Goal: Task Accomplishment & Management: Complete application form

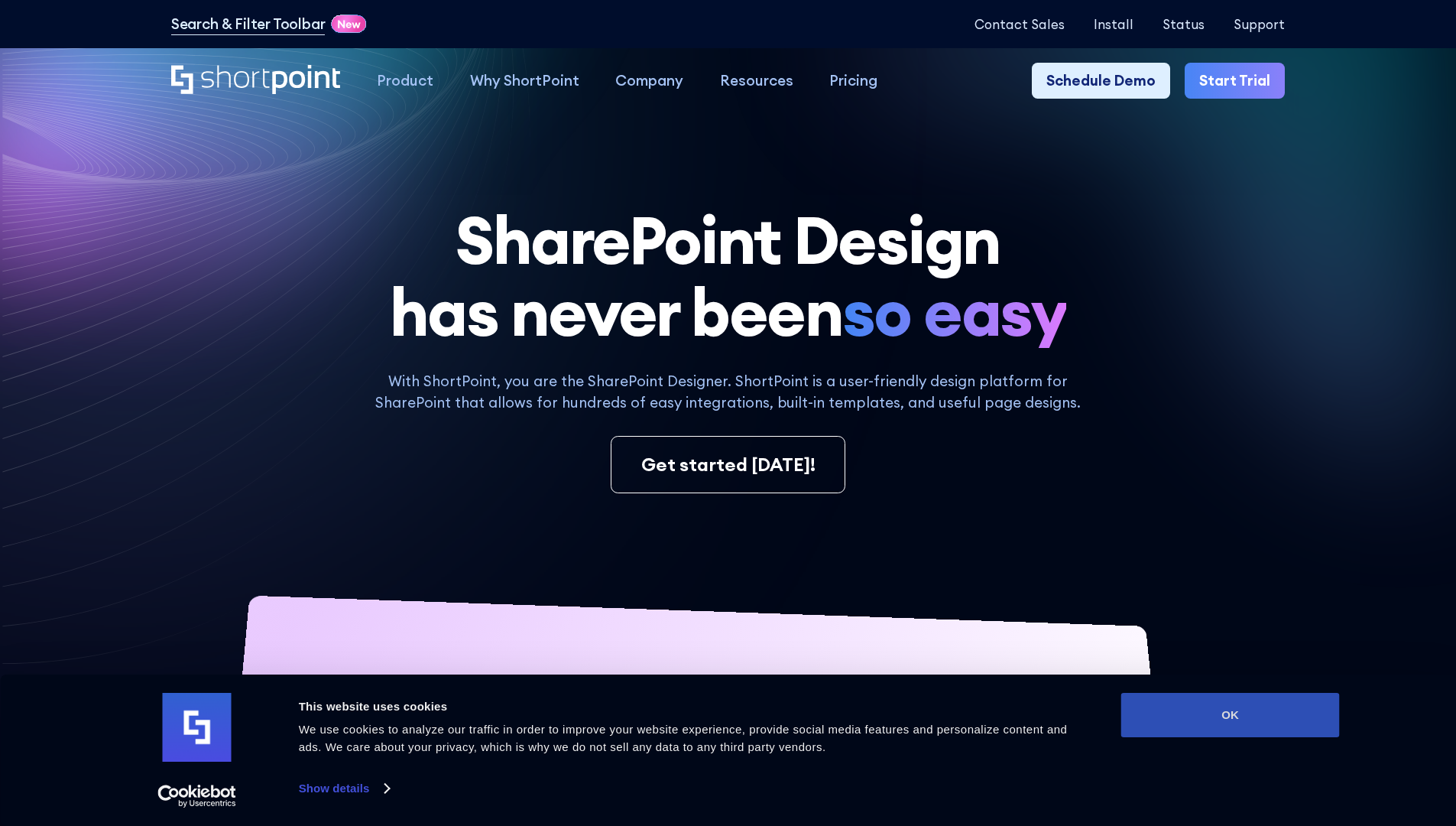
click at [1230, 715] on button "OK" at bounding box center [1230, 715] width 218 height 44
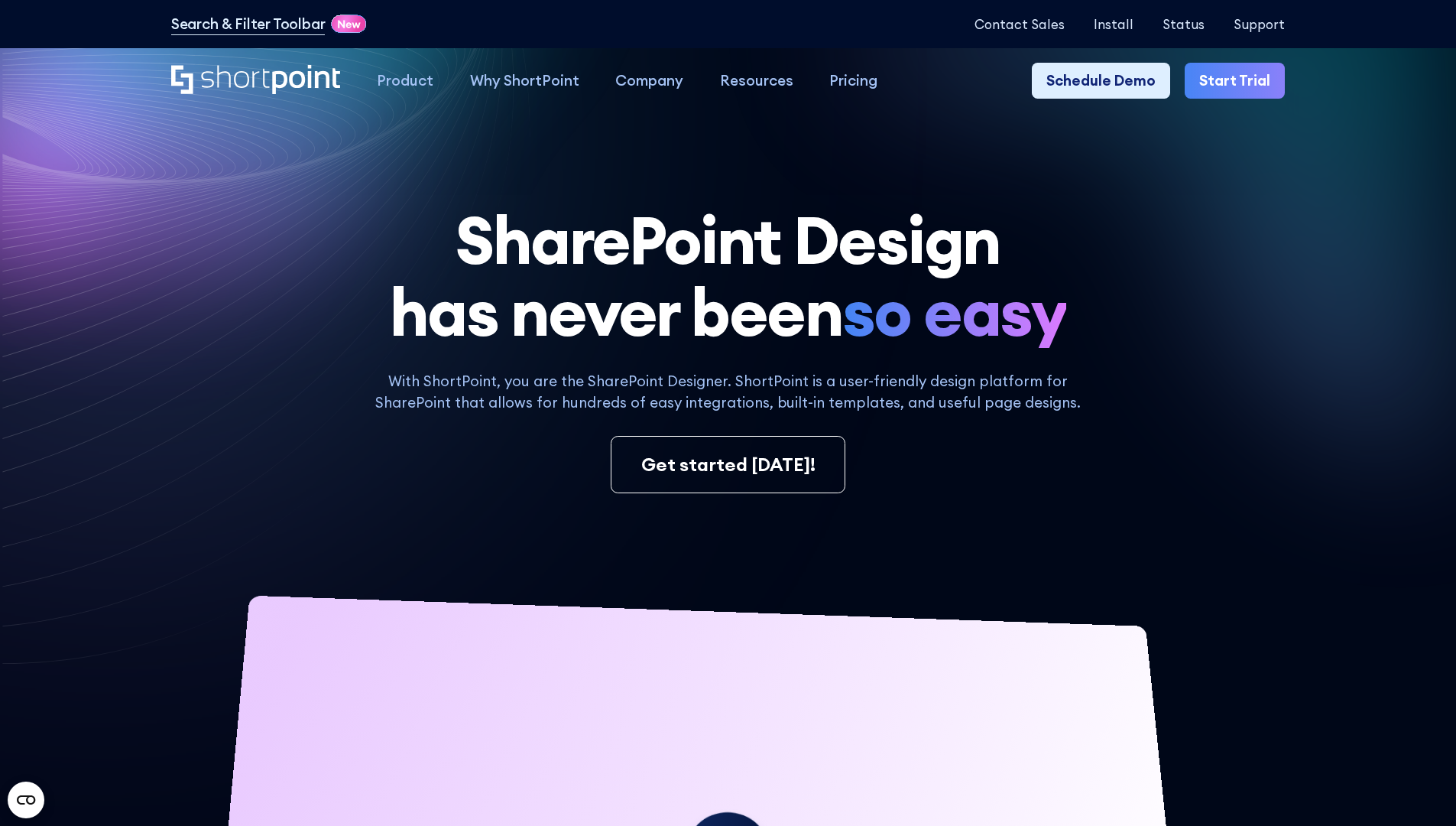
click at [1239, 81] on link "Start Trial" at bounding box center [1234, 81] width 100 height 36
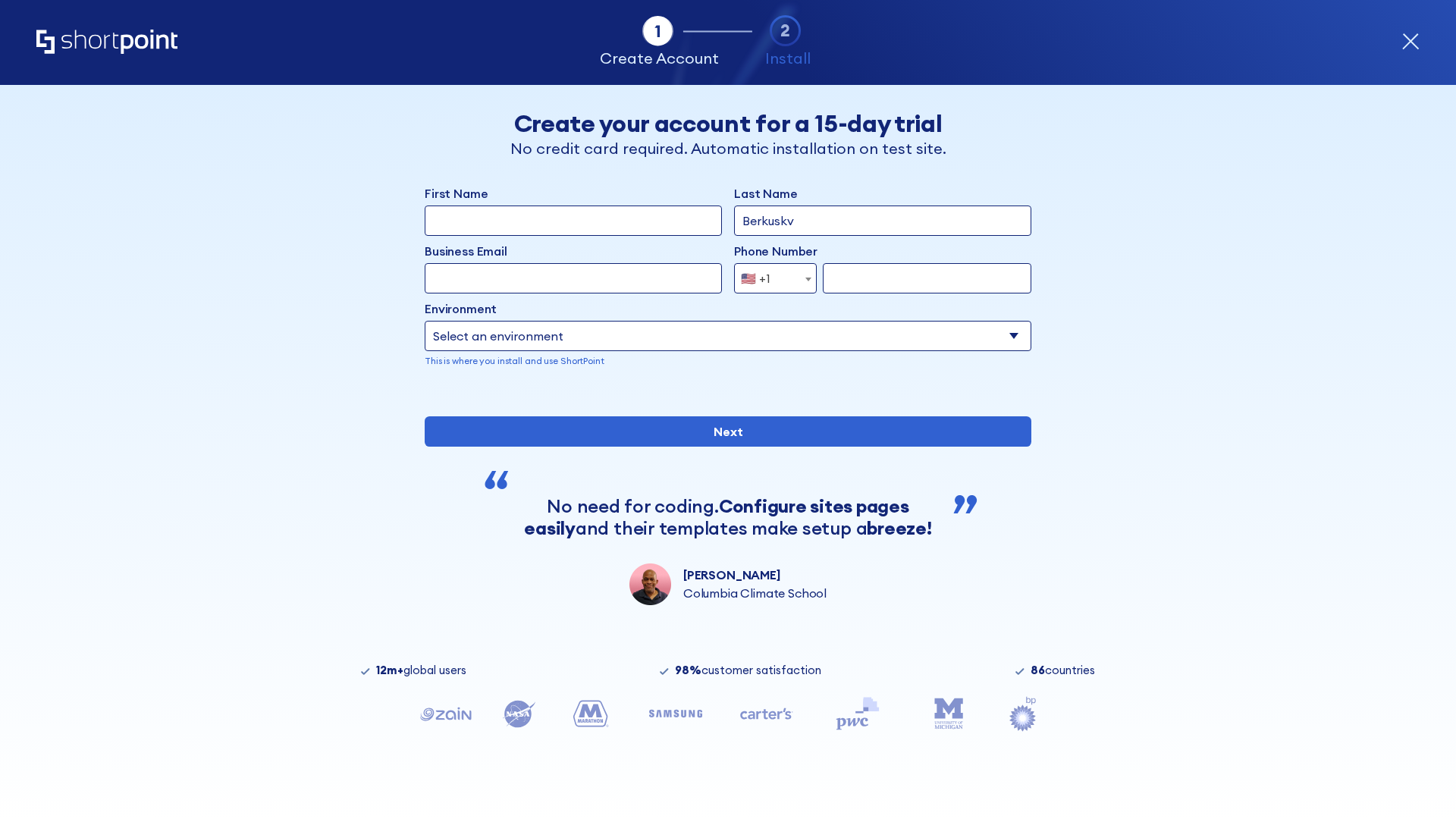
type input "Berkuskv"
type input "[EMAIL_ADDRESS][DOMAIN_NAME]"
type input "2125556789"
select select "Microsoft 365"
type input "2125556789"
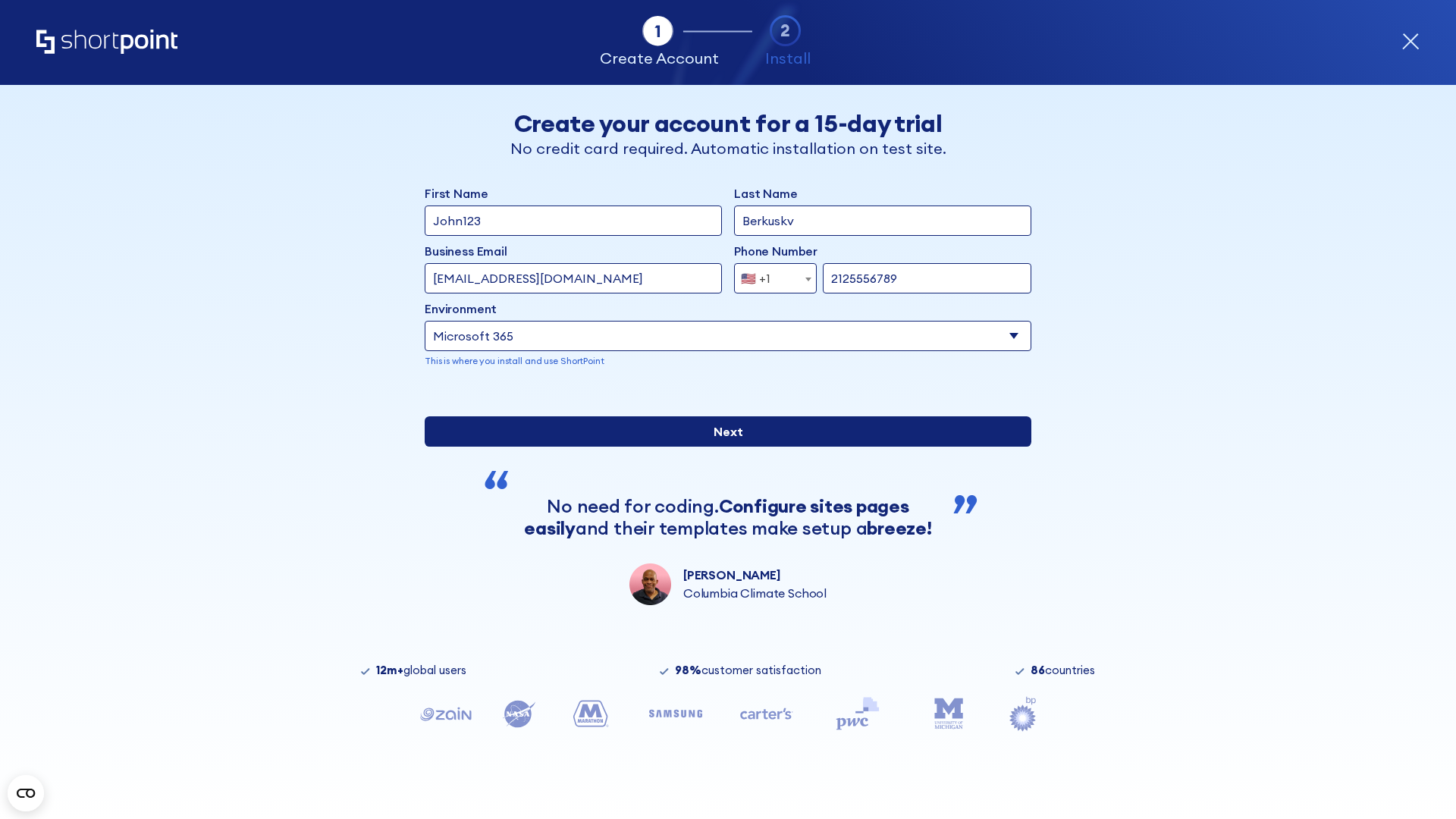
scroll to position [3, 0]
click at [722, 446] on input "Next" at bounding box center [728, 431] width 607 height 30
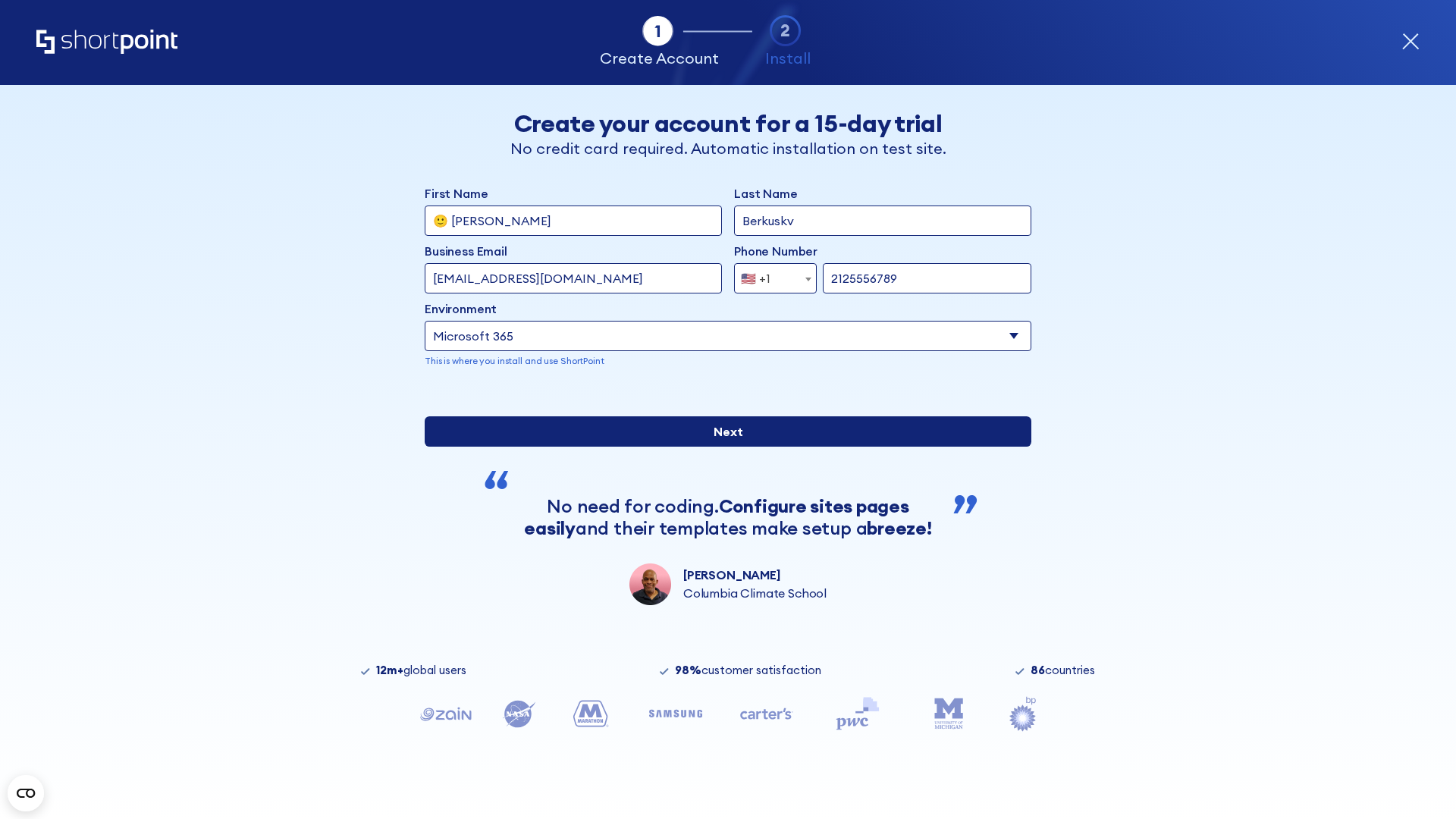
click at [722, 446] on input "Next" at bounding box center [728, 431] width 607 height 30
type input "Archebald"
click at [722, 446] on input "Next" at bounding box center [728, 431] width 607 height 30
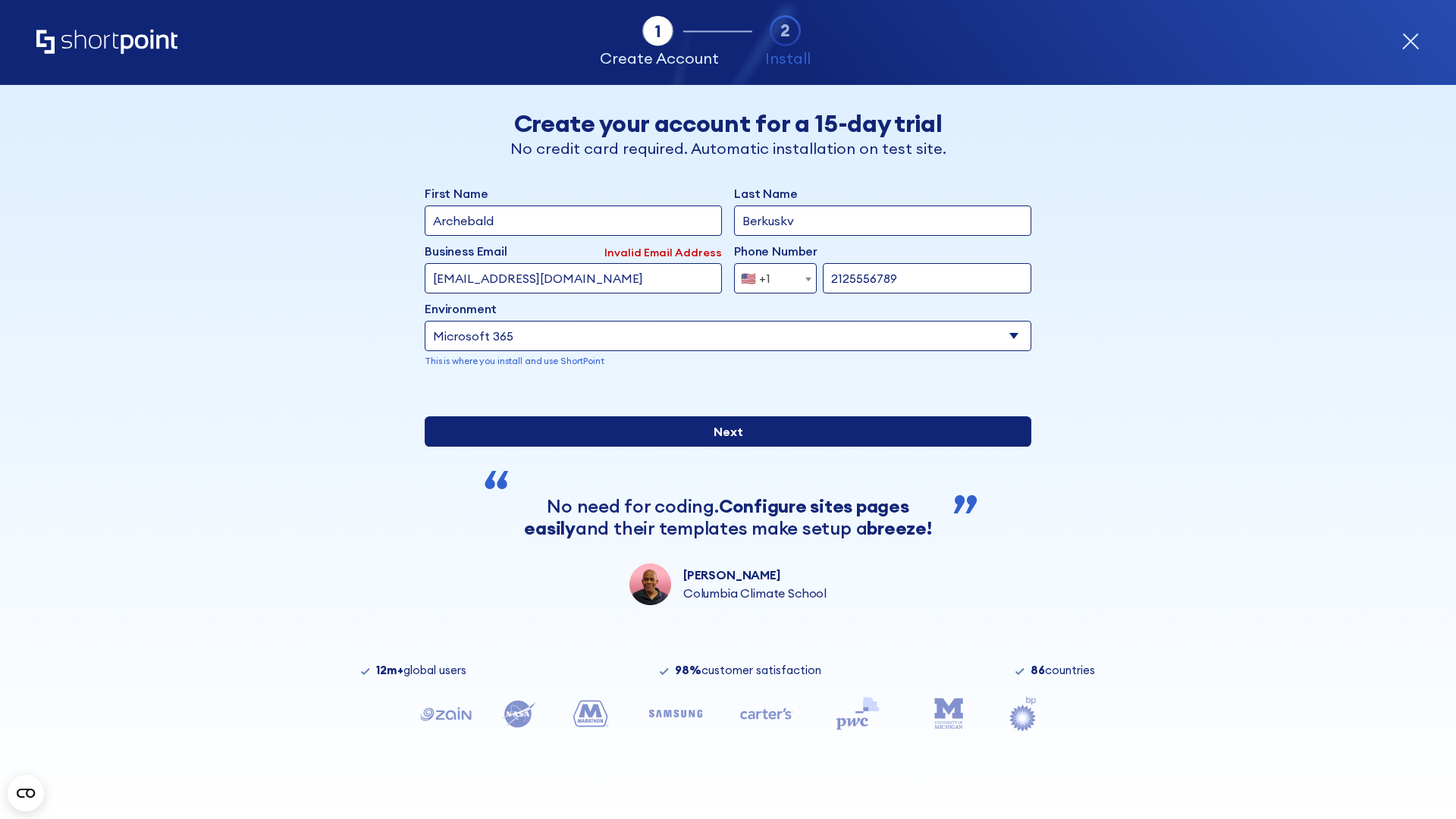
click at [722, 446] on input "Next" at bounding box center [728, 431] width 607 height 30
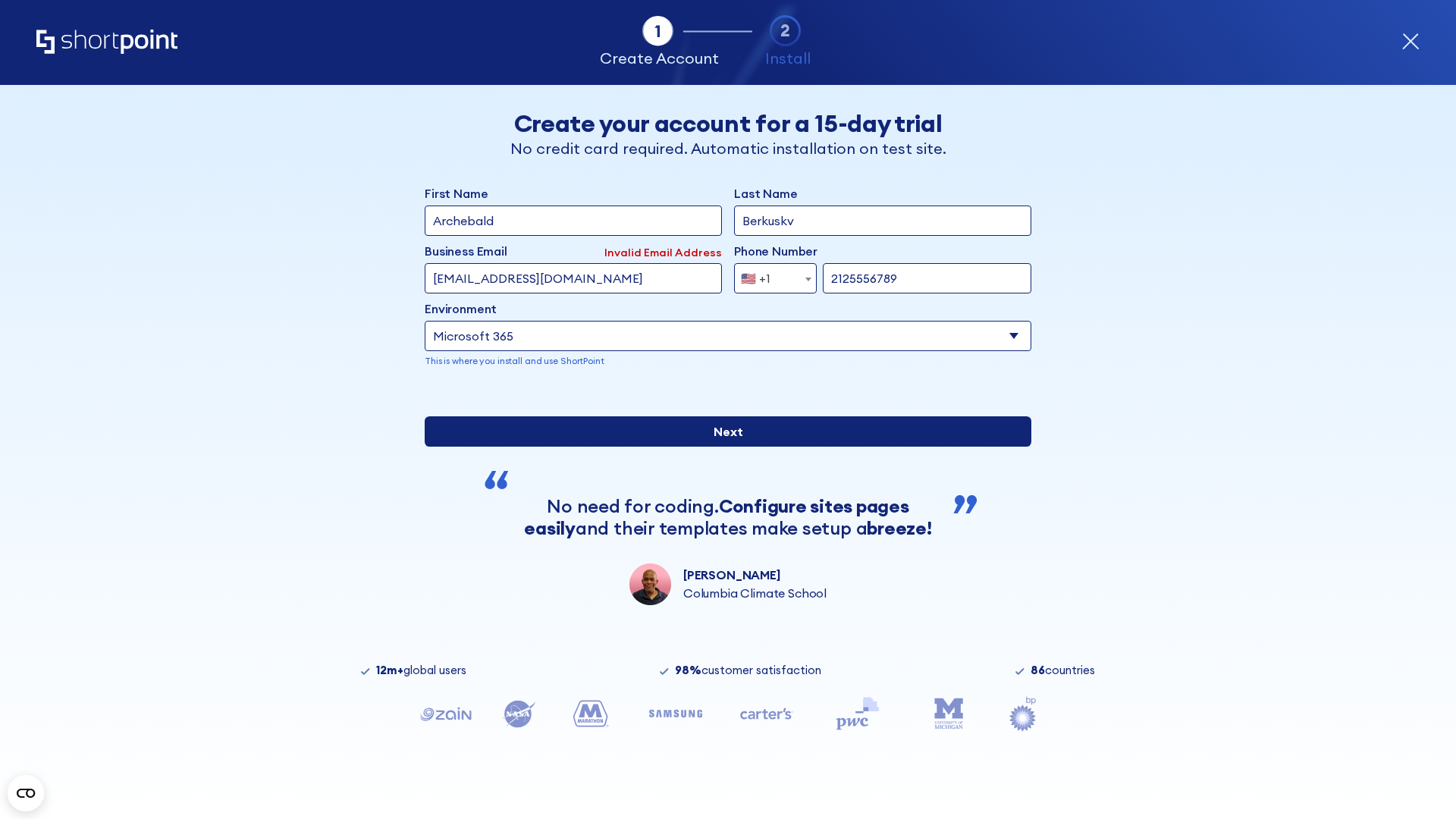
click at [722, 446] on input "Next" at bounding box center [728, 431] width 607 height 30
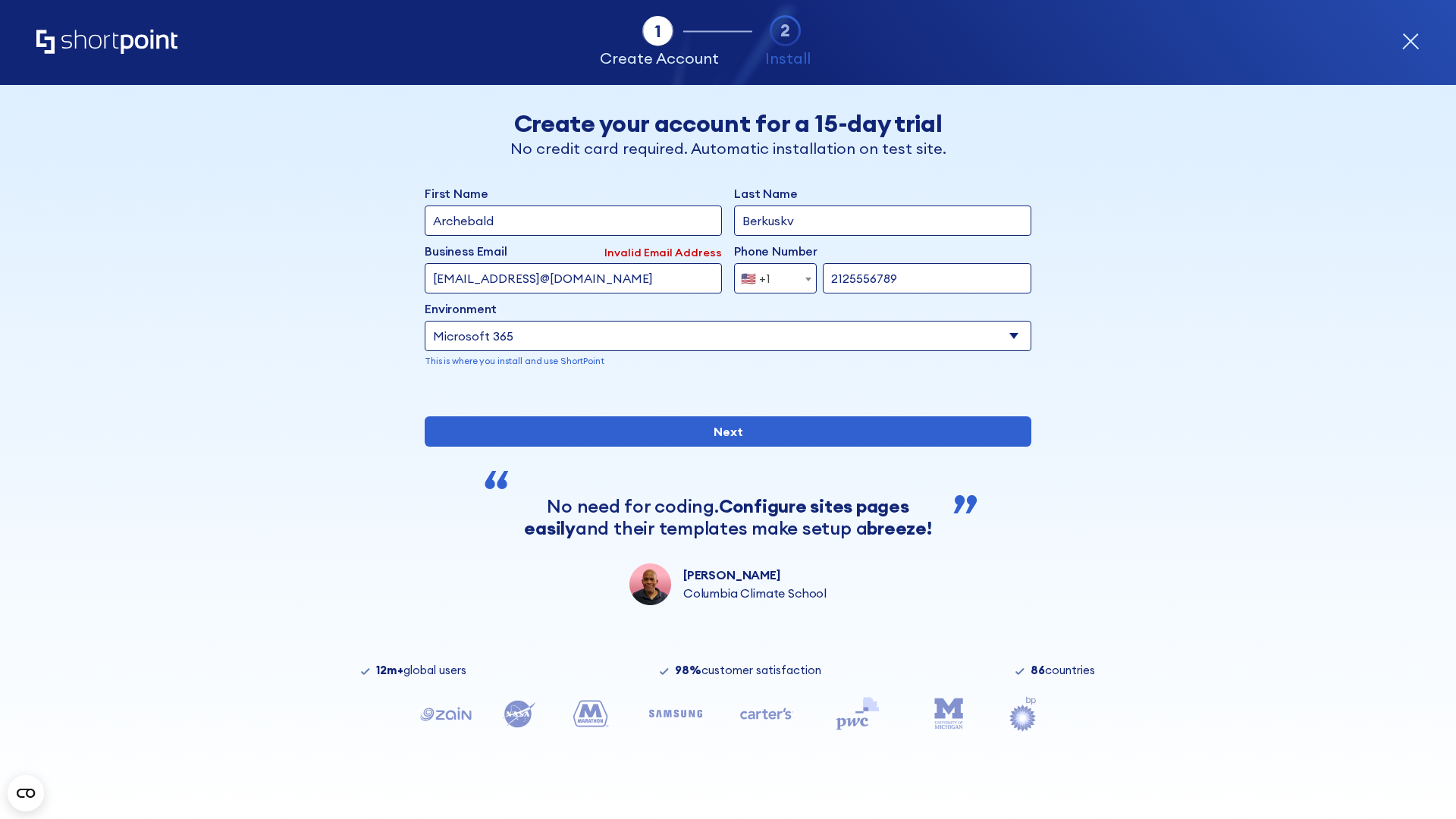
type input "testEmail@protonmail.comtest@shortpoint.com"
click at [770, 274] on span "🇺🇸 +1" at bounding box center [759, 278] width 51 height 30
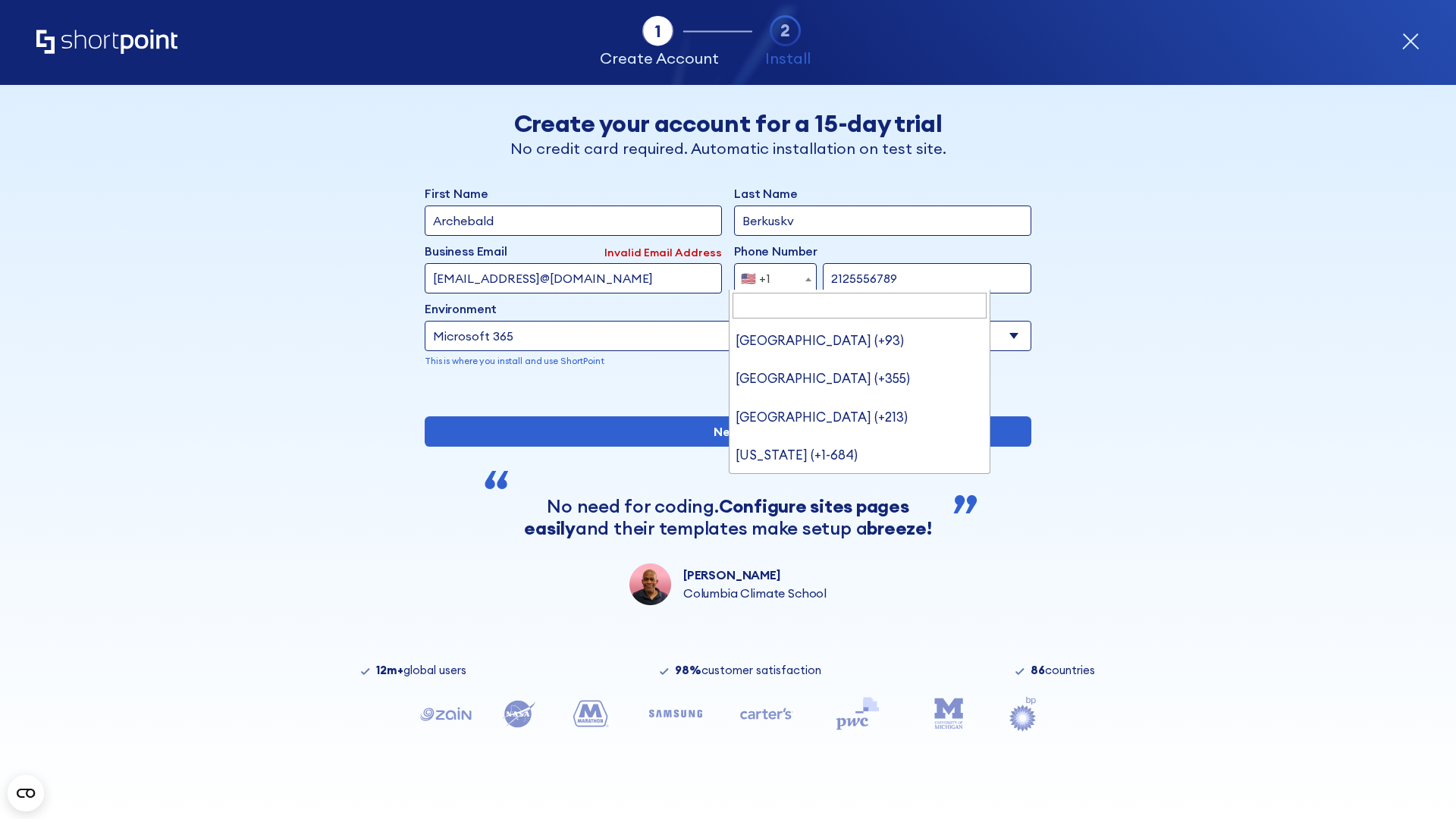
type input "Saudi Arabia (+966)"
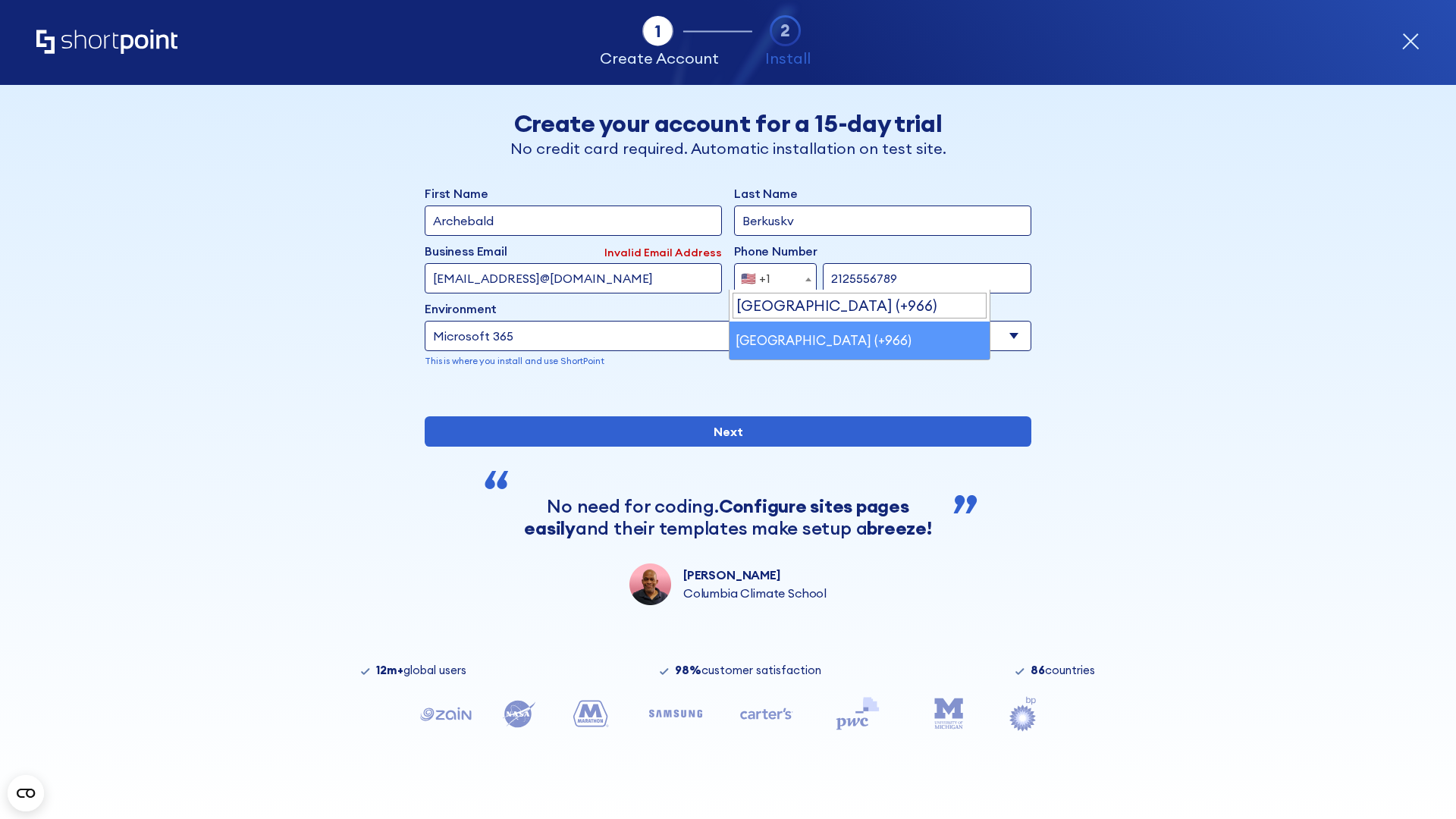
select select "+966"
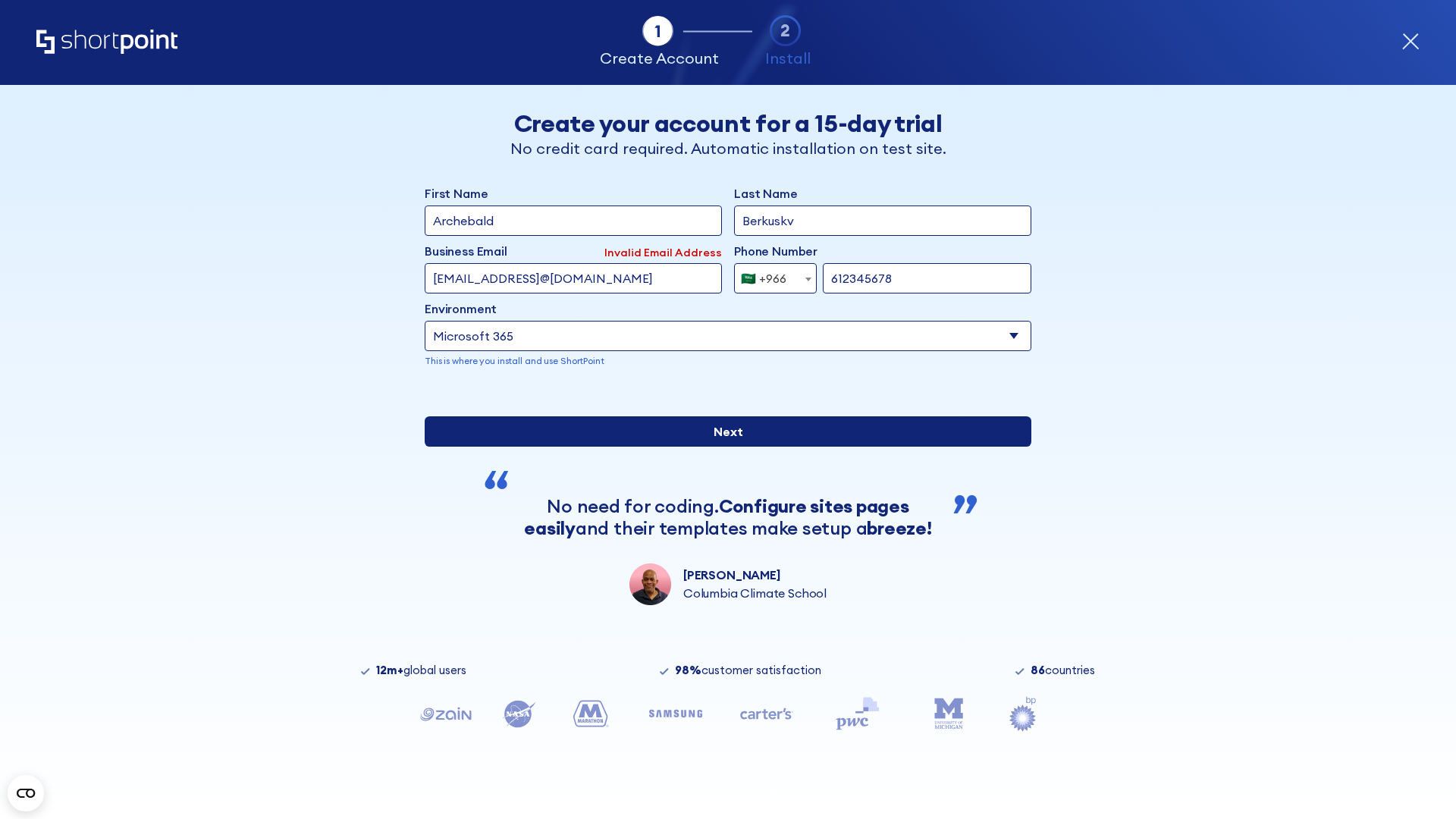
type input "612345678"
click at [722, 446] on input "Next" at bounding box center [728, 431] width 607 height 30
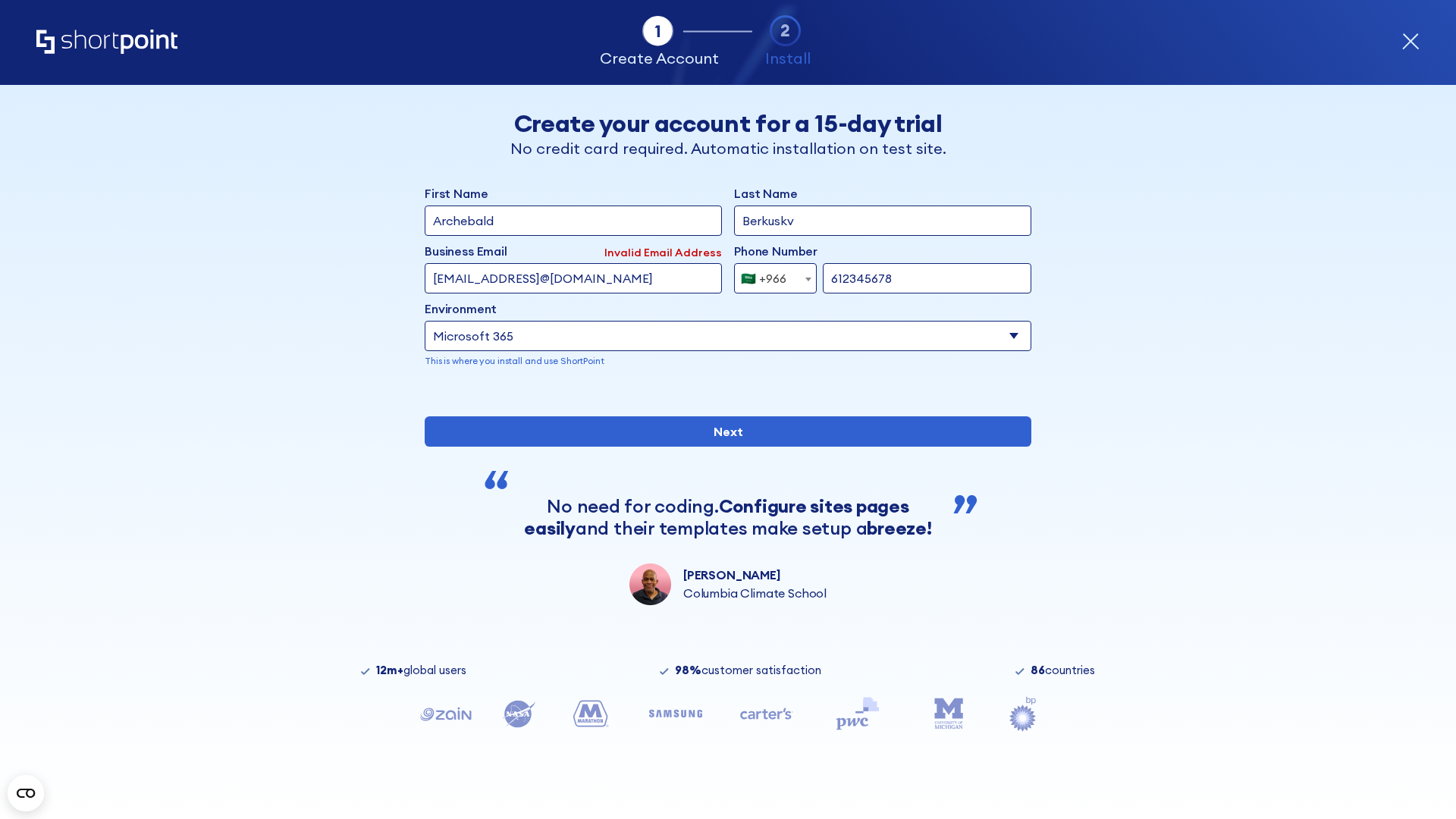
click at [770, 274] on div "🇸🇦 +966" at bounding box center [763, 278] width 45 height 30
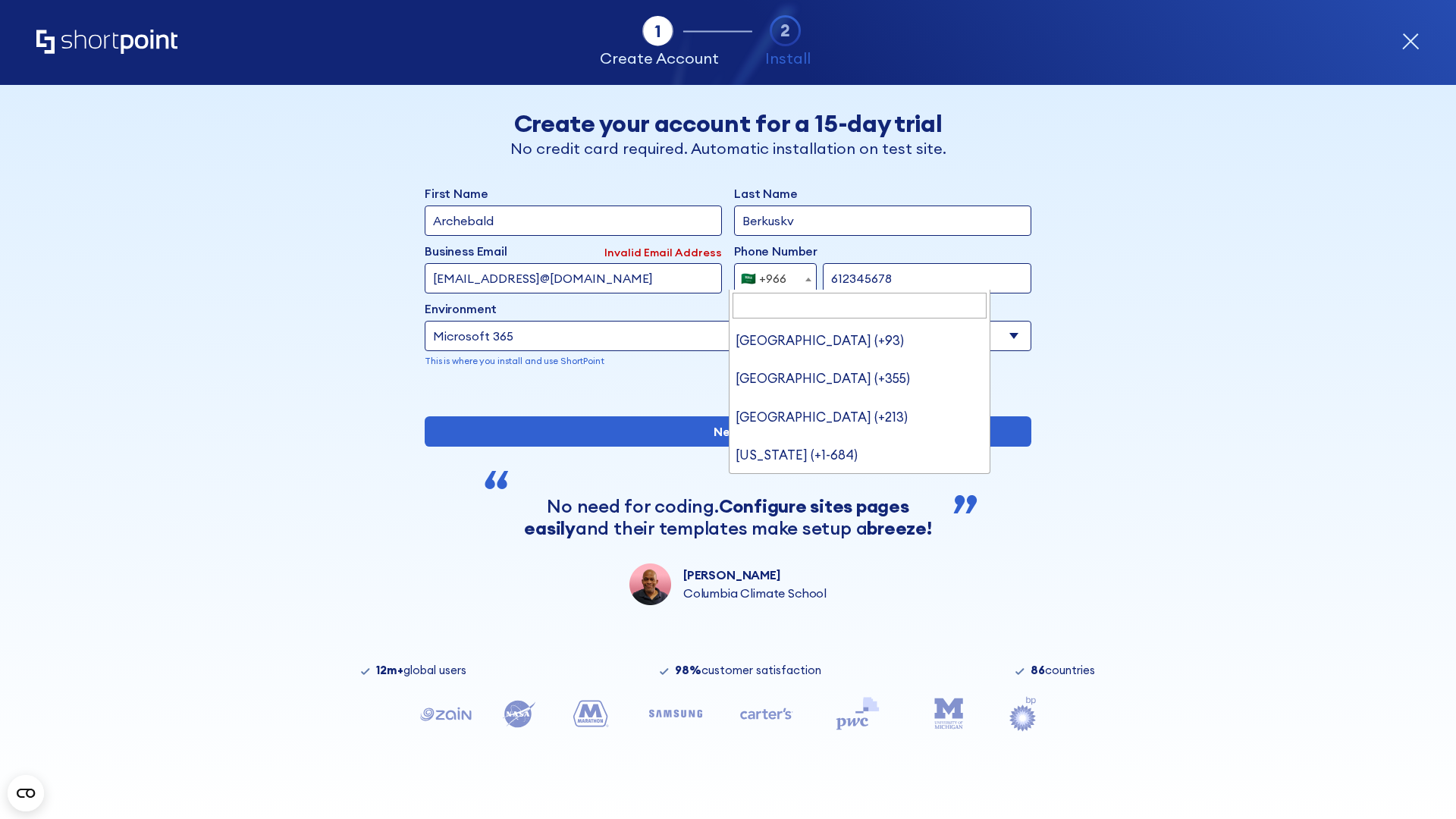
type input "[GEOGRAPHIC_DATA] (+971)"
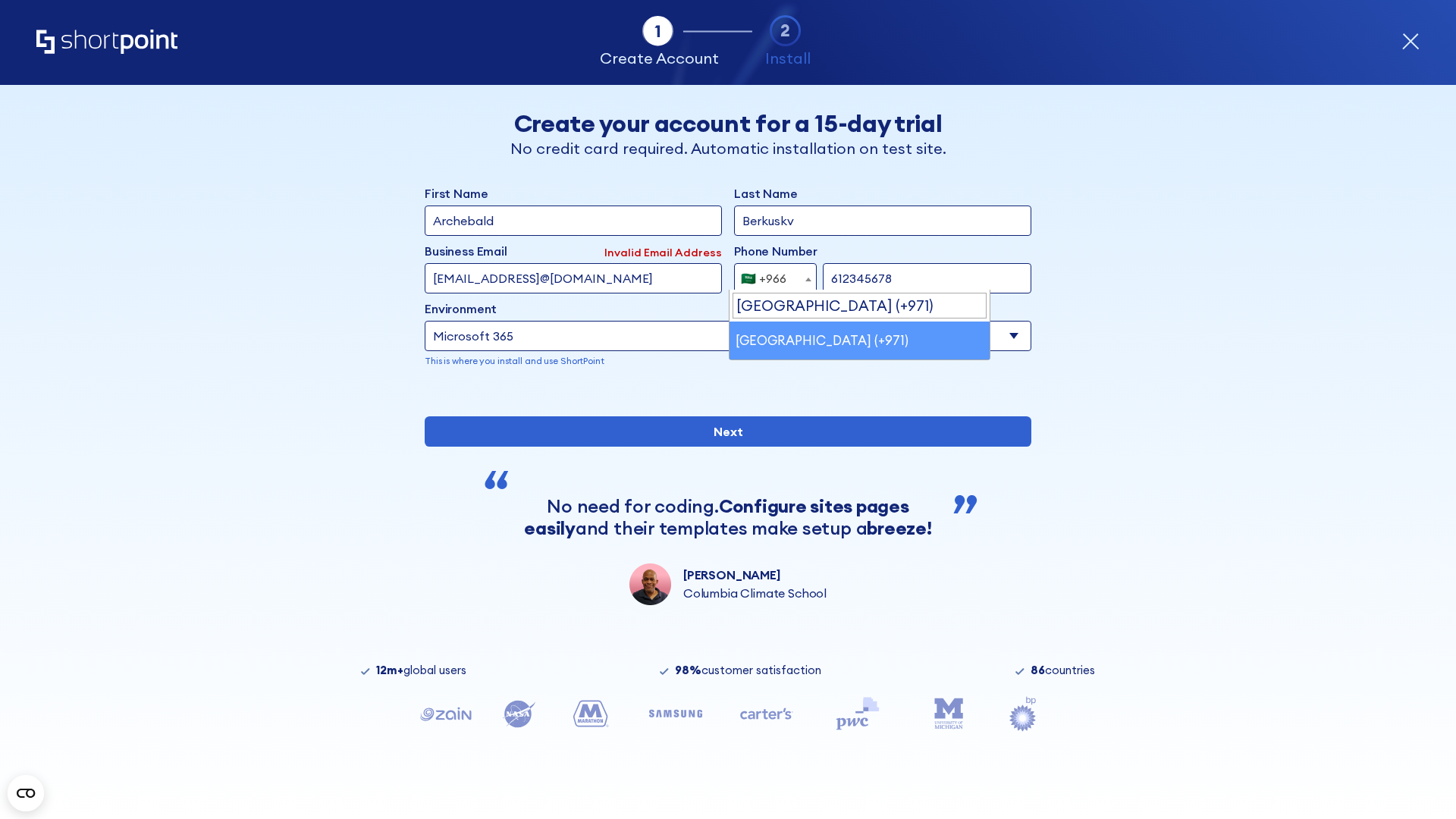
select select "+971"
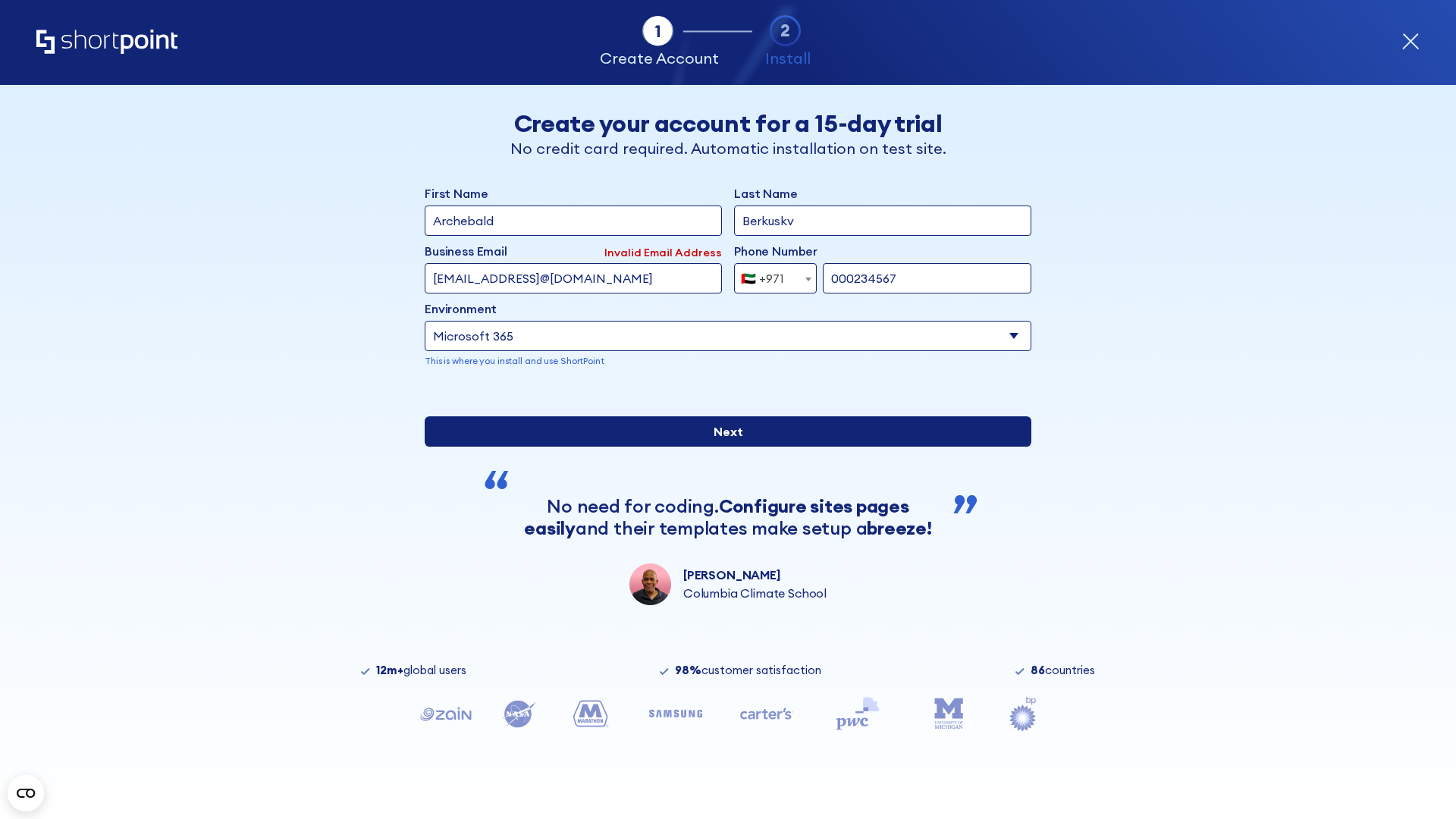
type input "000234567"
click at [722, 446] on input "Next" at bounding box center [728, 431] width 607 height 30
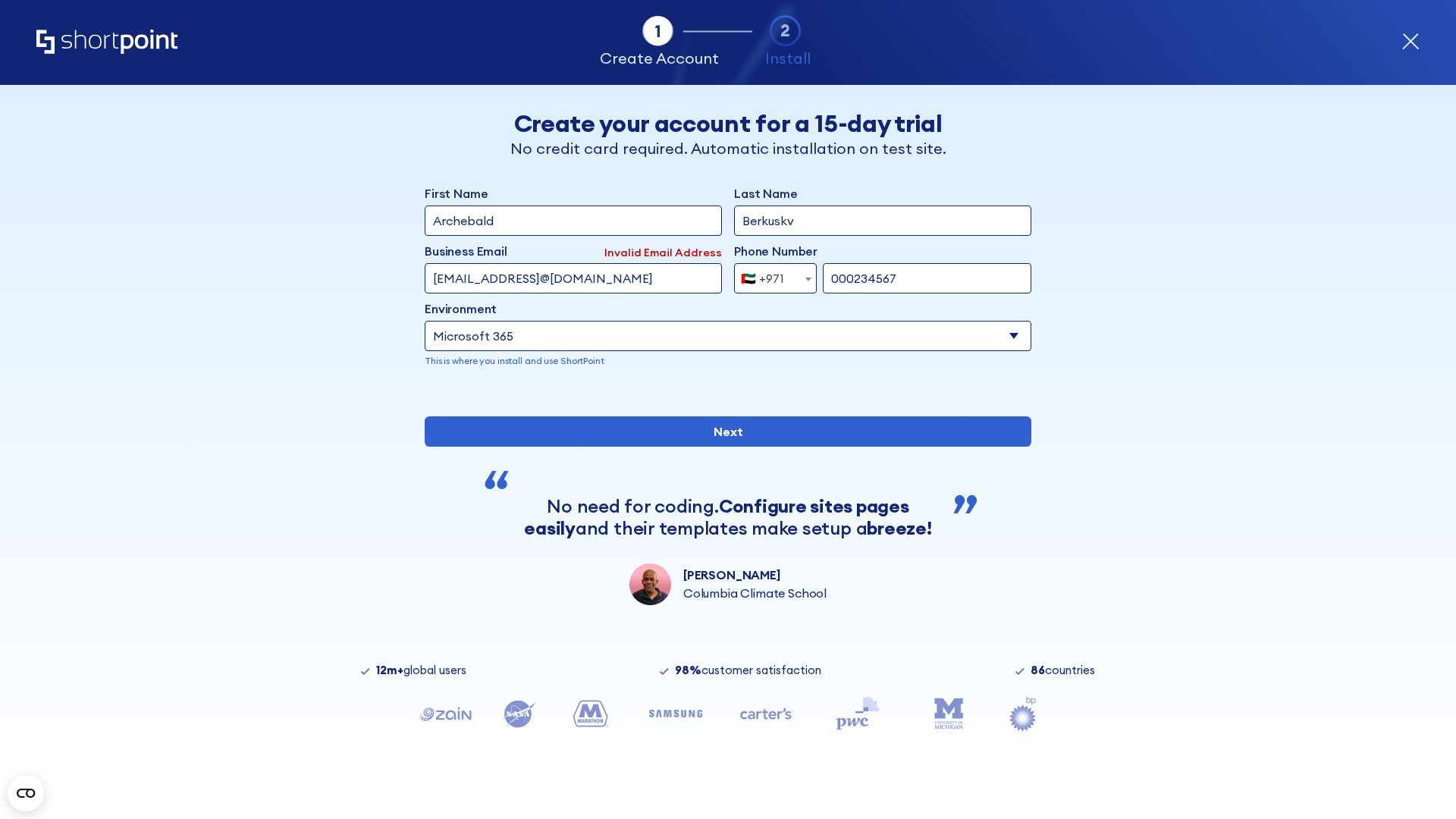
click at [770, 274] on div "🇦🇪 +971" at bounding box center [762, 278] width 43 height 30
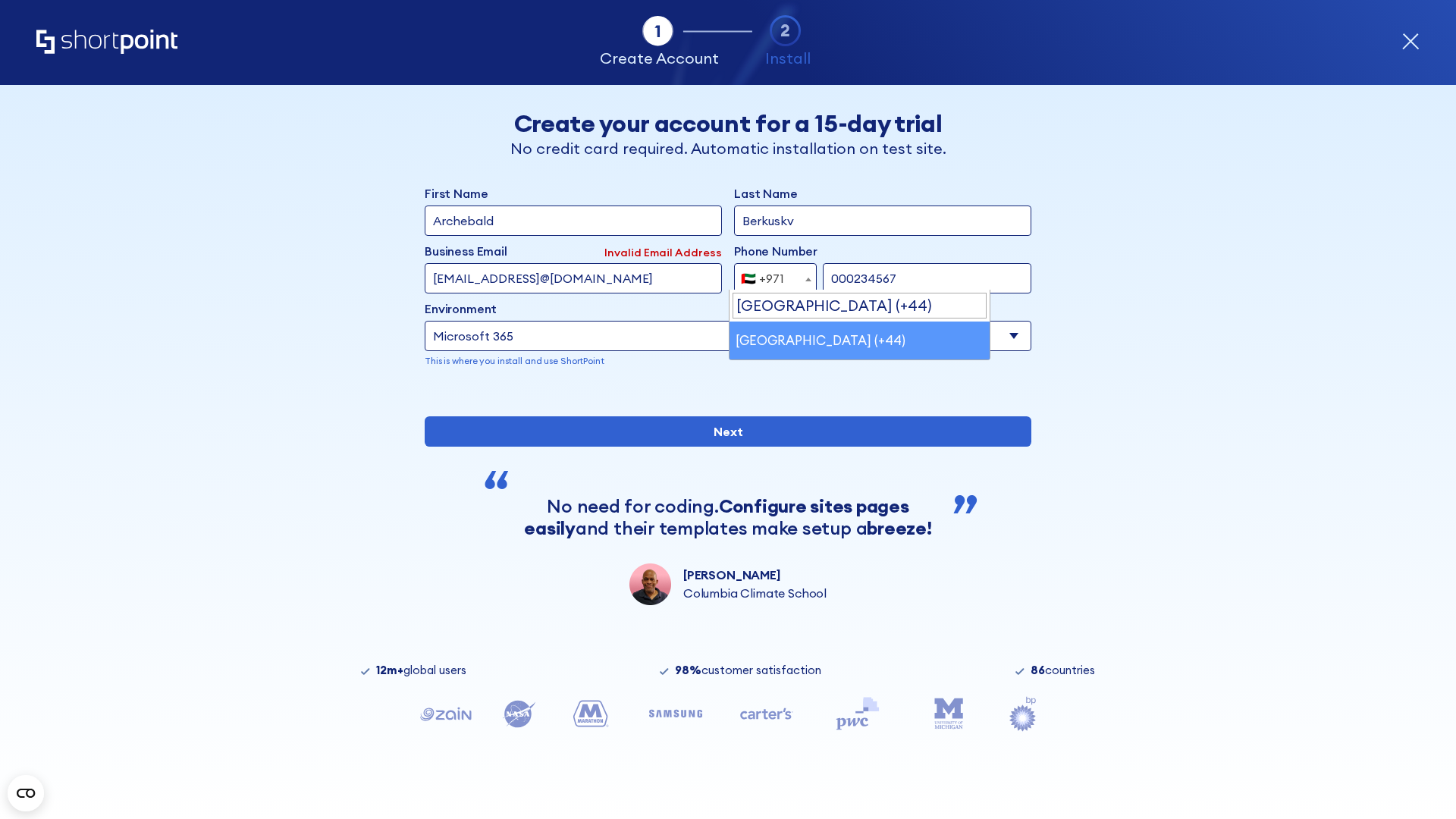
select select "+44"
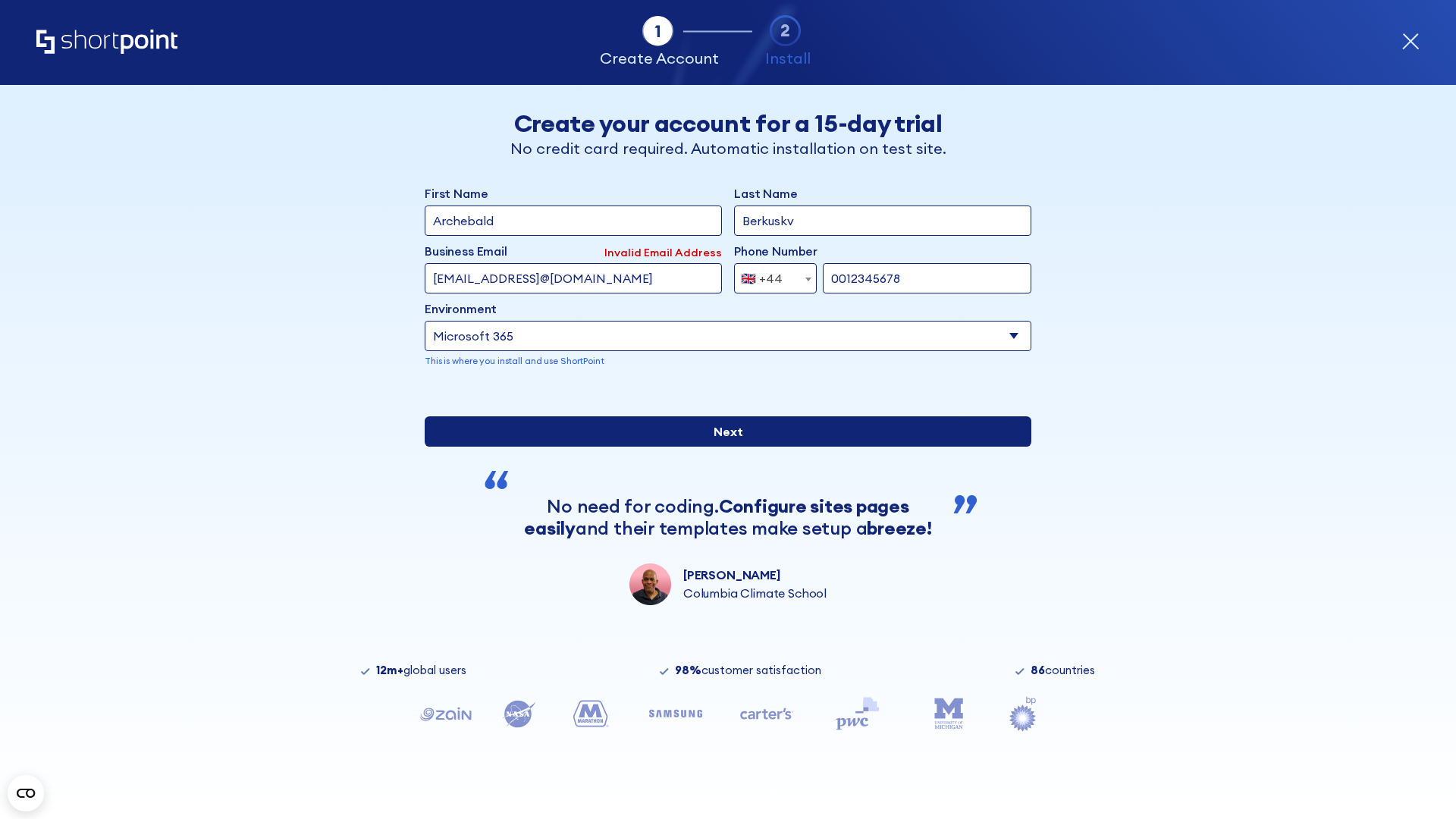
type input "0012345678"
click at [722, 446] on input "Next" at bounding box center [728, 431] width 607 height 30
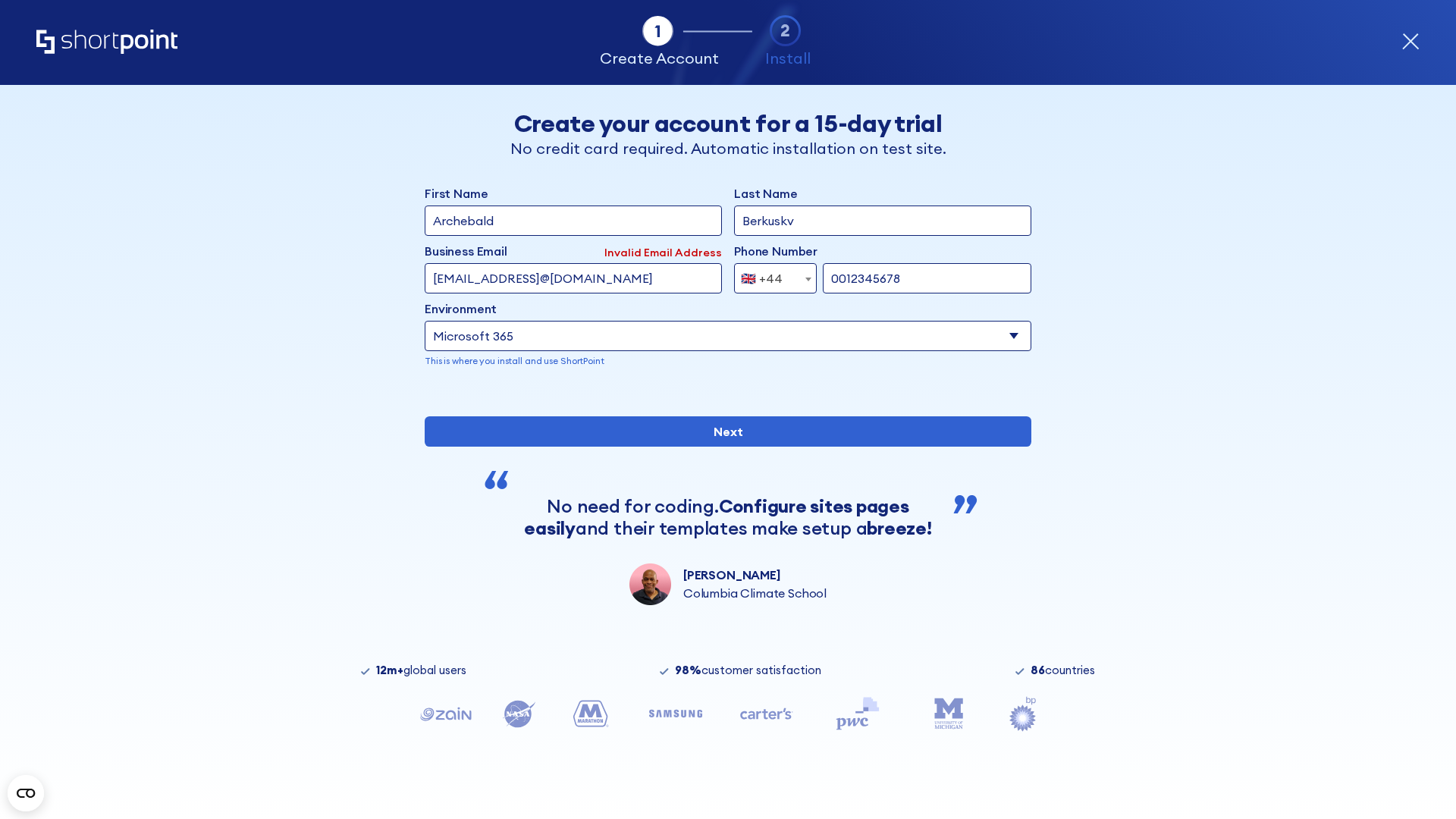
click at [770, 274] on div "🇬🇧 +44" at bounding box center [761, 278] width 42 height 30
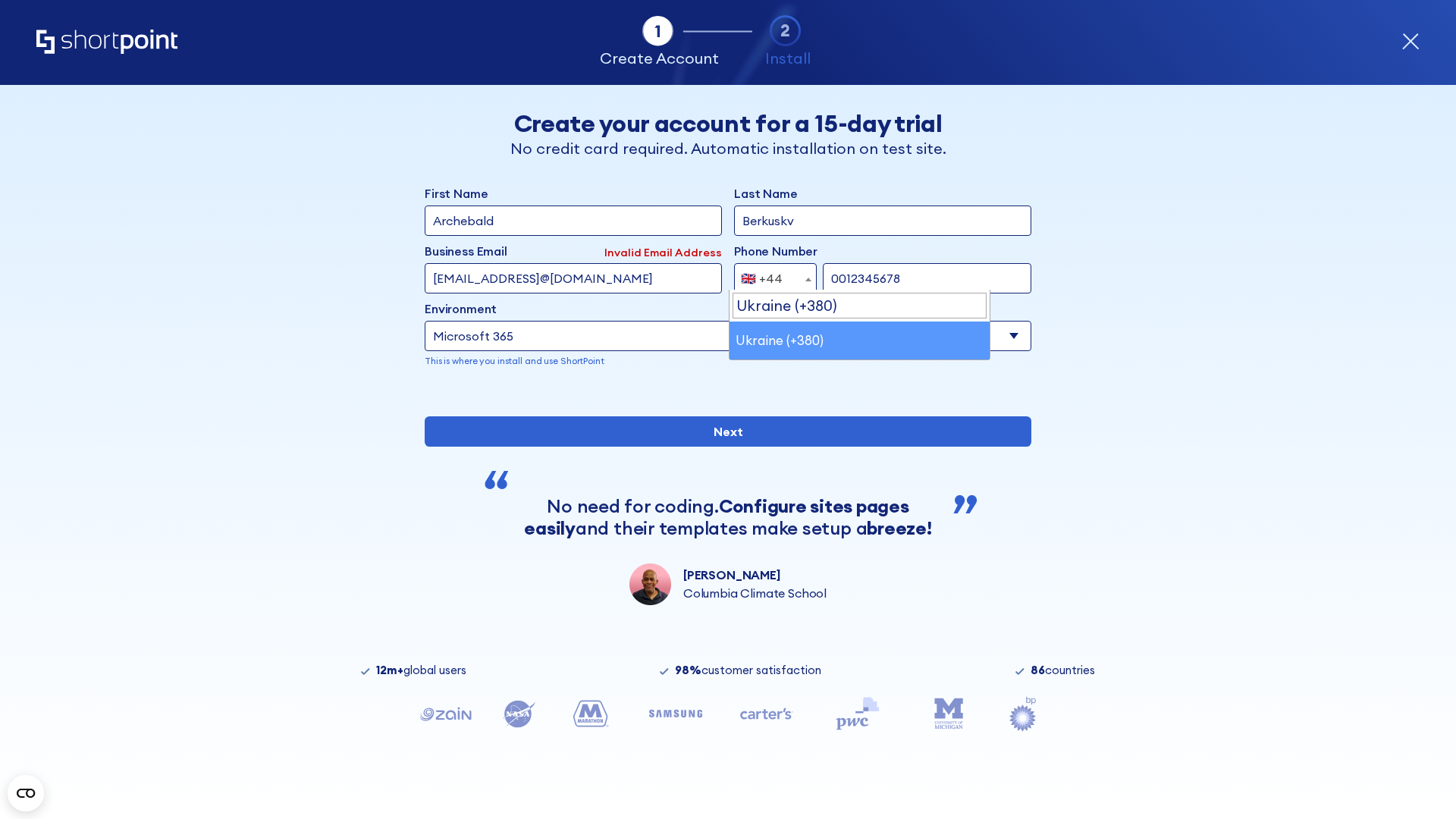
select select "+380"
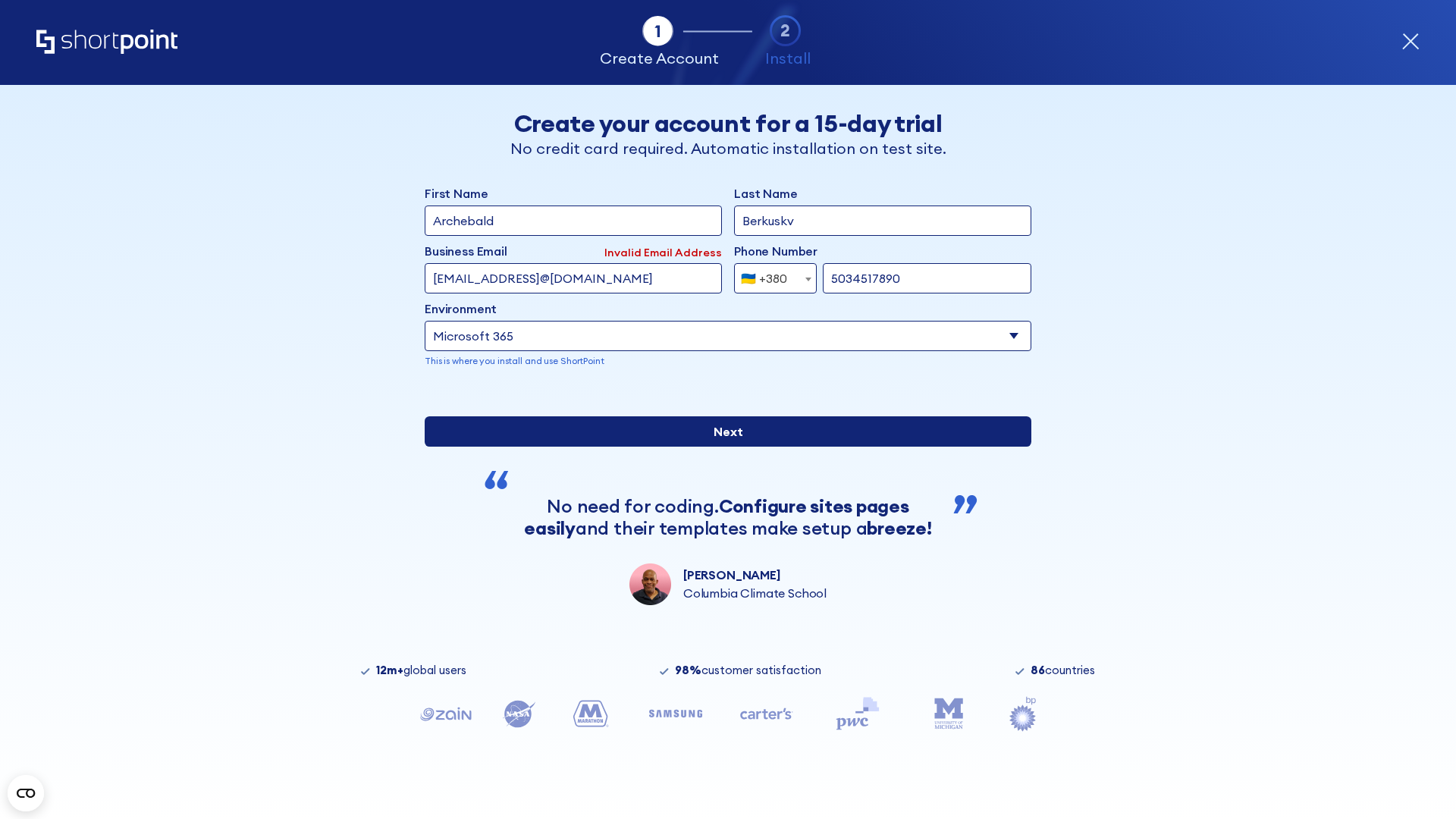
type input "5034517890"
click at [722, 446] on input "Next" at bounding box center [728, 431] width 607 height 30
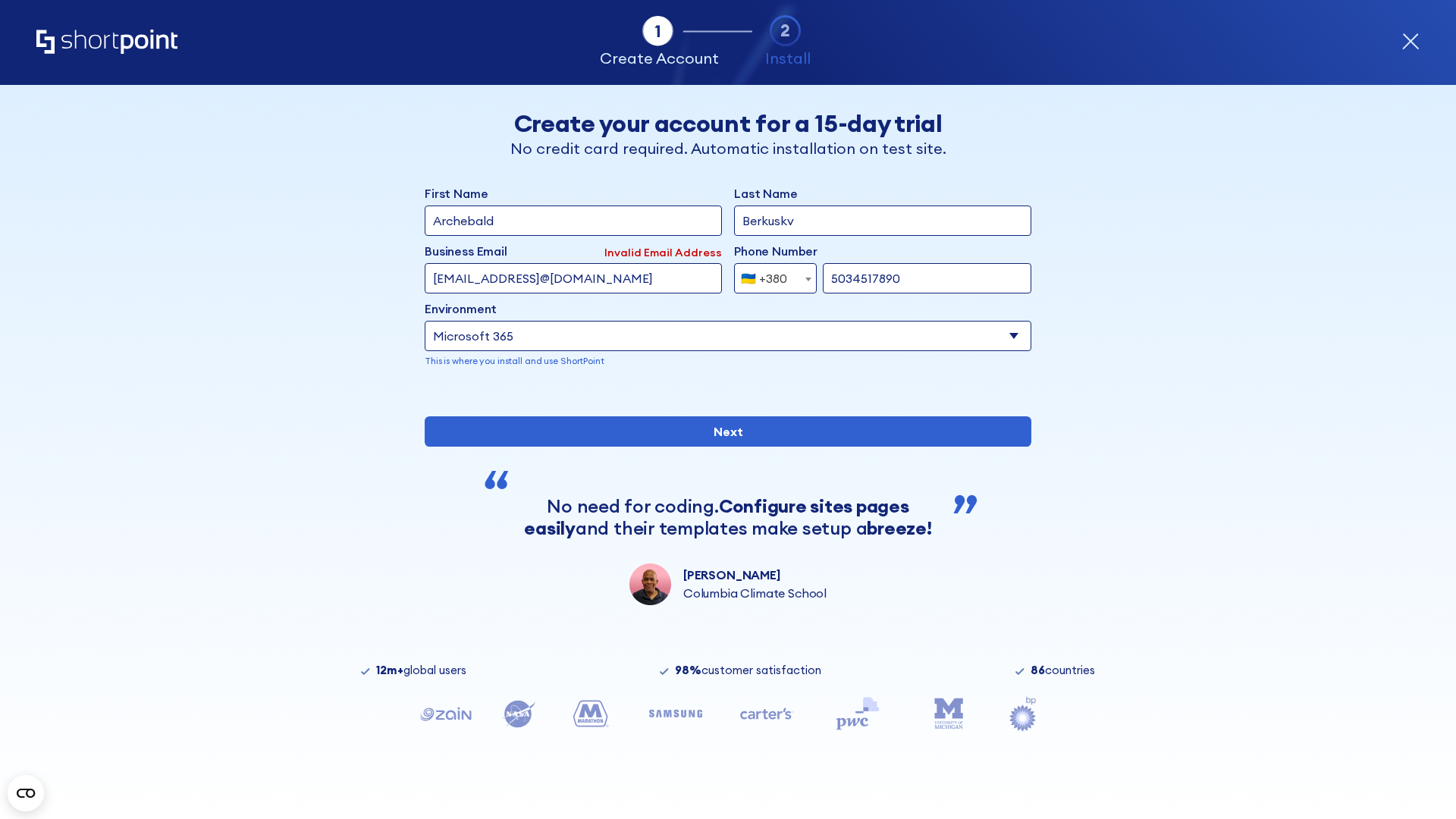
click at [770, 274] on div "🇺🇦 +380" at bounding box center [764, 278] width 46 height 30
select select "+1"
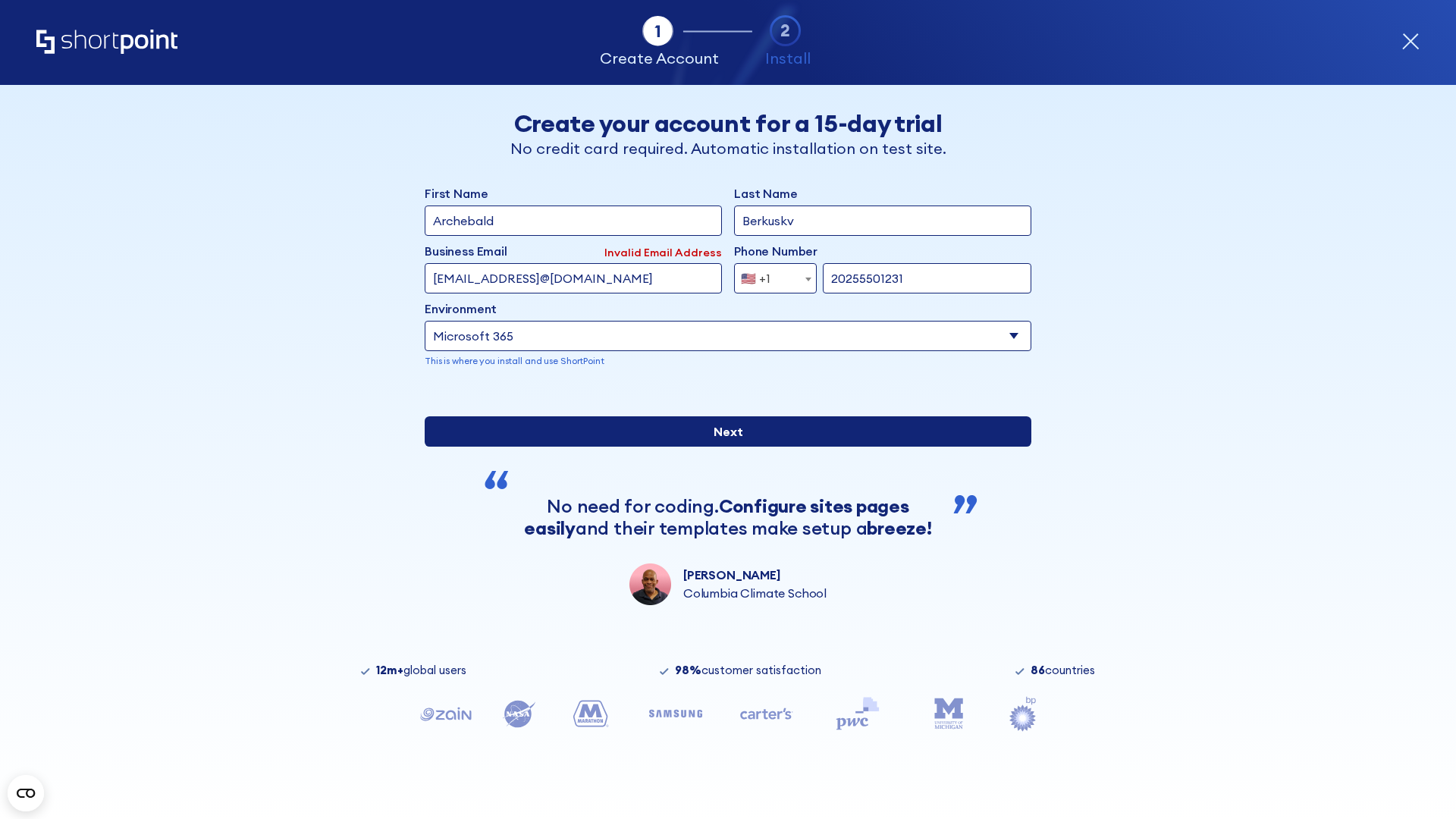
type input "20255501231"
click at [722, 446] on input "Next" at bounding box center [728, 431] width 607 height 30
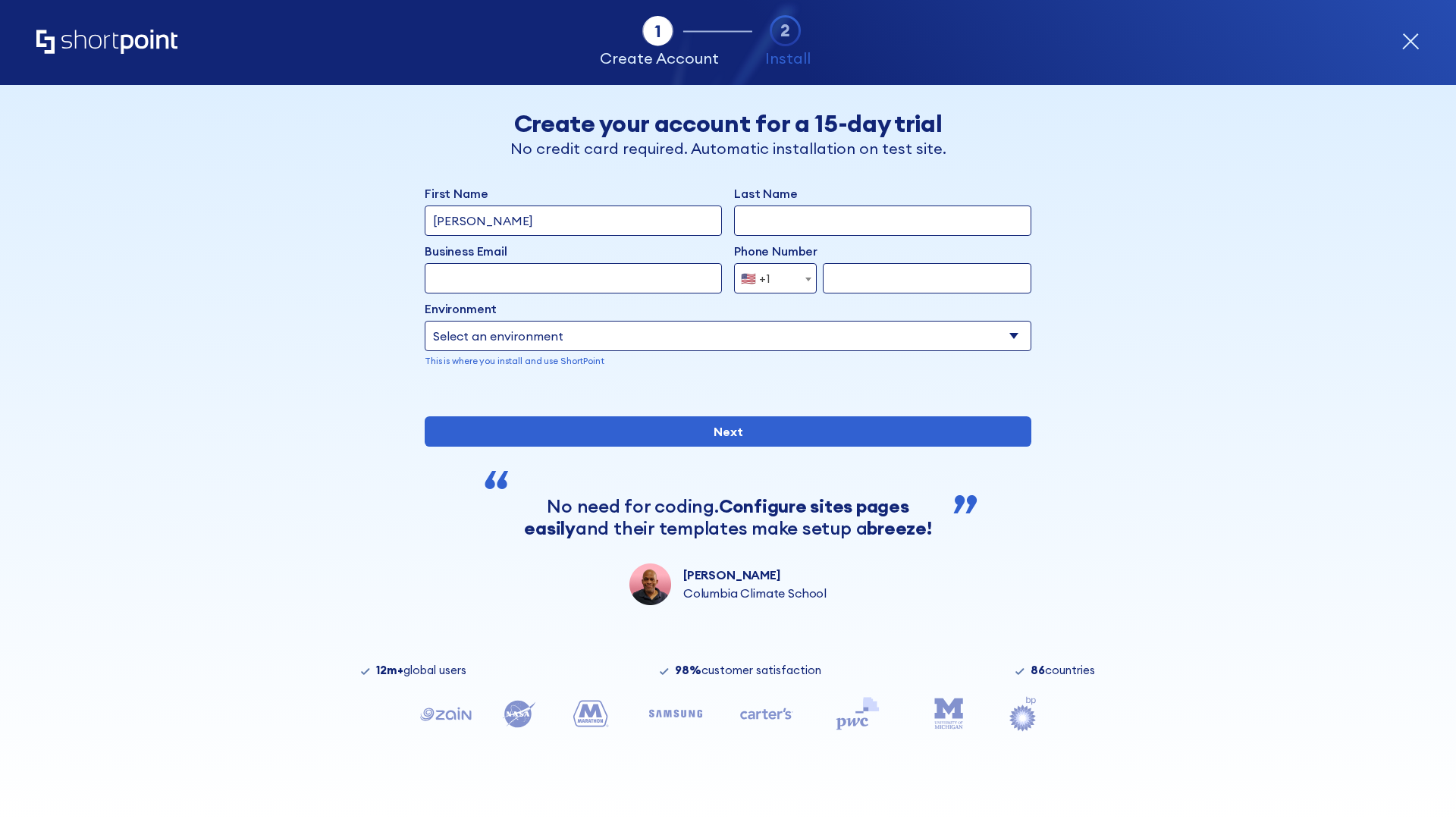
type input "Mary-Jane"
type input "Berkuskv"
type input "john@company.com"
click at [770, 278] on span "🇺🇸 +1" at bounding box center [759, 278] width 51 height 30
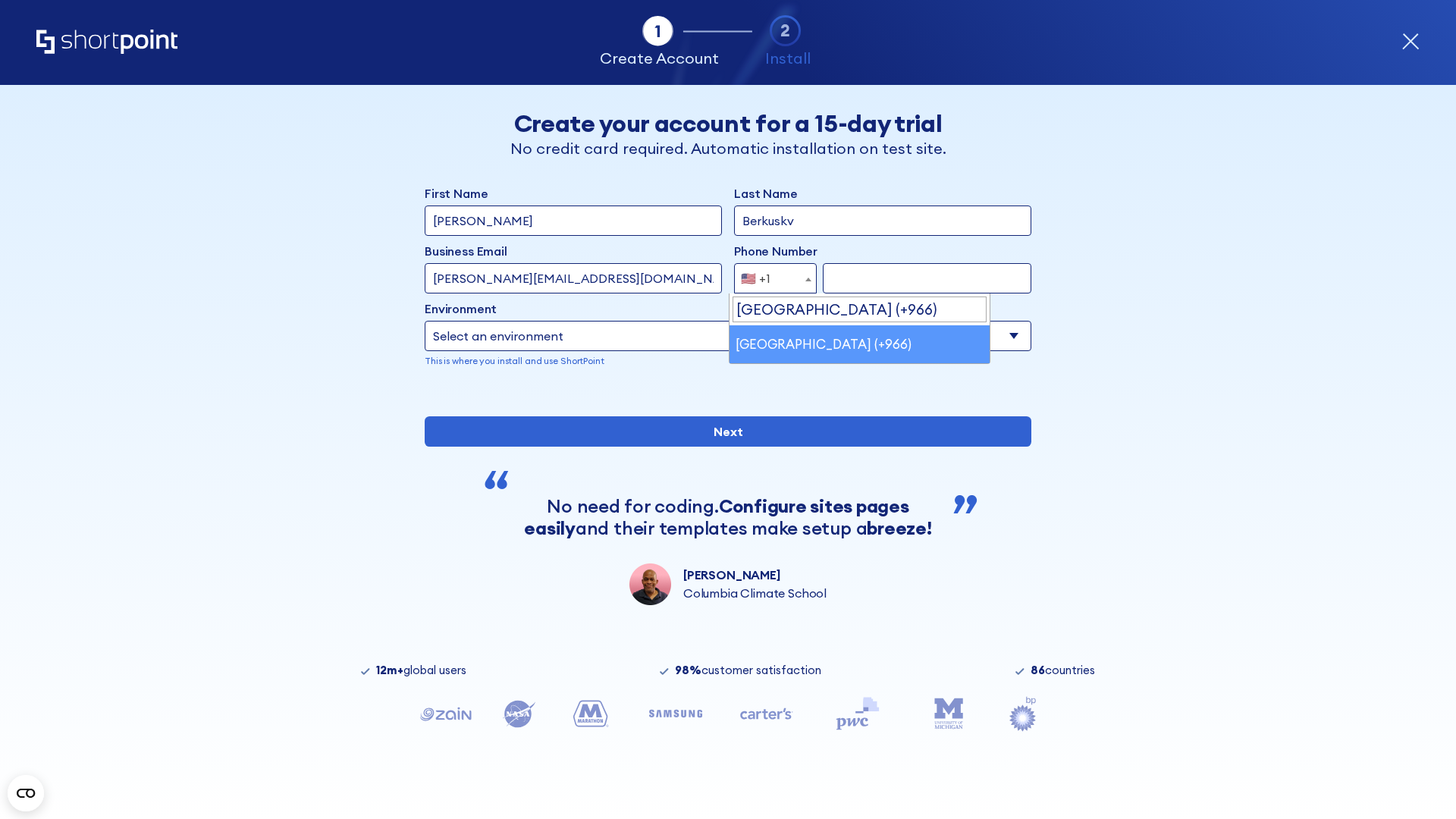
select select "+966"
type input "512345678"
select select "Microsoft 365"
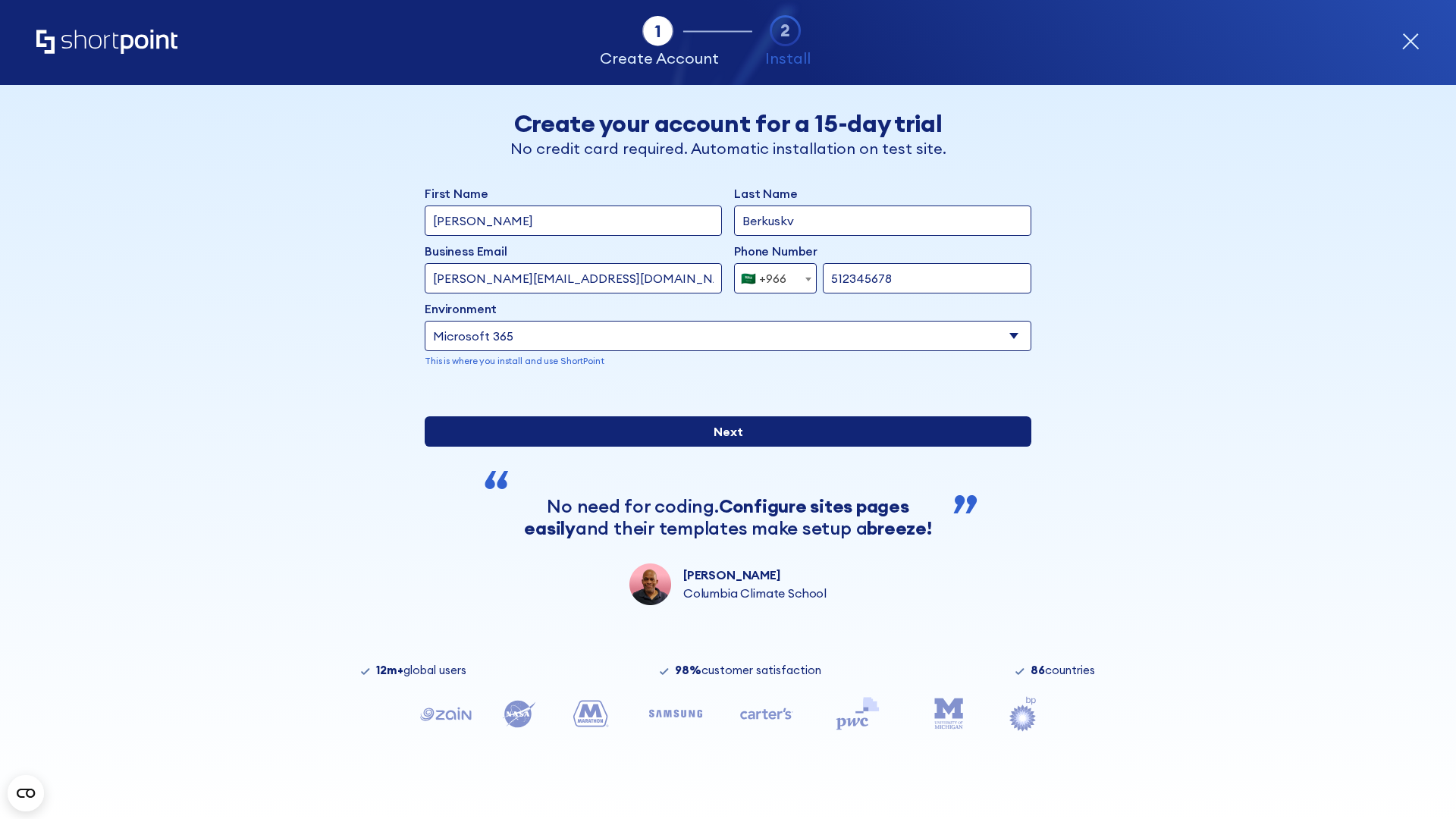
type input "512345678"
click at [722, 446] on input "Next" at bounding box center [728, 431] width 607 height 30
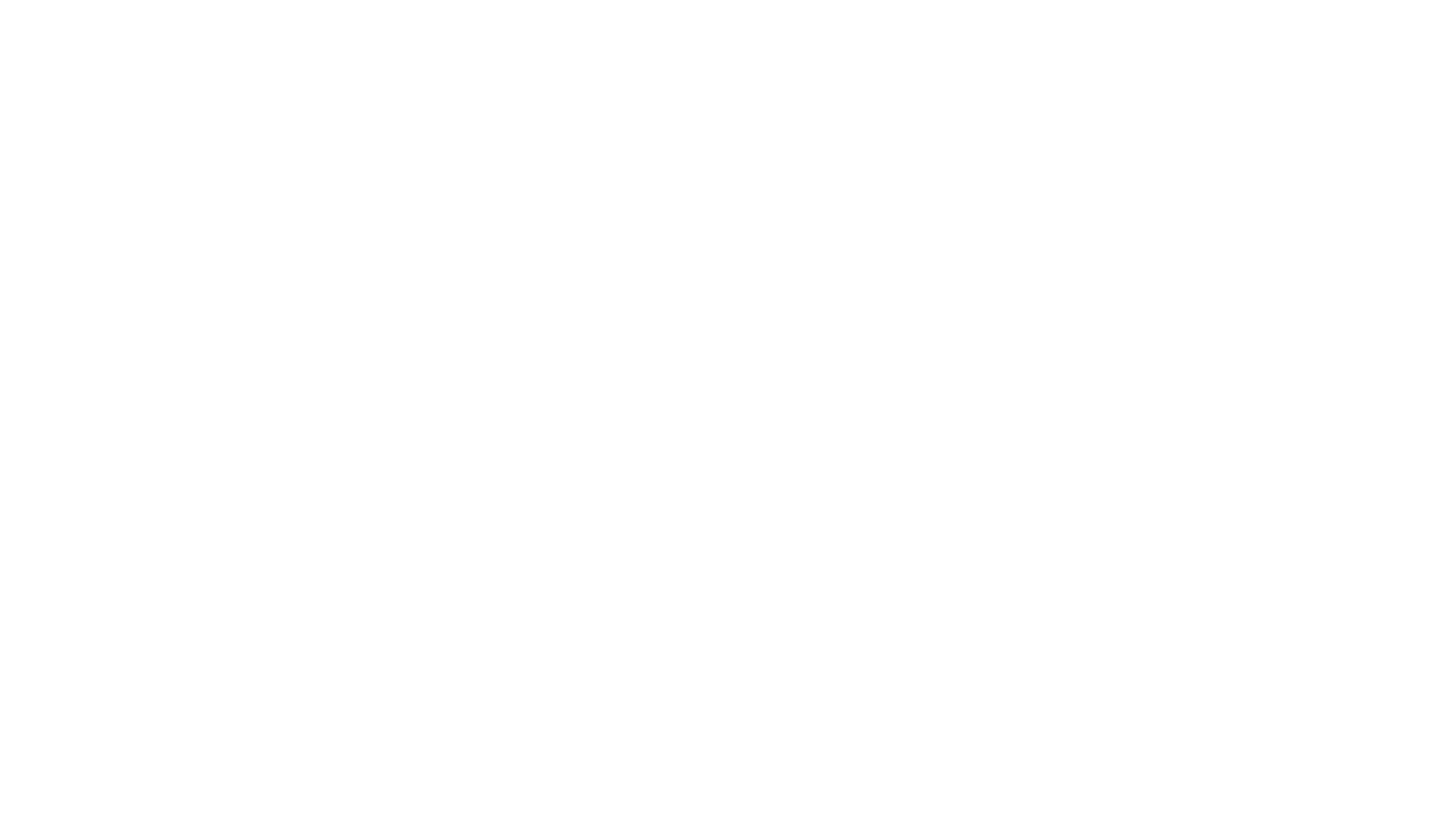
select select "+966"
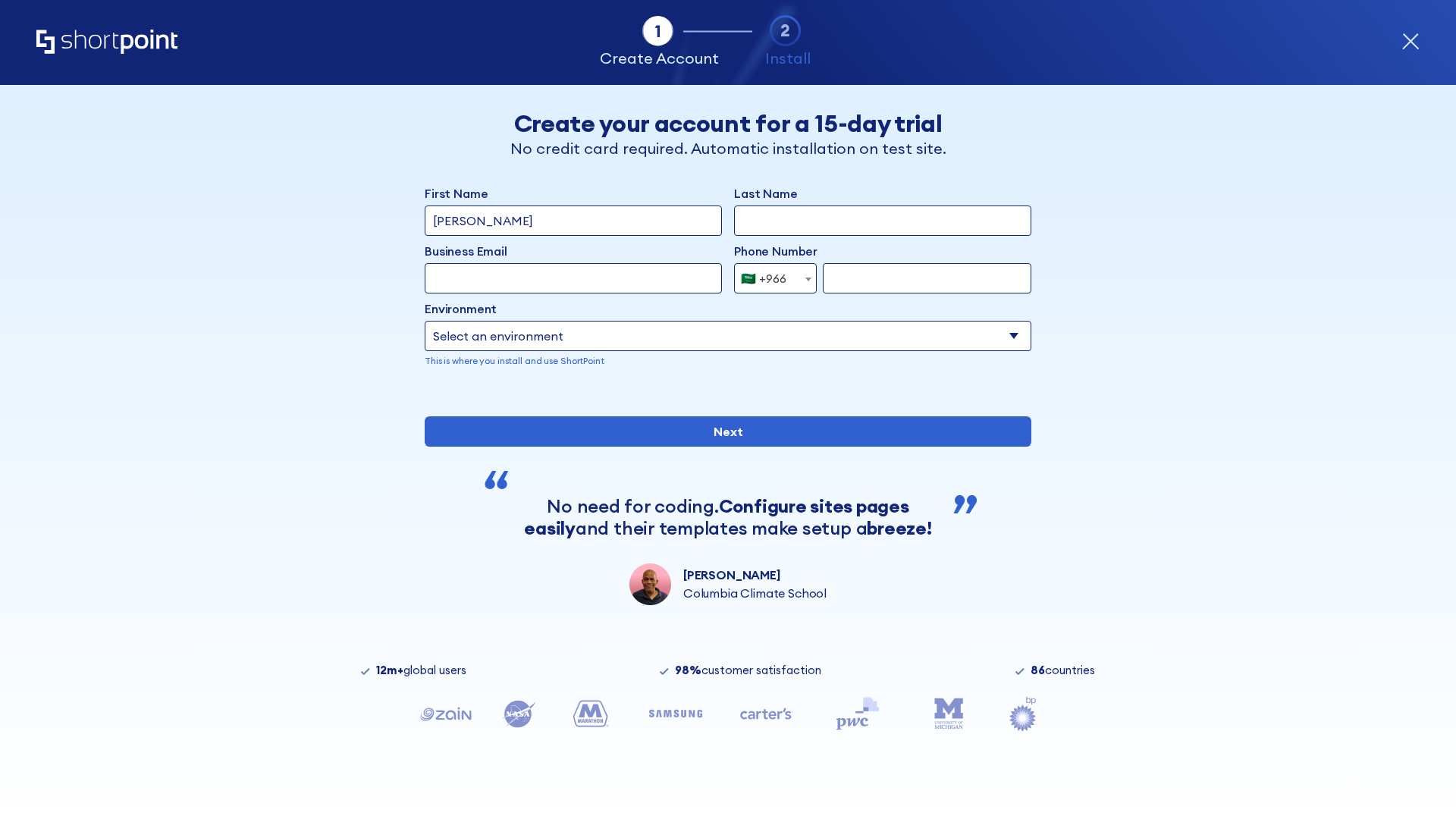
type input "D'Souza"
type input "Berkuskv"
type input "hr@mybusiness.org"
click at [770, 278] on div "🇸🇦 +966" at bounding box center [763, 278] width 45 height 30
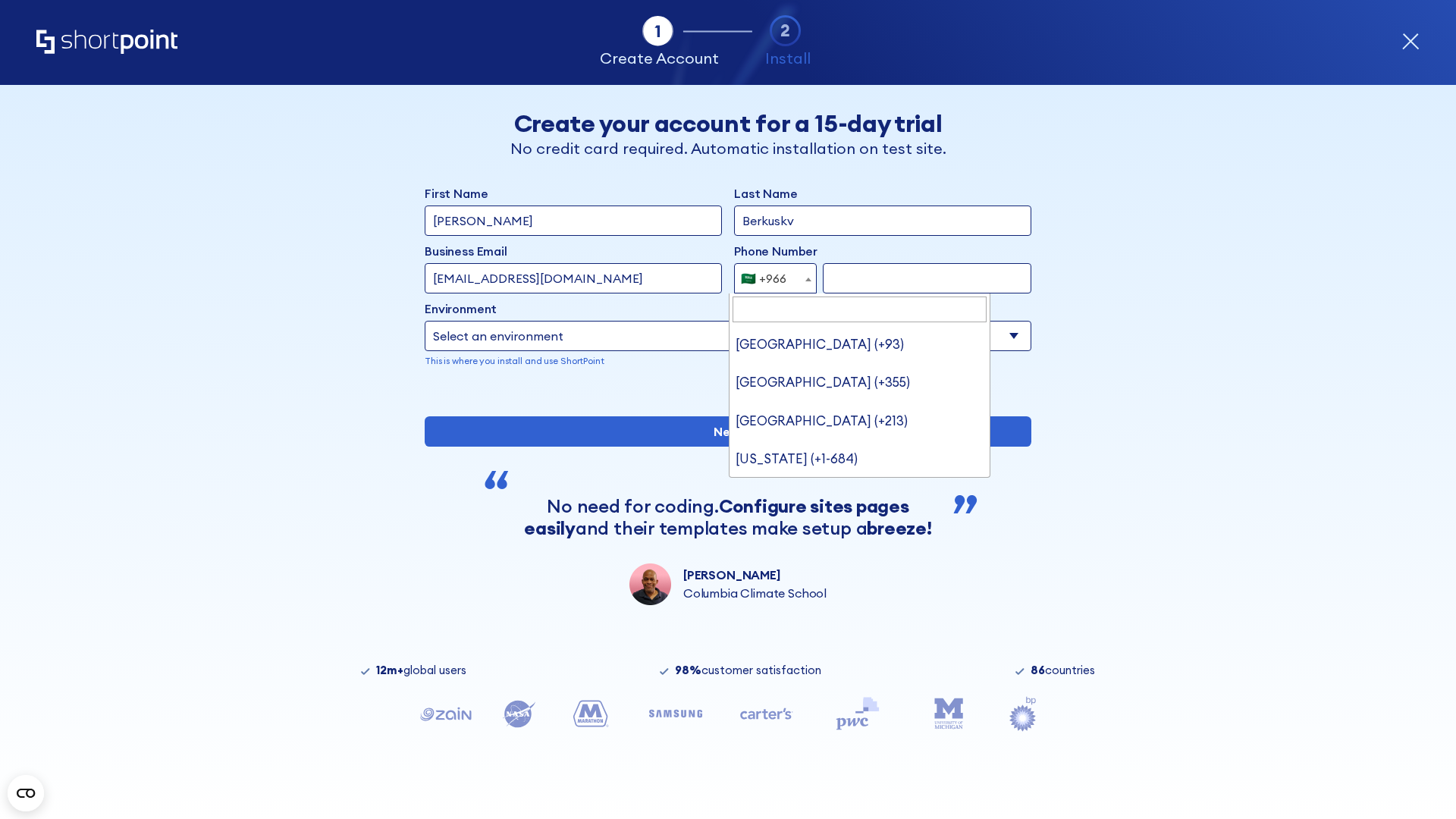
type input "[GEOGRAPHIC_DATA] (+971)"
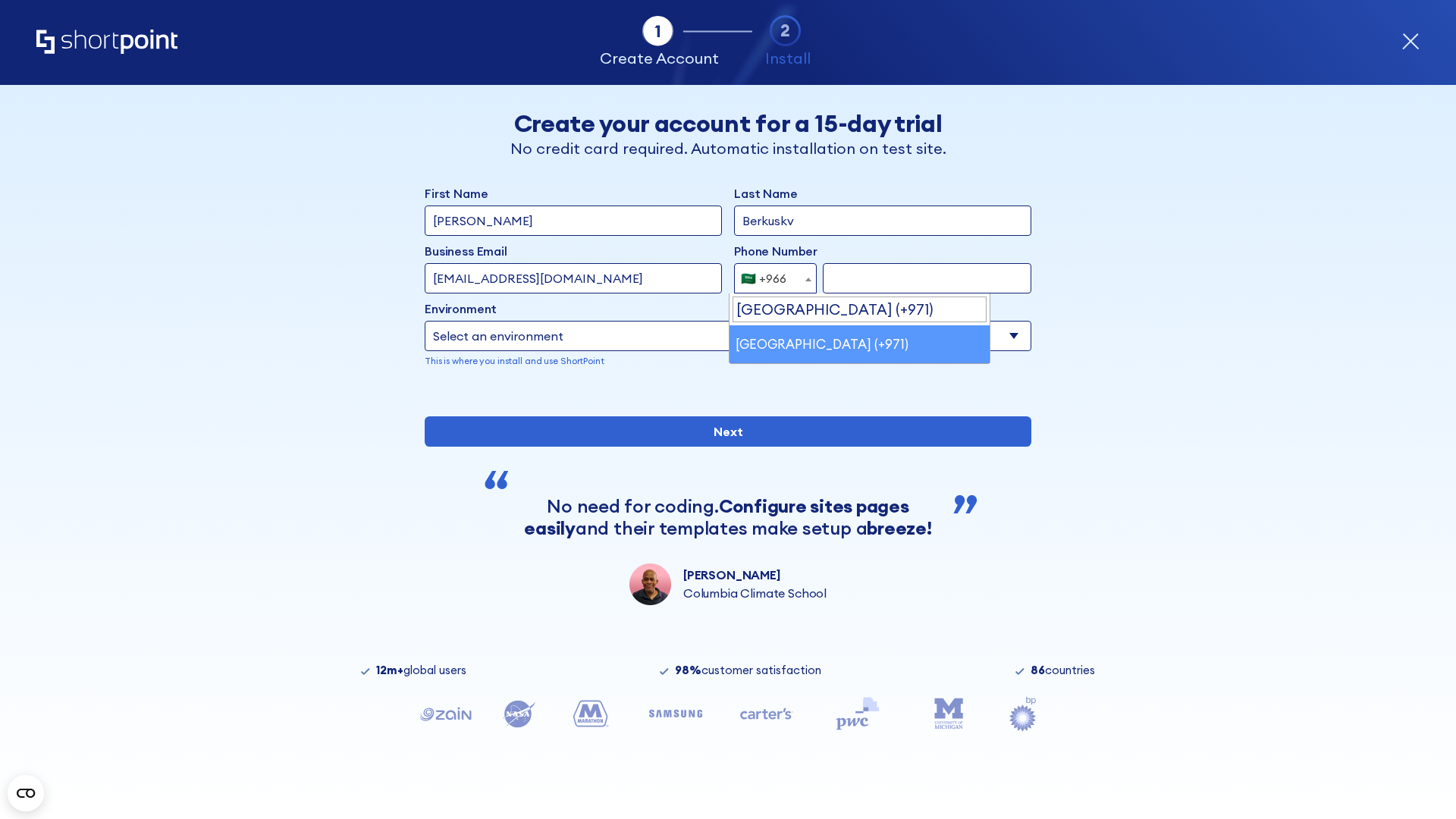
select select "+971"
type input "501234567"
select select "Microsoft 365"
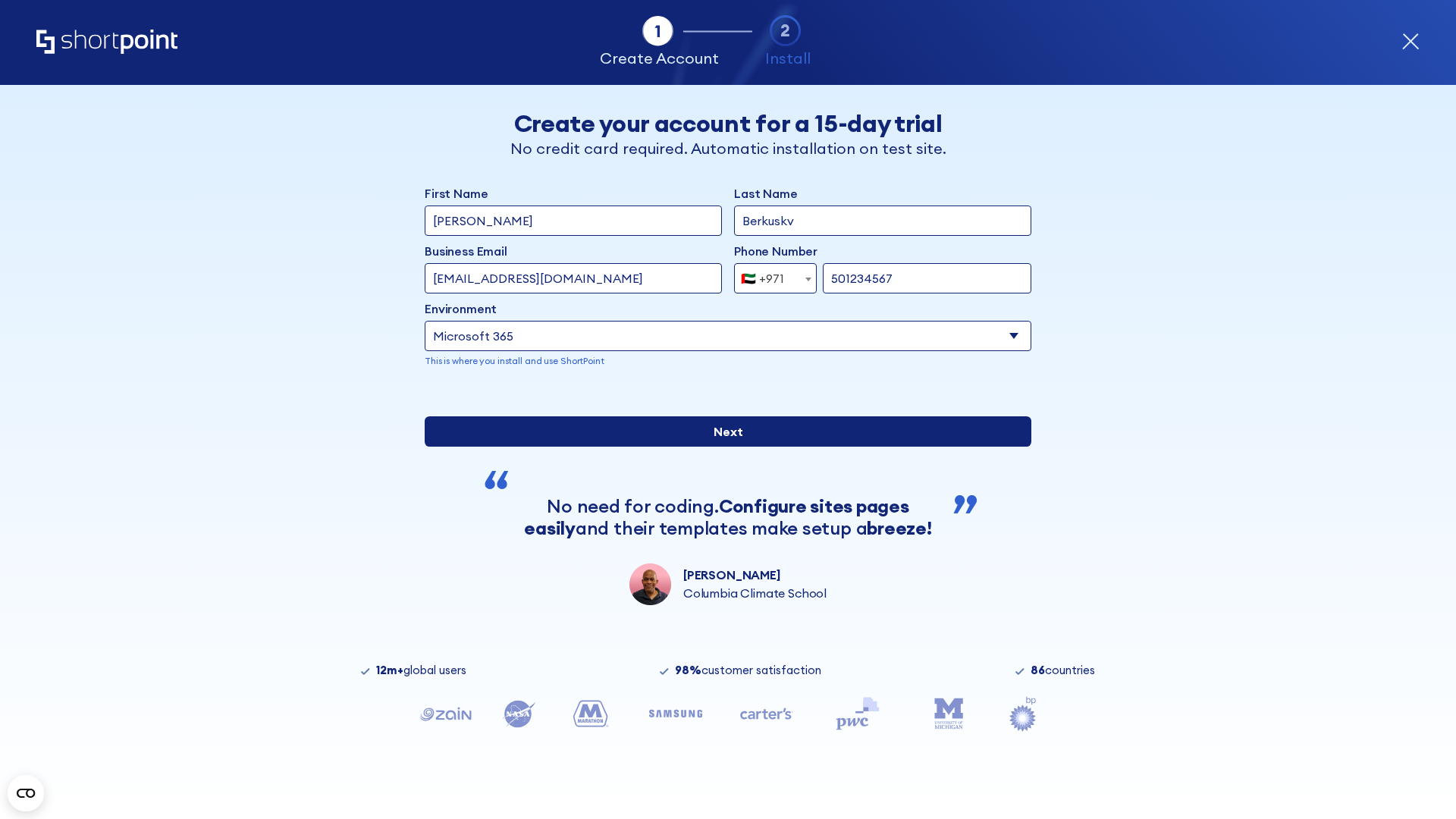
type input "501234567"
click at [722, 446] on input "Next" at bounding box center [728, 431] width 607 height 30
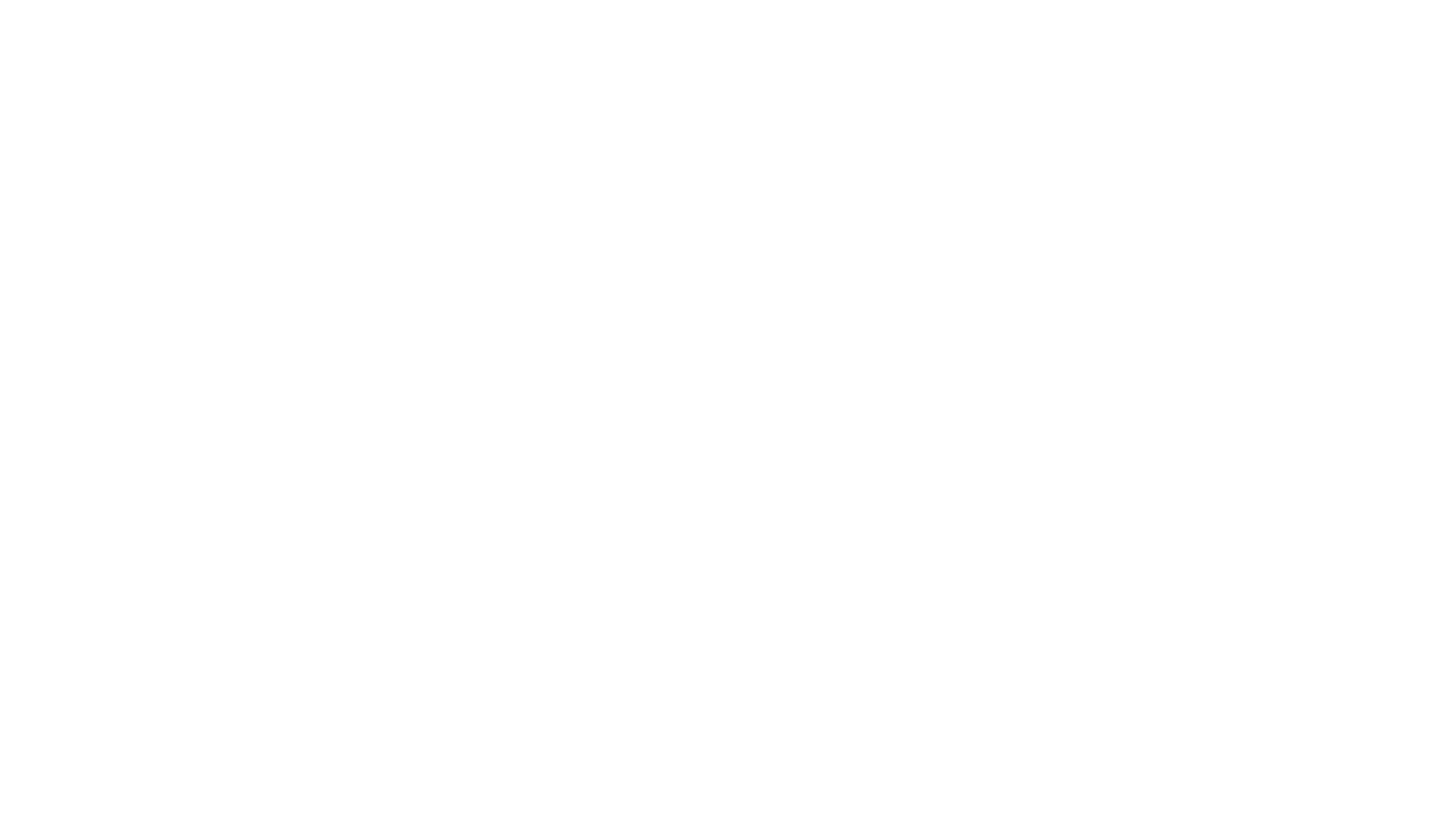
select select "+971"
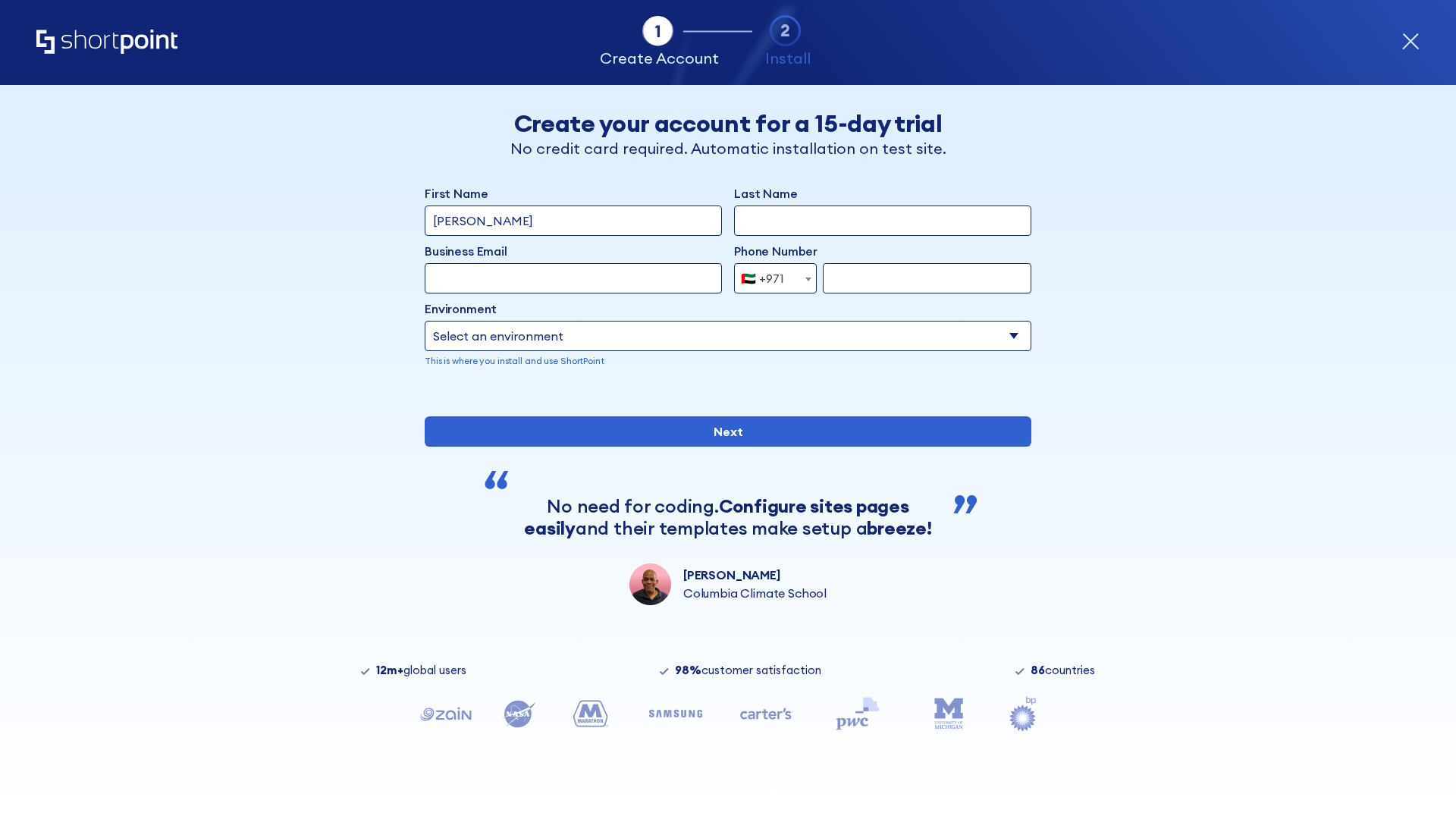
type input "Van der Meer"
type input "Berkuskv"
type input "support@university.edu"
click at [770, 278] on div "🇦🇪 +971" at bounding box center [762, 278] width 43 height 30
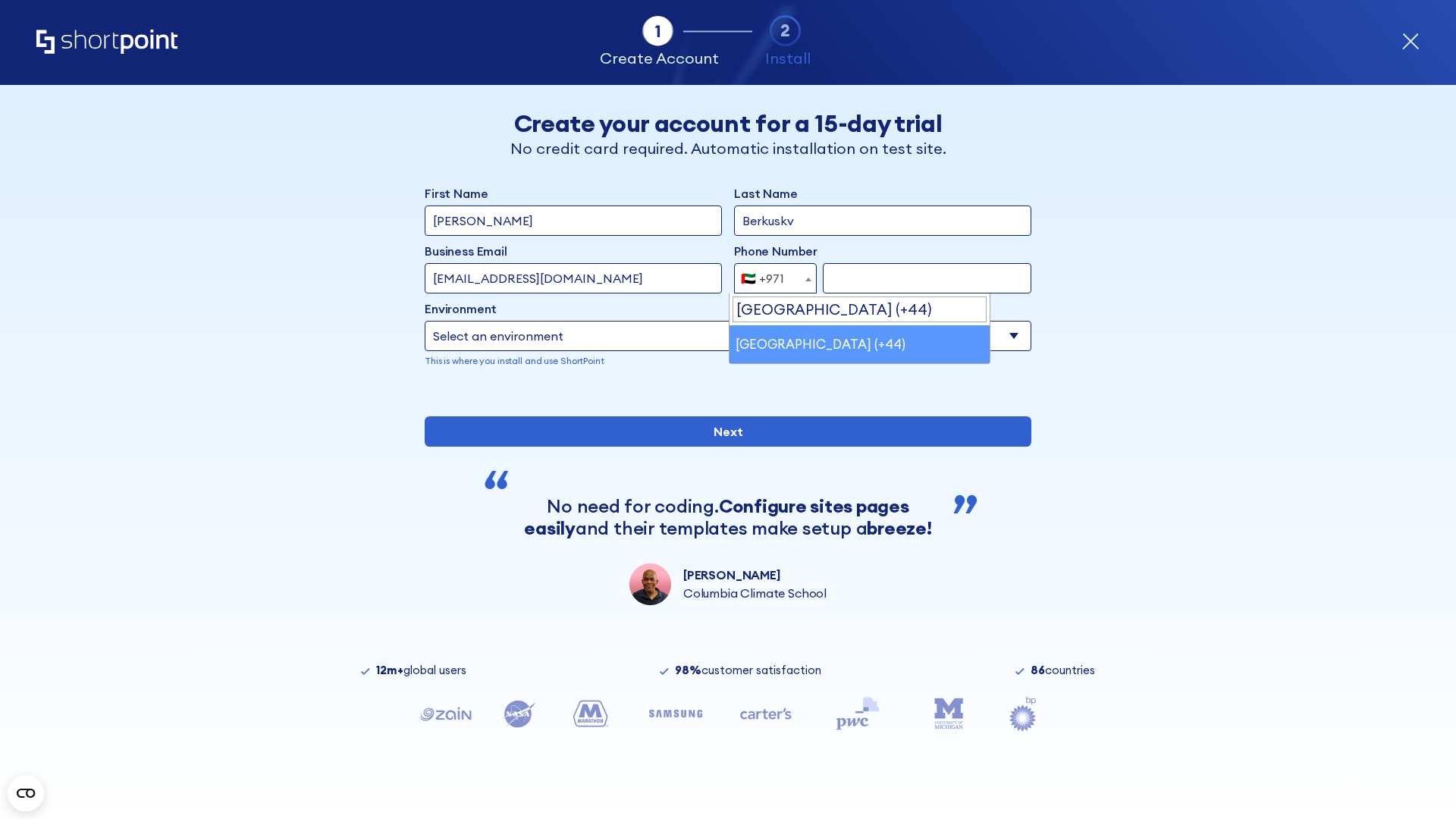
select select "+44"
type input "7912345678"
select select "Microsoft 365"
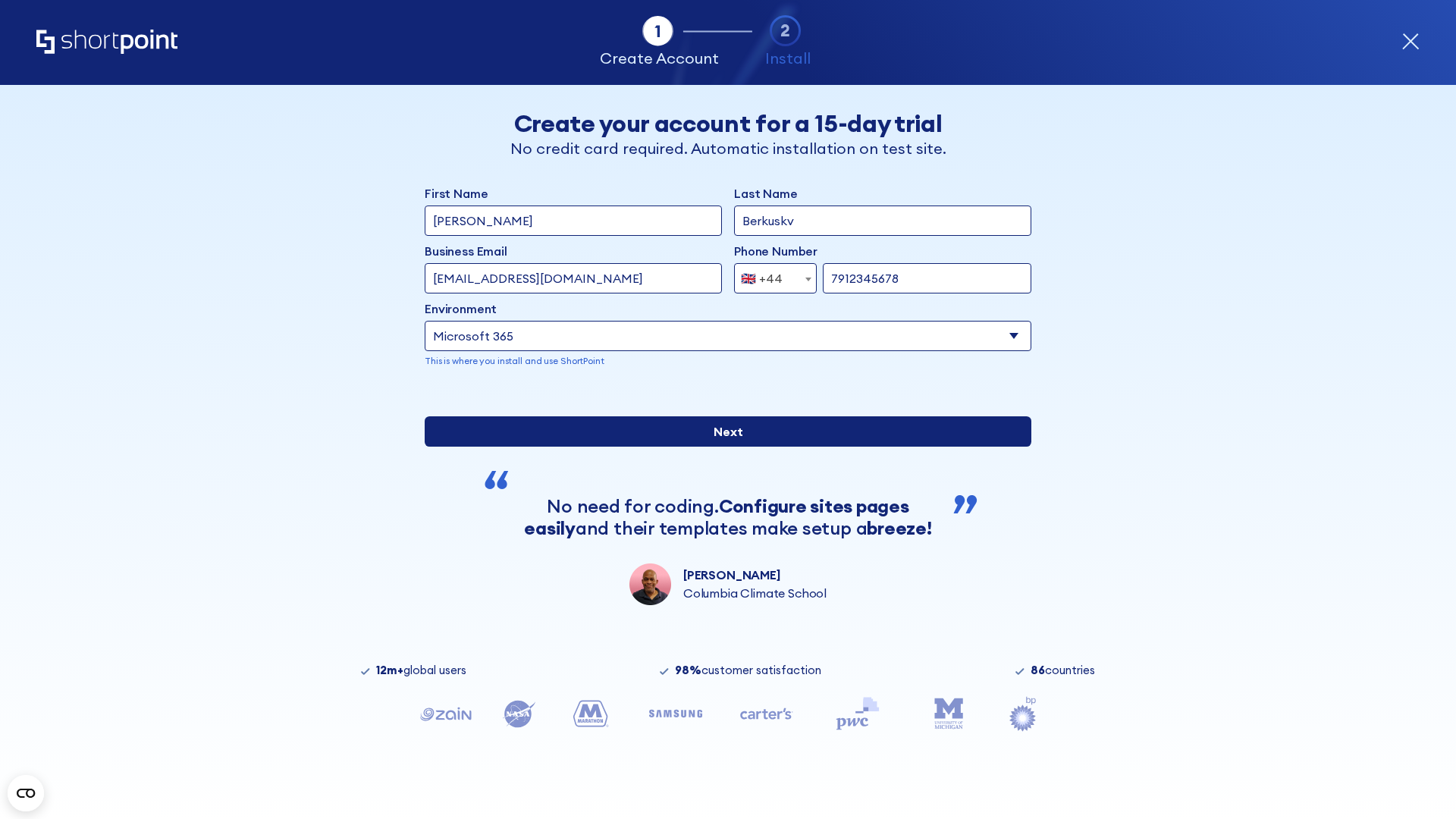
type input "7912345678"
click at [722, 446] on input "Next" at bounding box center [728, 431] width 607 height 30
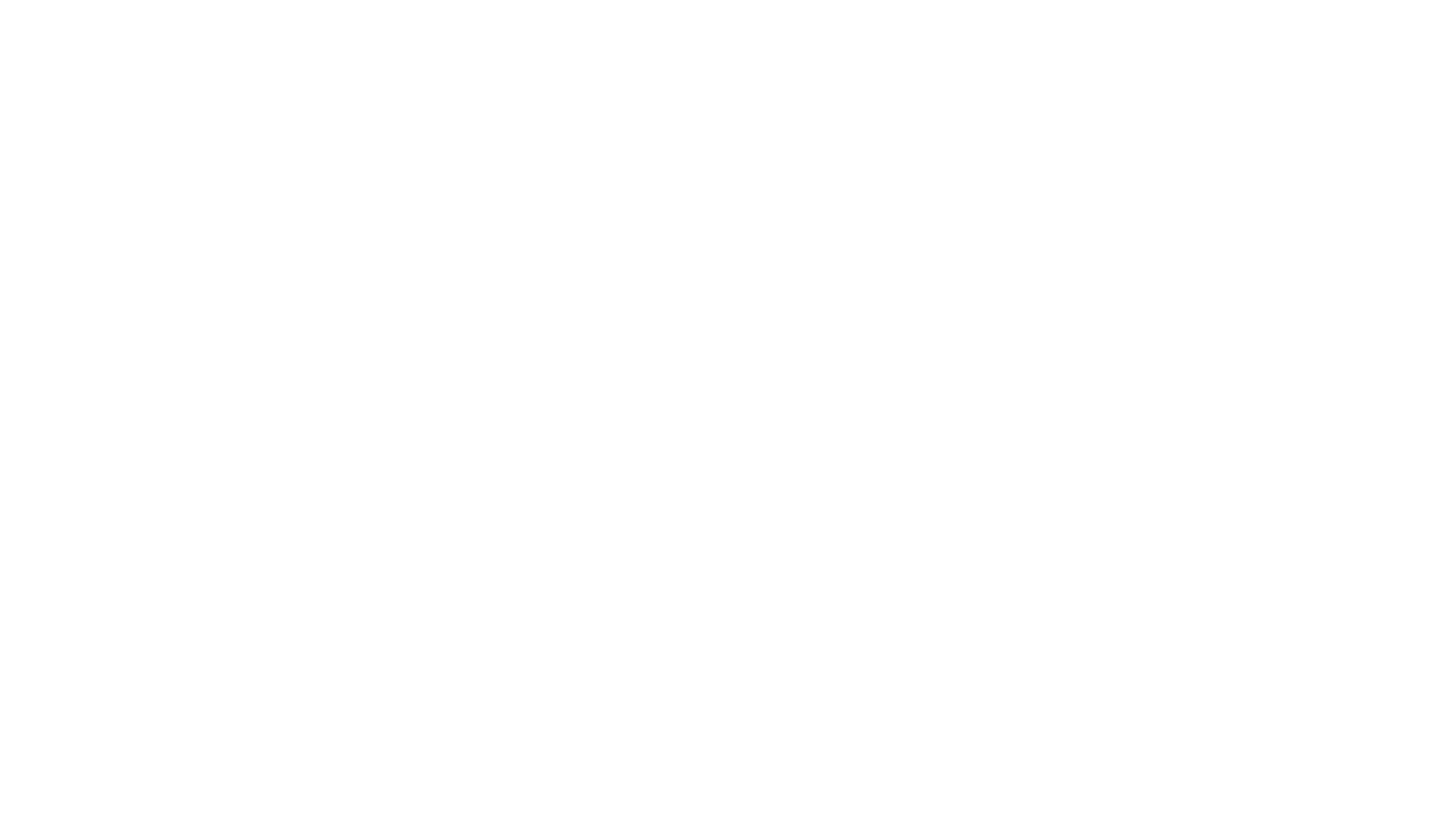
select select "+44"
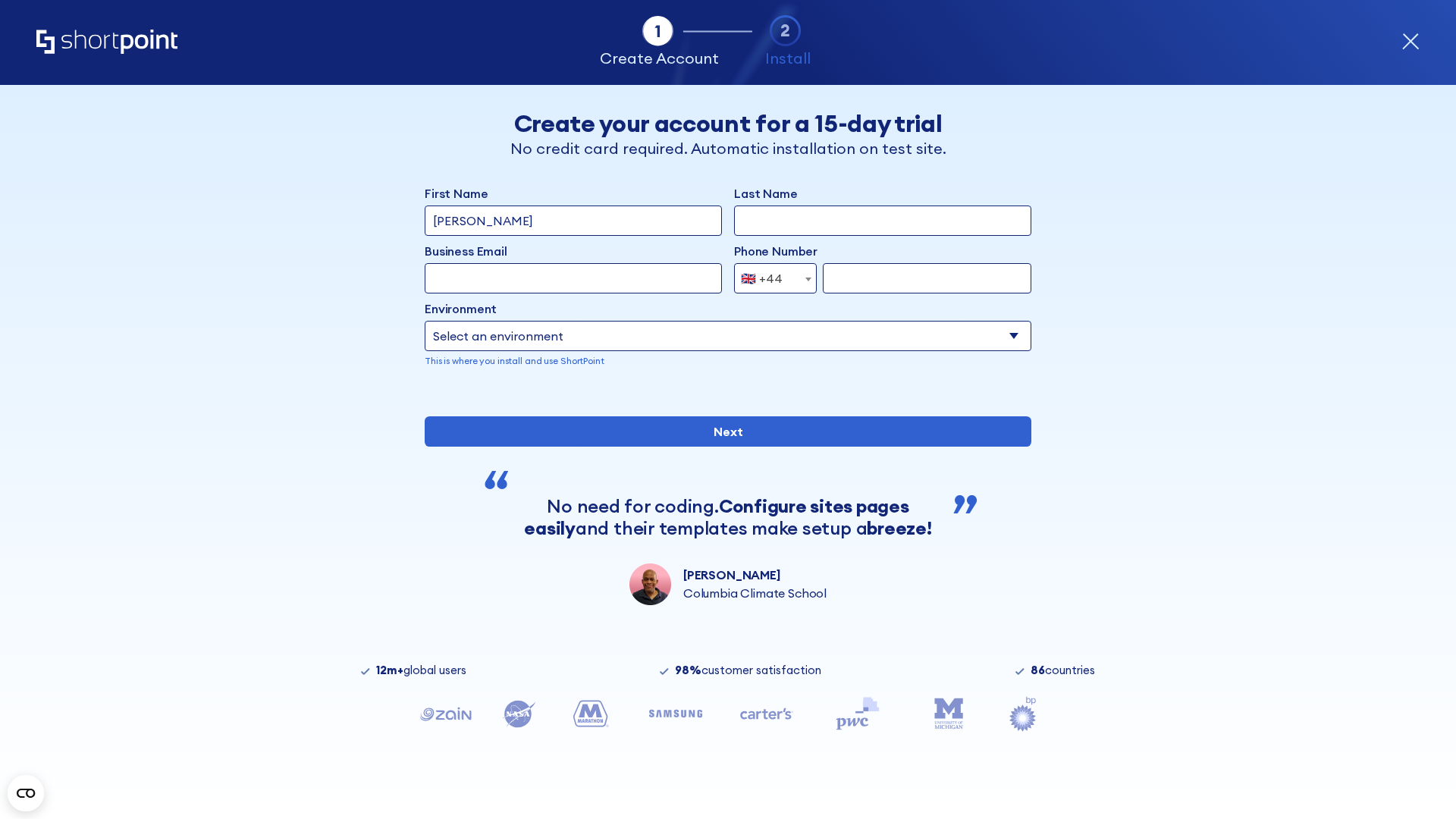
type input "JR Smith"
type input "Berkuskv"
type input "info@startup.tech"
click at [770, 278] on div "🇬🇧 +44" at bounding box center [761, 278] width 42 height 30
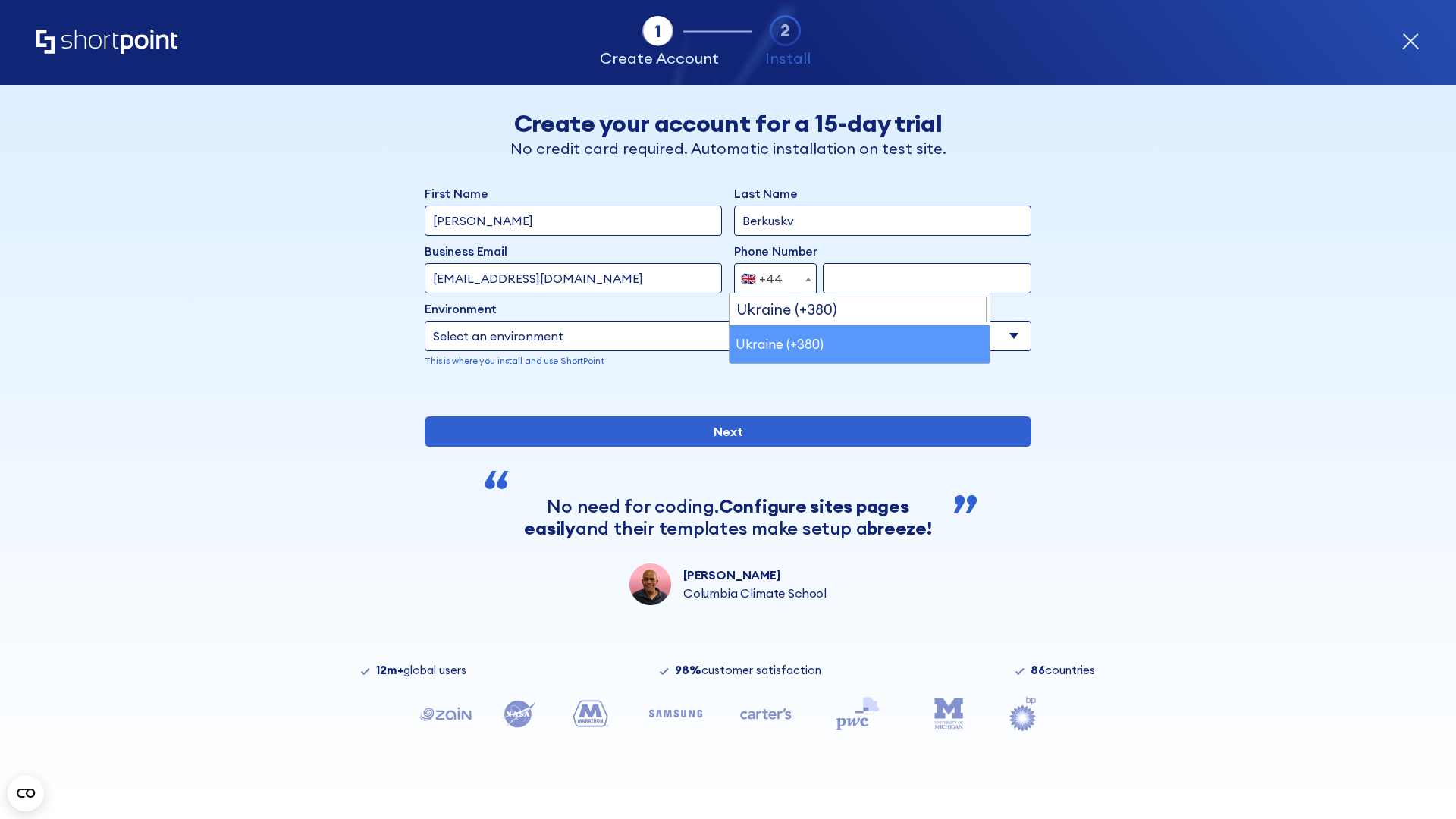
select select "+380"
type input "663451789"
select select "Microsoft 365"
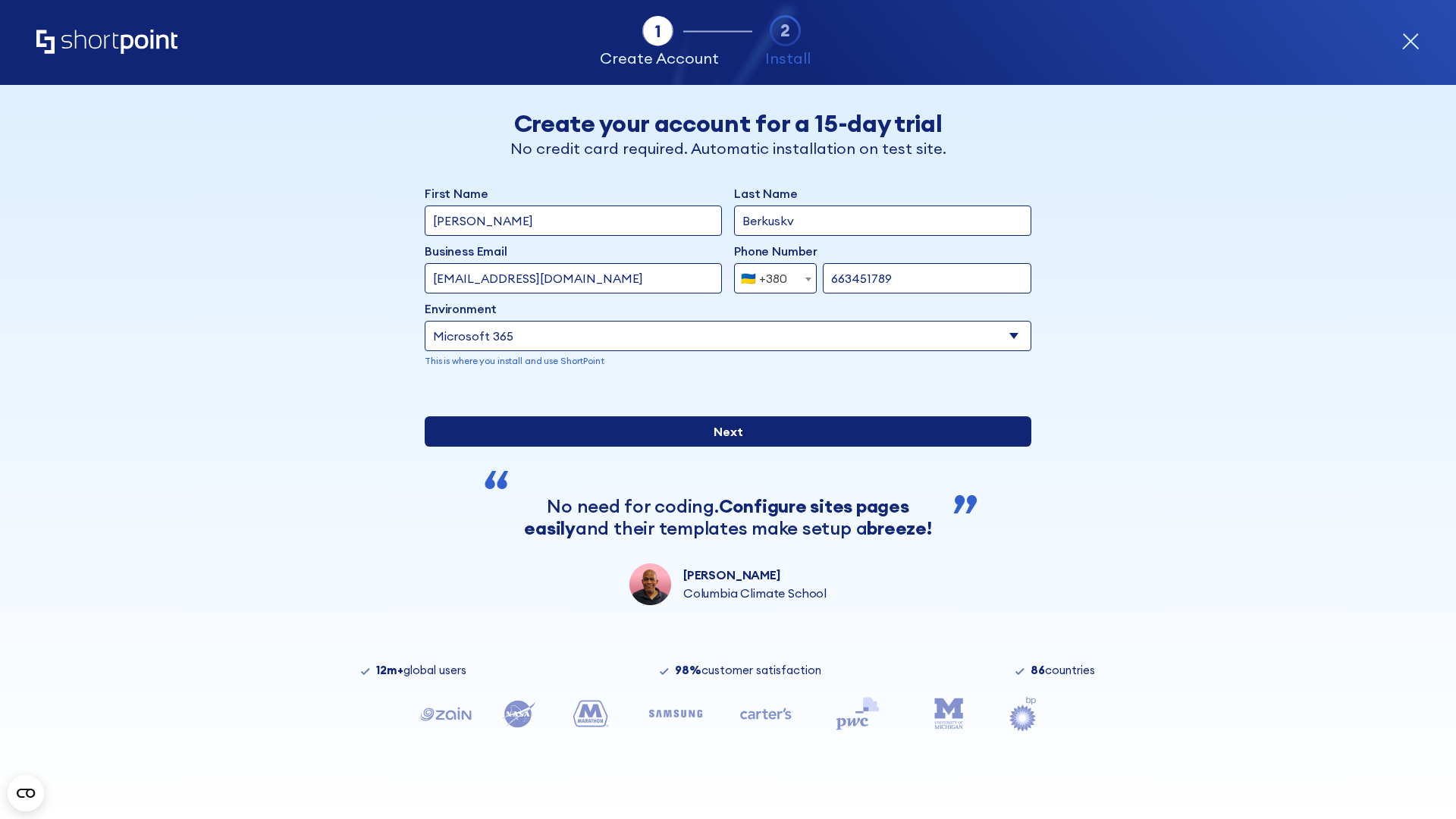
type input "663451789"
click at [722, 446] on input "Next" at bounding box center [728, 431] width 607 height 30
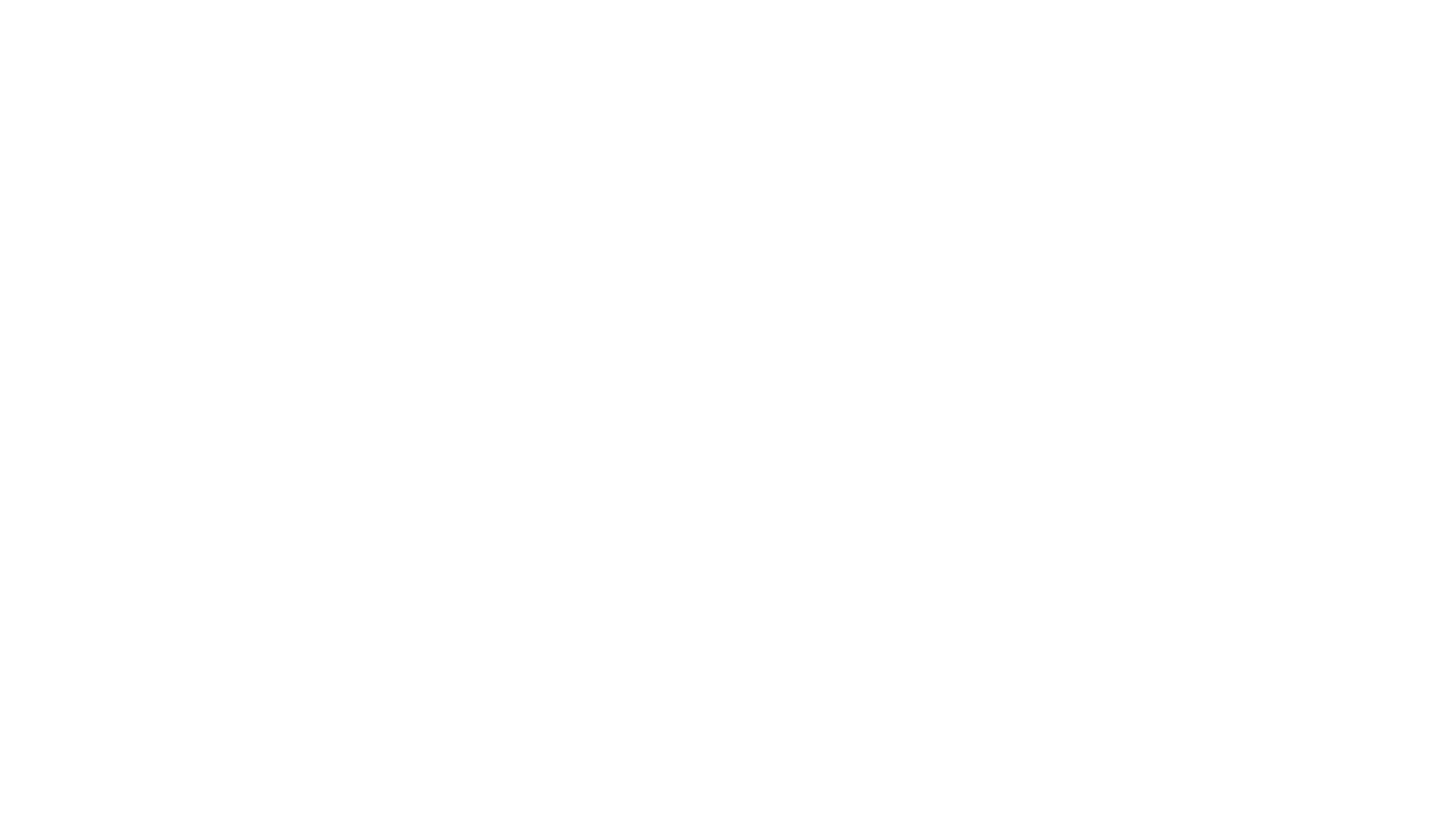
select select "+380"
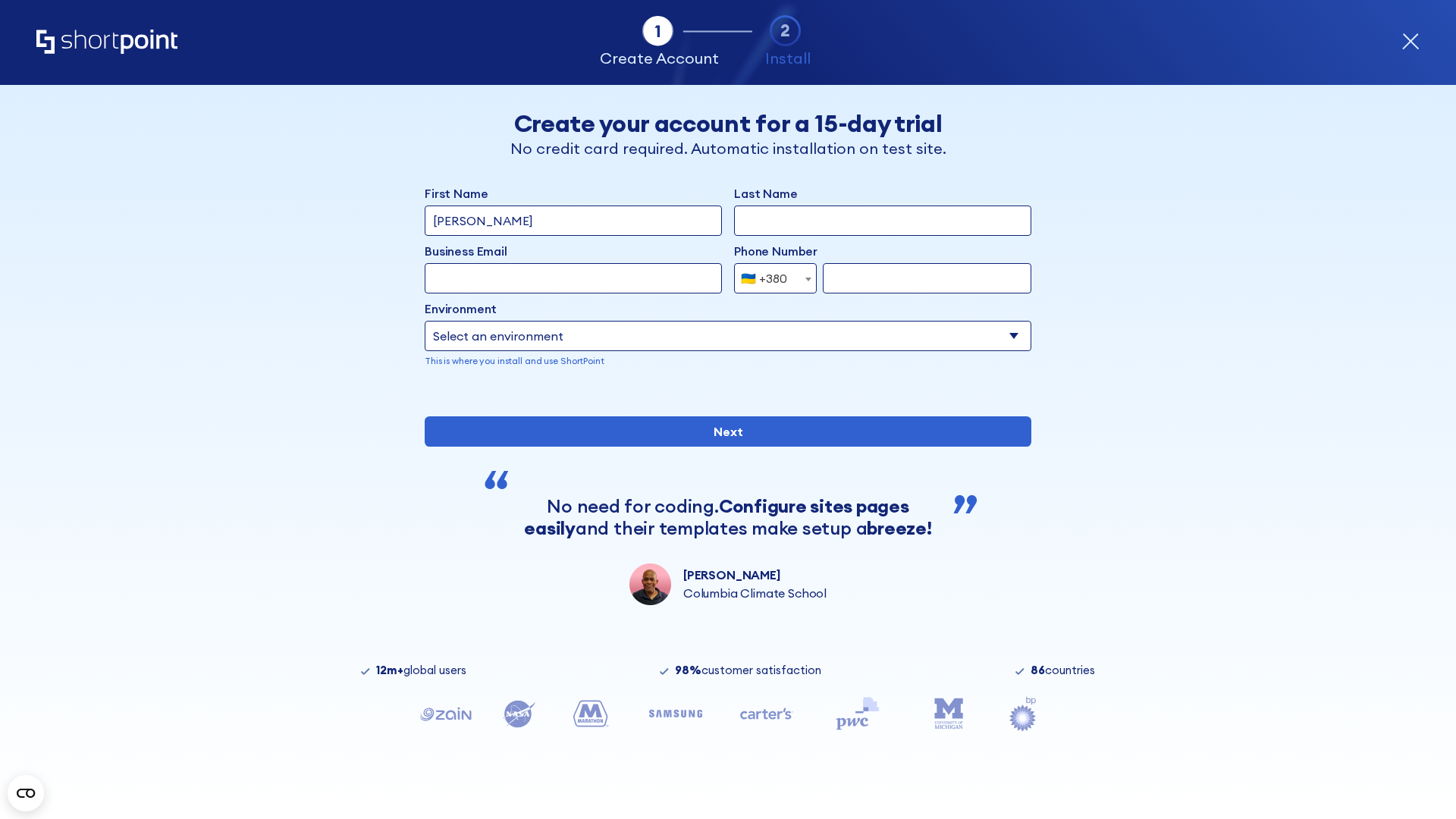
type input "[PERSON_NAME]"
type input "Berkuskv"
type input "team@hospital-uae.health"
click at [770, 278] on div "🇺🇦 +380" at bounding box center [764, 278] width 46 height 30
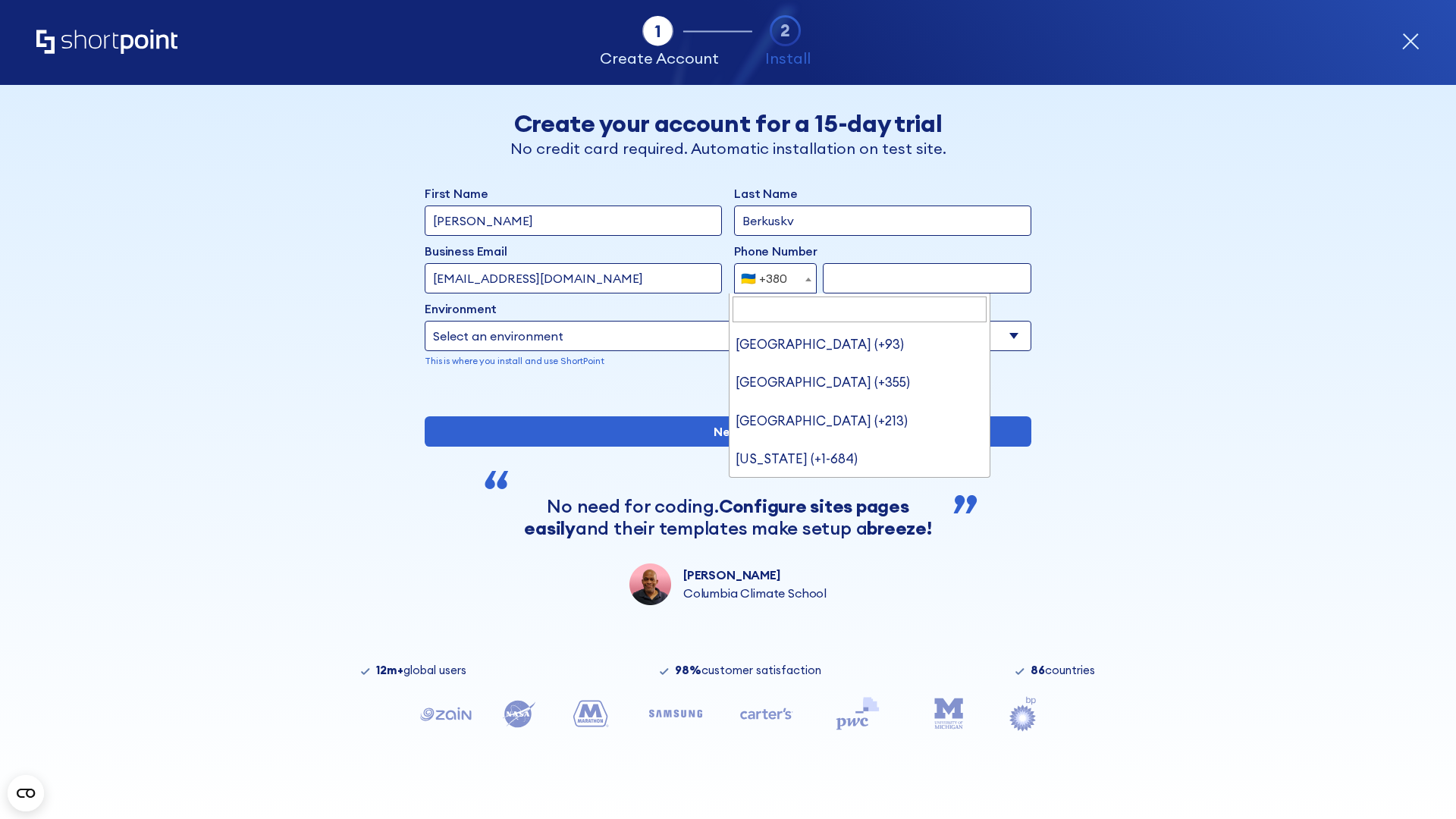
type input "United States (+1)"
select select "+1"
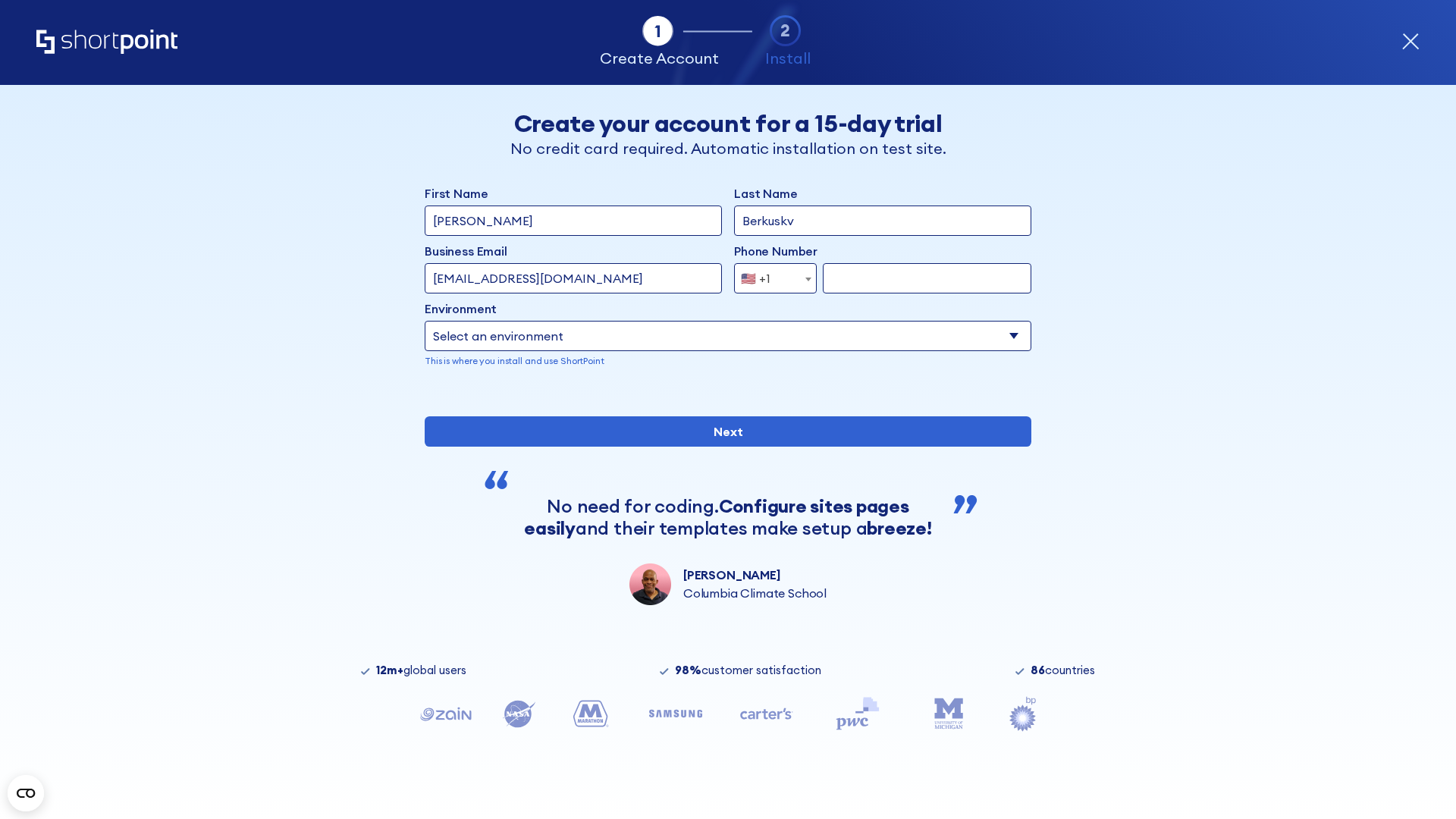
type input "2025550123"
select select "Microsoft 365"
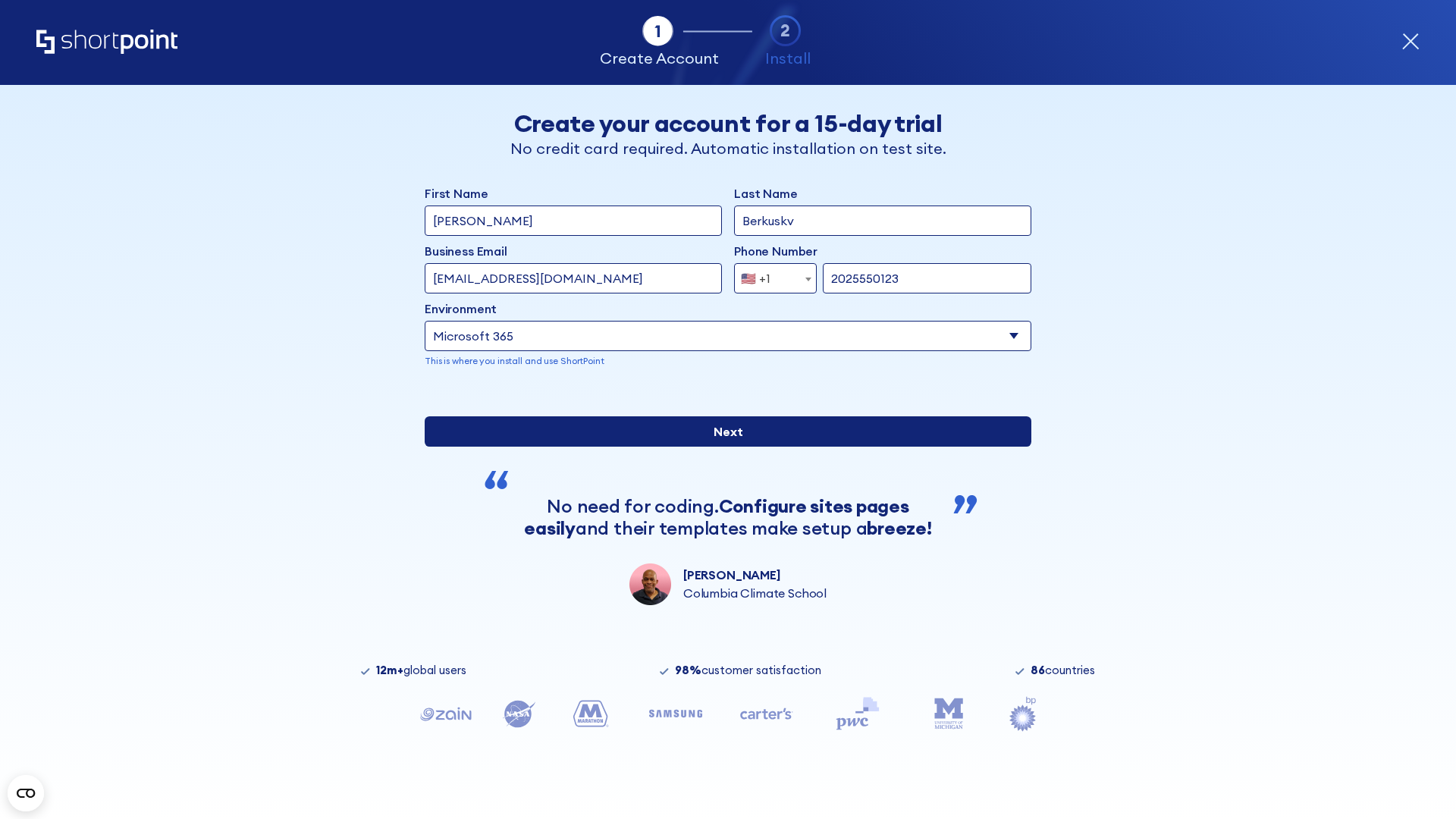
type input "2025550123"
click at [722, 446] on input "Next" at bounding box center [728, 431] width 607 height 30
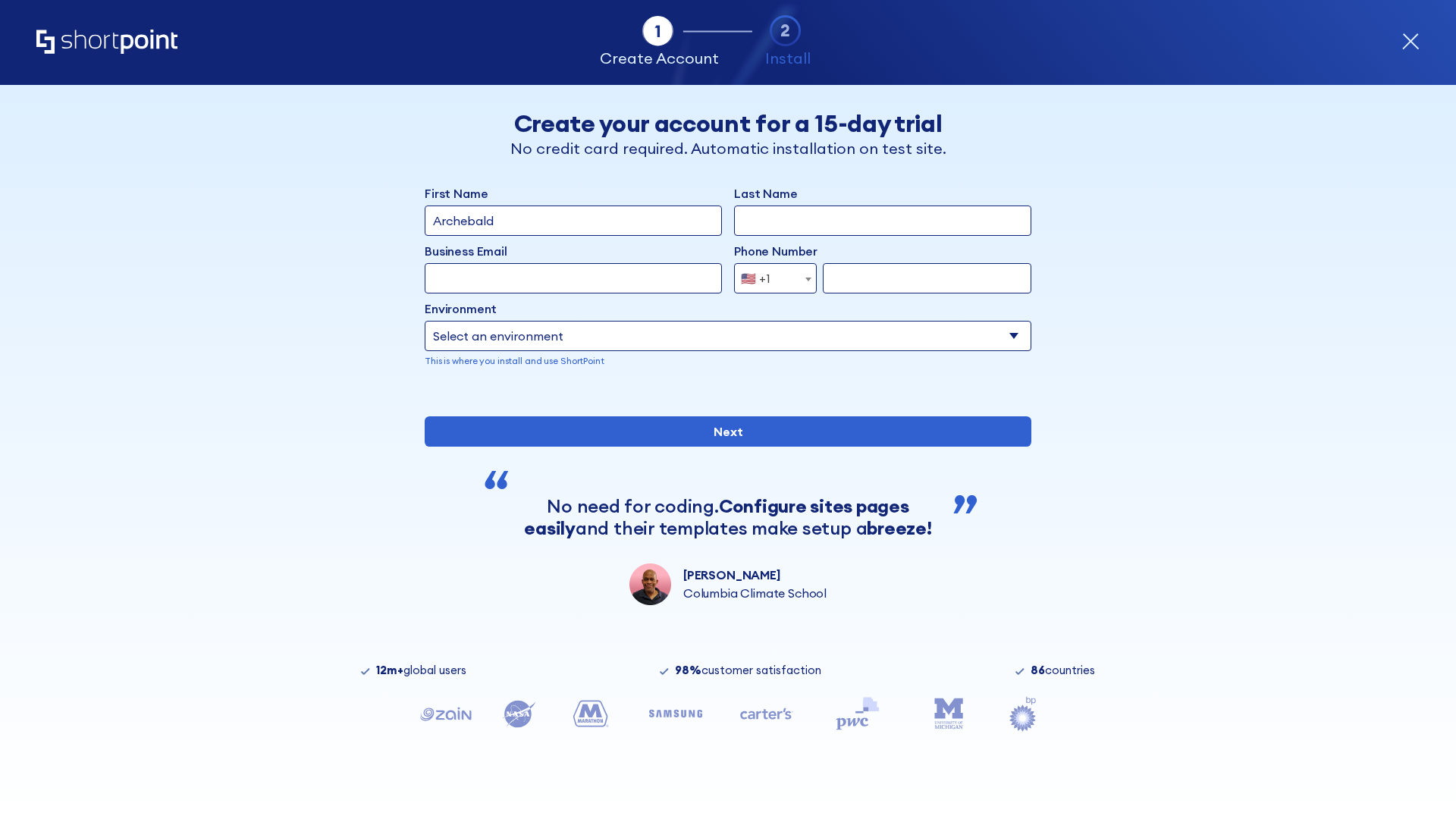
type input "Archebald"
type input "Berkuskv"
type input "[EMAIL_ADDRESS][DOMAIN_NAME]"
type input "2125556789"
select select "SharePoint 2019 (On-Premise)"
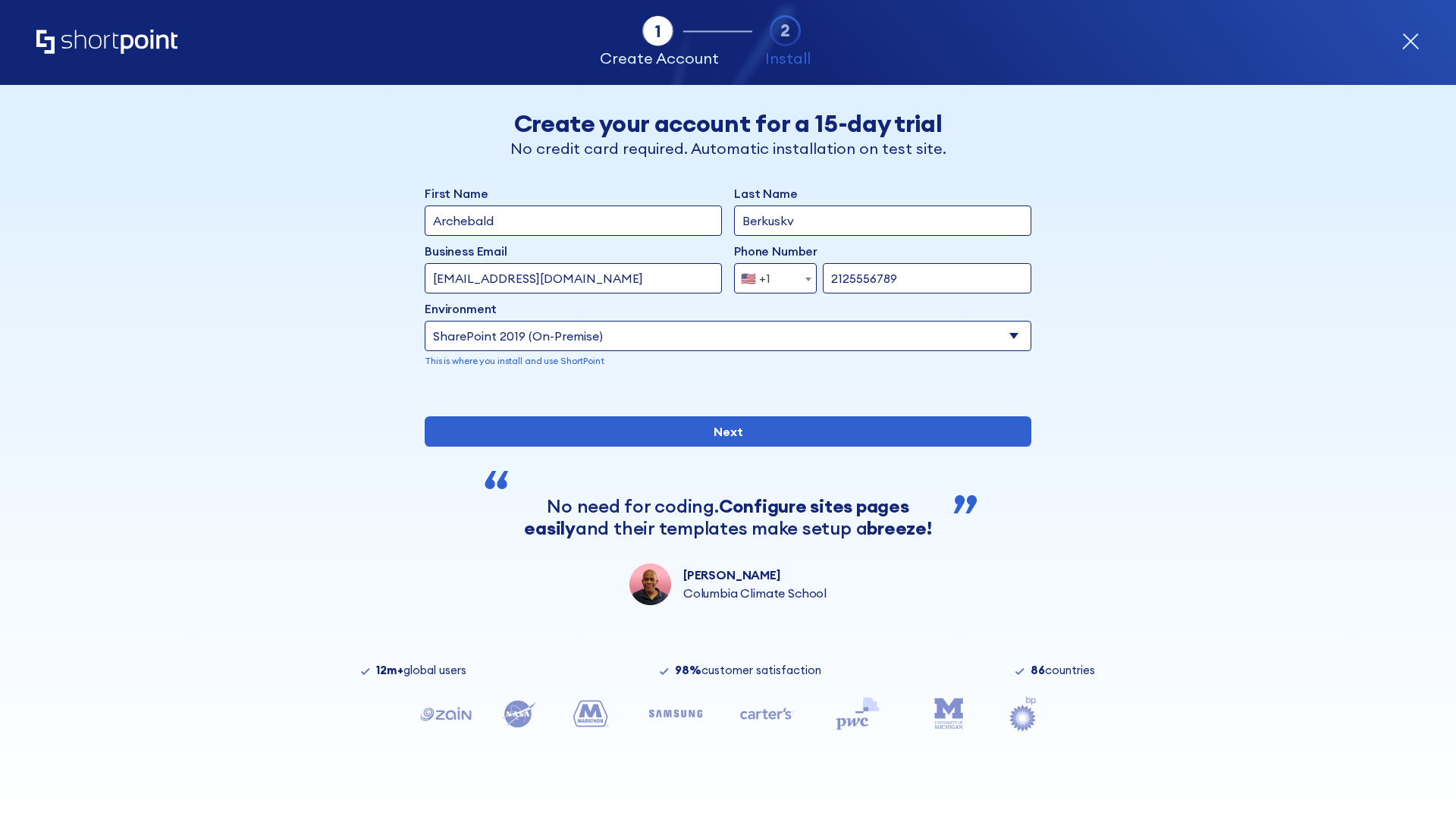
type input "2125556789"
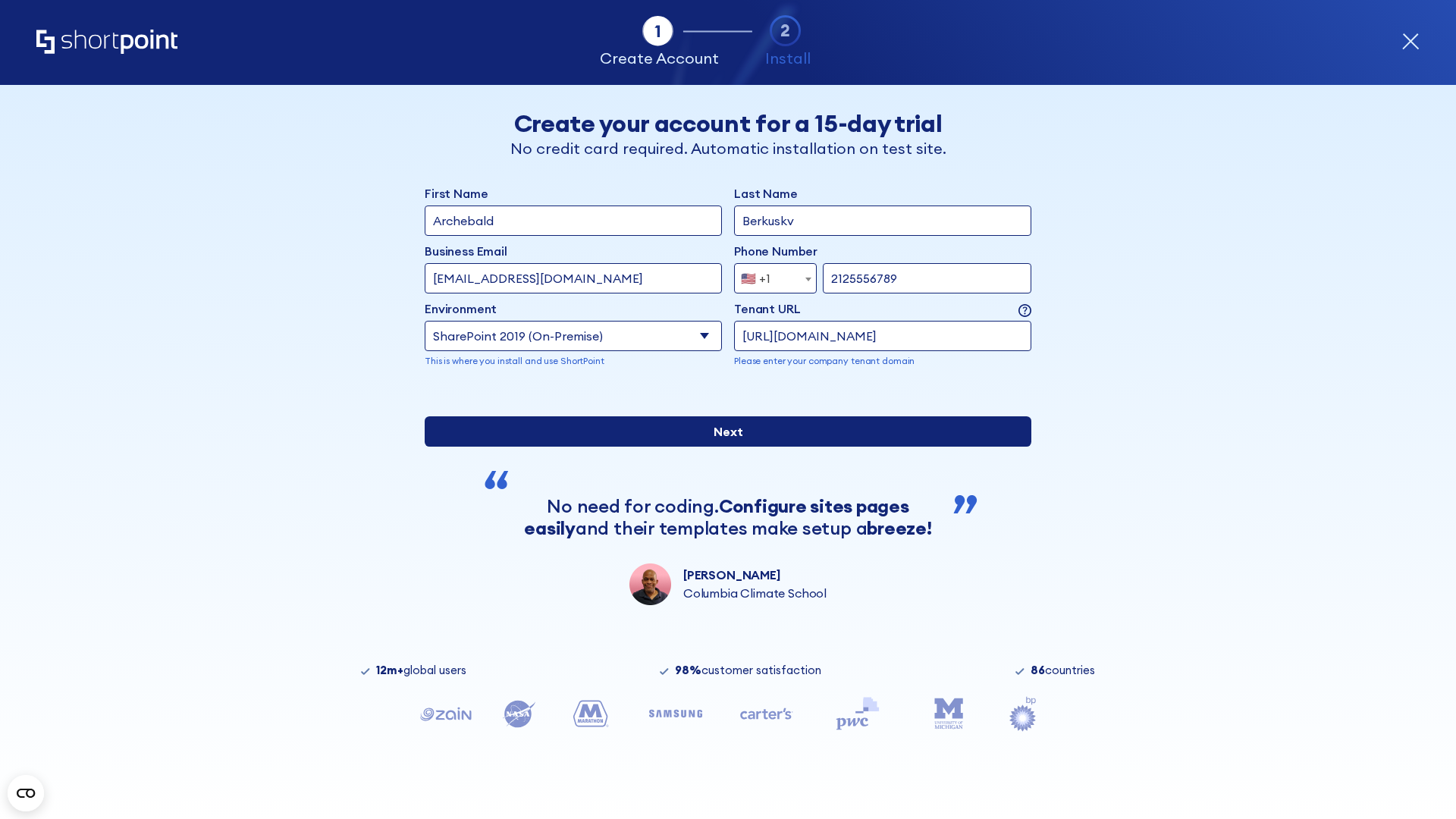
type input "https://contoso.sharepoint.xyz"
click at [722, 446] on input "Next" at bounding box center [728, 431] width 607 height 30
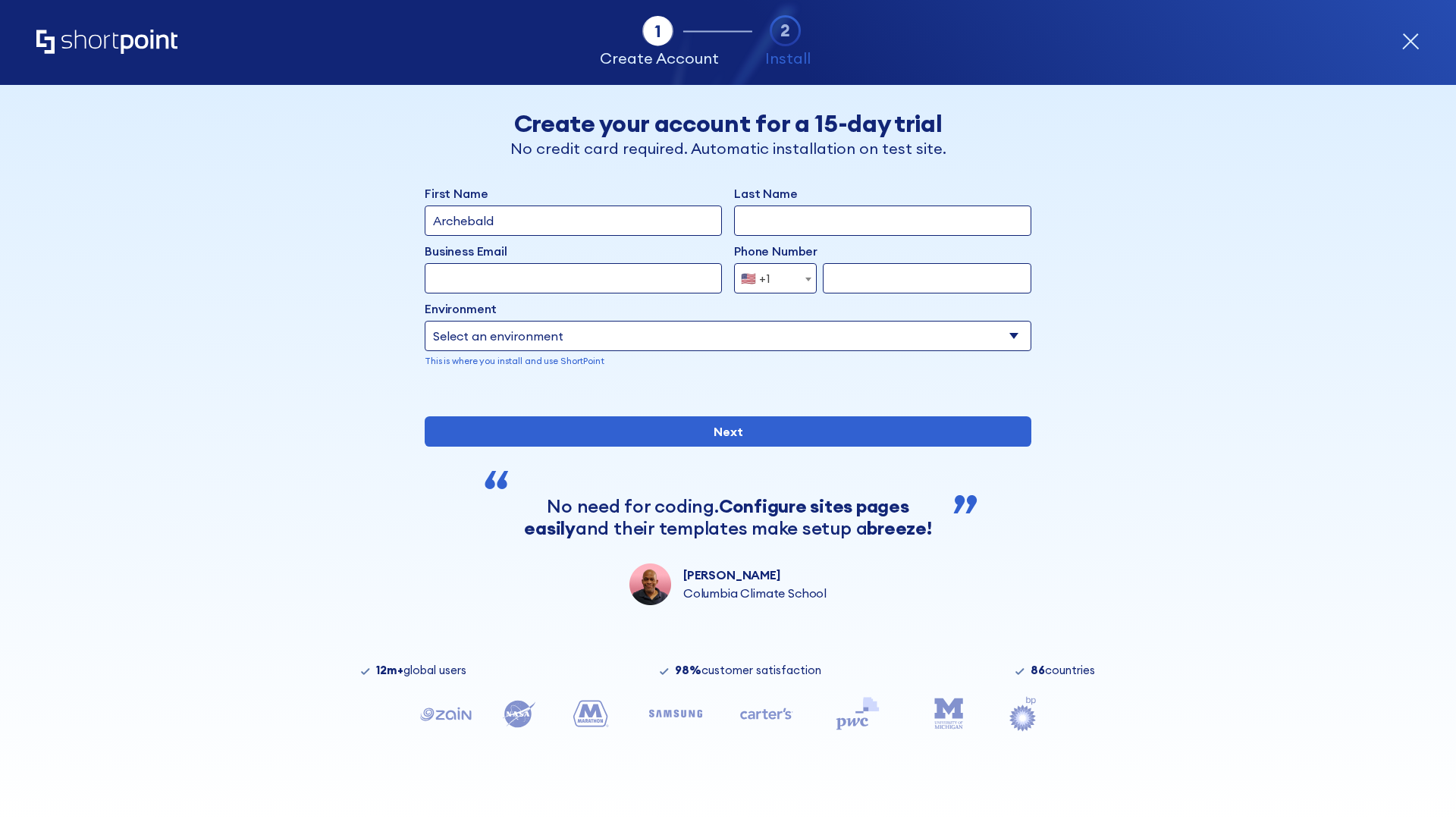
type input "Archebald"
type input "Berkuskv"
type input "[EMAIL_ADDRESS][DOMAIN_NAME]"
type input "2125556789"
select select "SharePoint 2019 (On-Premise)"
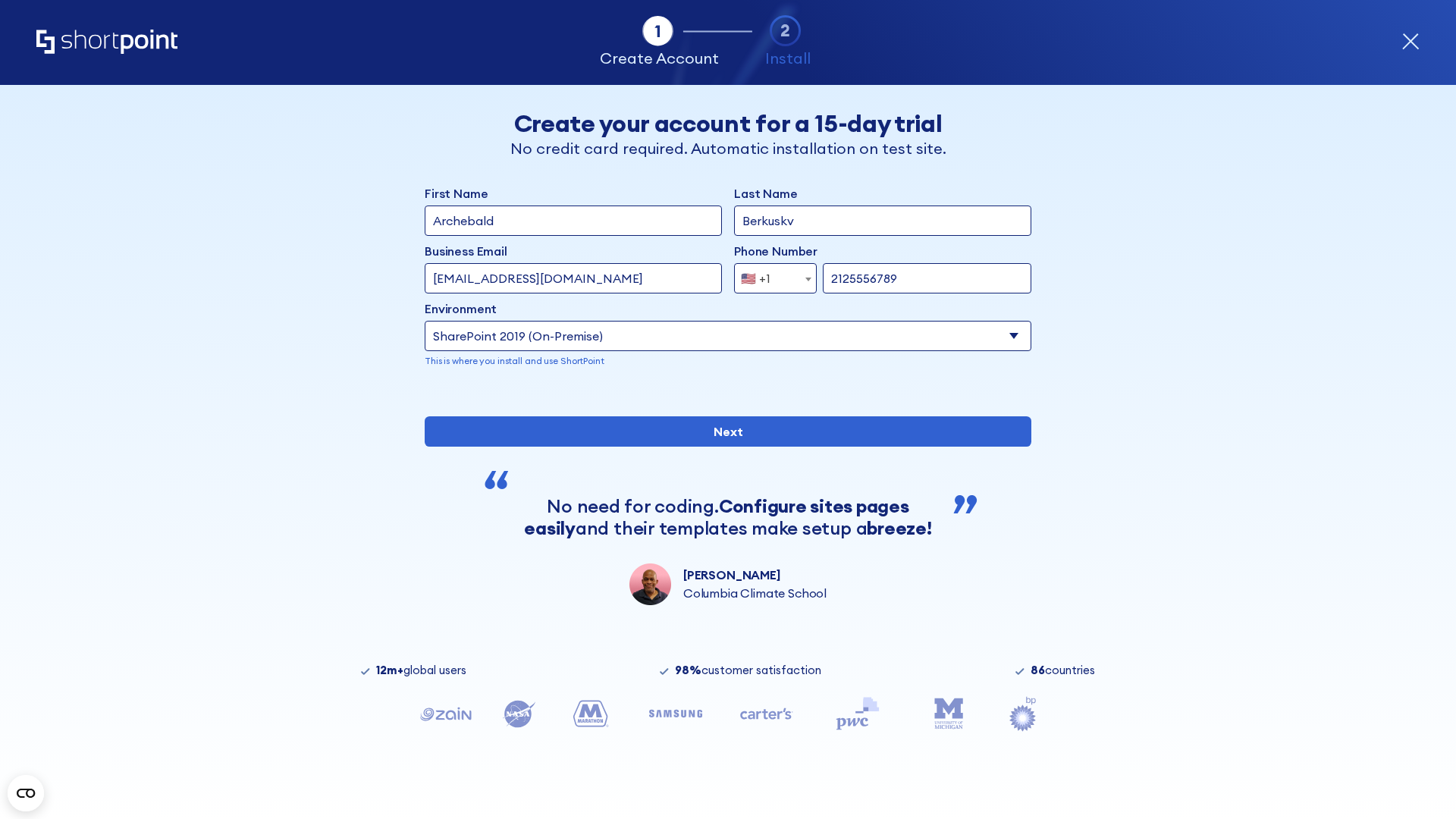
type input "2125556789"
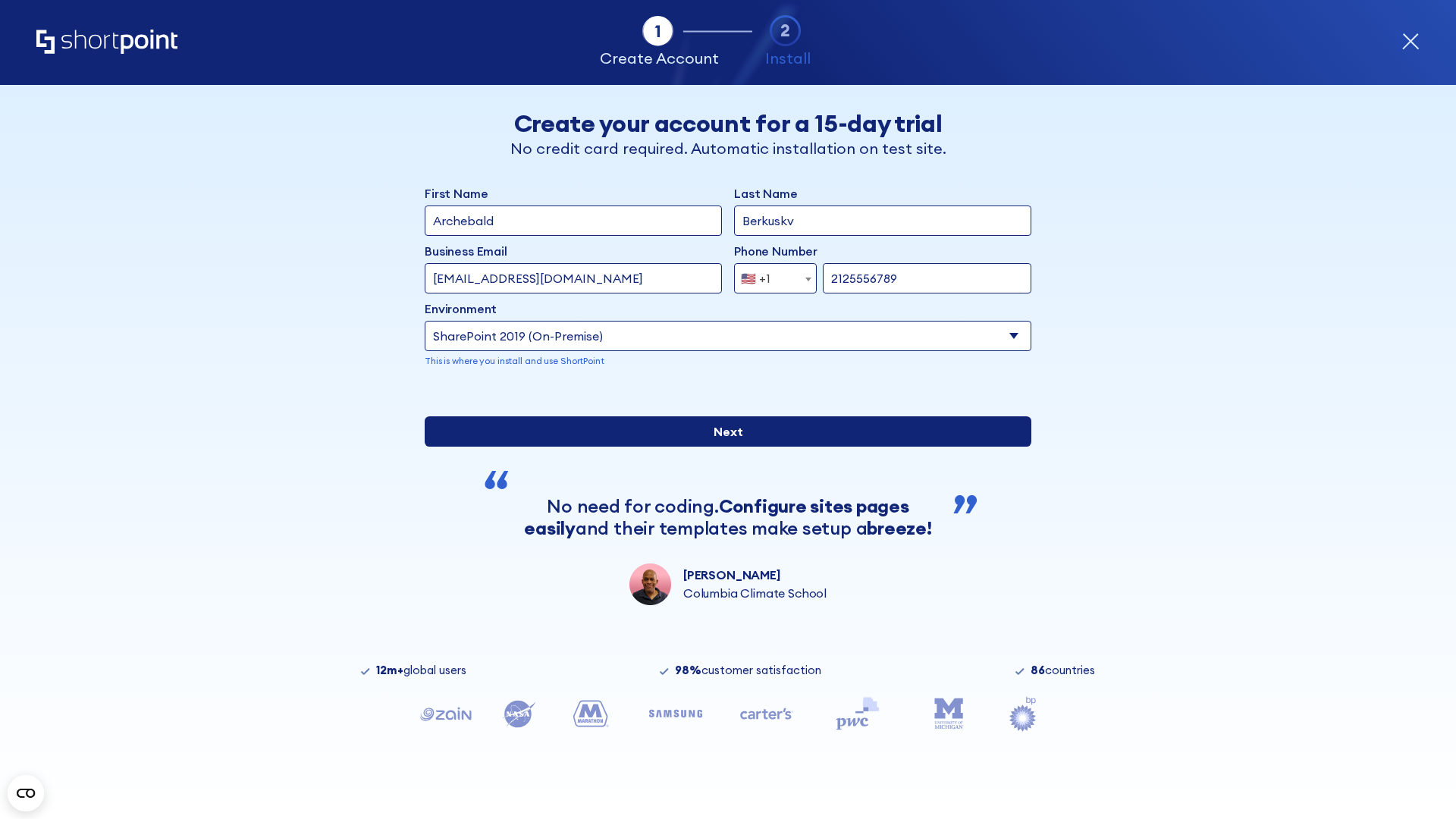
type input "[URL][DOMAIN_NAME][DOMAIN_NAME]"
click at [722, 446] on input "Next" at bounding box center [728, 431] width 607 height 30
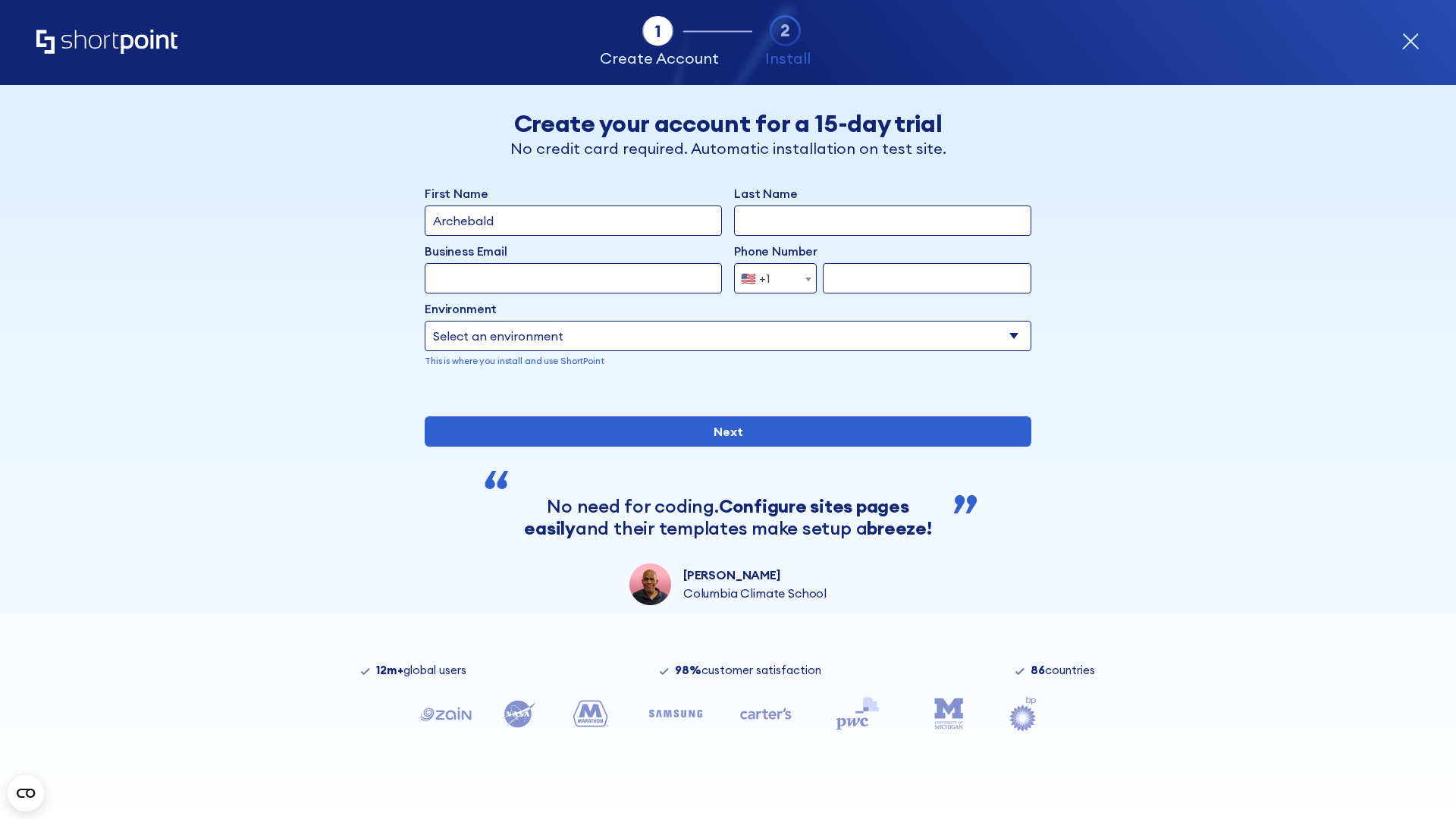
type input "Archebald"
type input "Berkuskv"
type input "[EMAIL_ADDRESS][DOMAIN_NAME]"
type input "2125556789"
select select "SharePoint 2019 (On-Premise)"
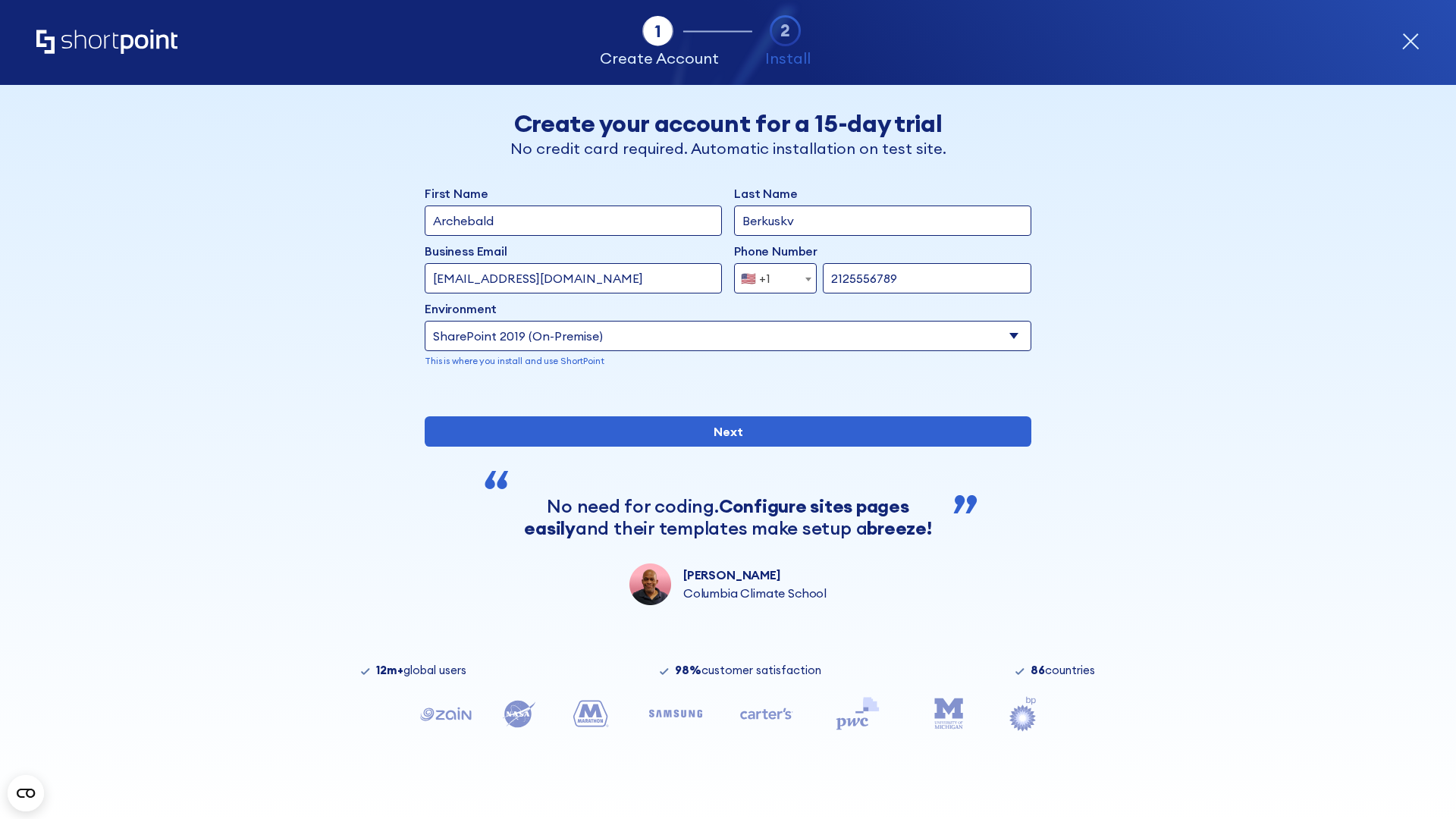
type input "2125556789"
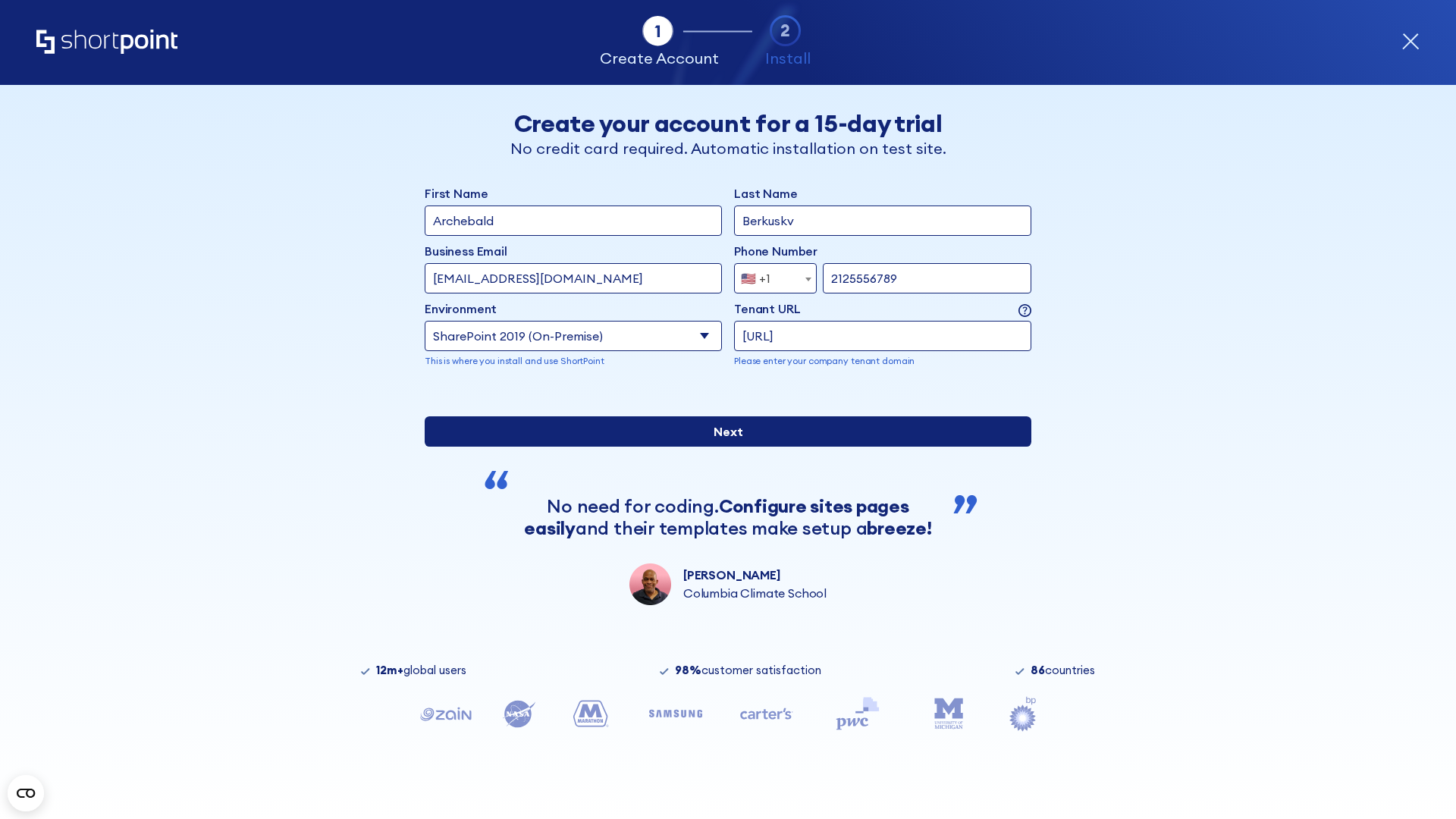
type input "[URL]"
click at [722, 498] on div "First Name Archebald Last Name Berkuskv Business Email Invalid Email Address [E…" at bounding box center [728, 394] width 607 height 421
click at [722, 446] on input "Next" at bounding box center [728, 431] width 607 height 30
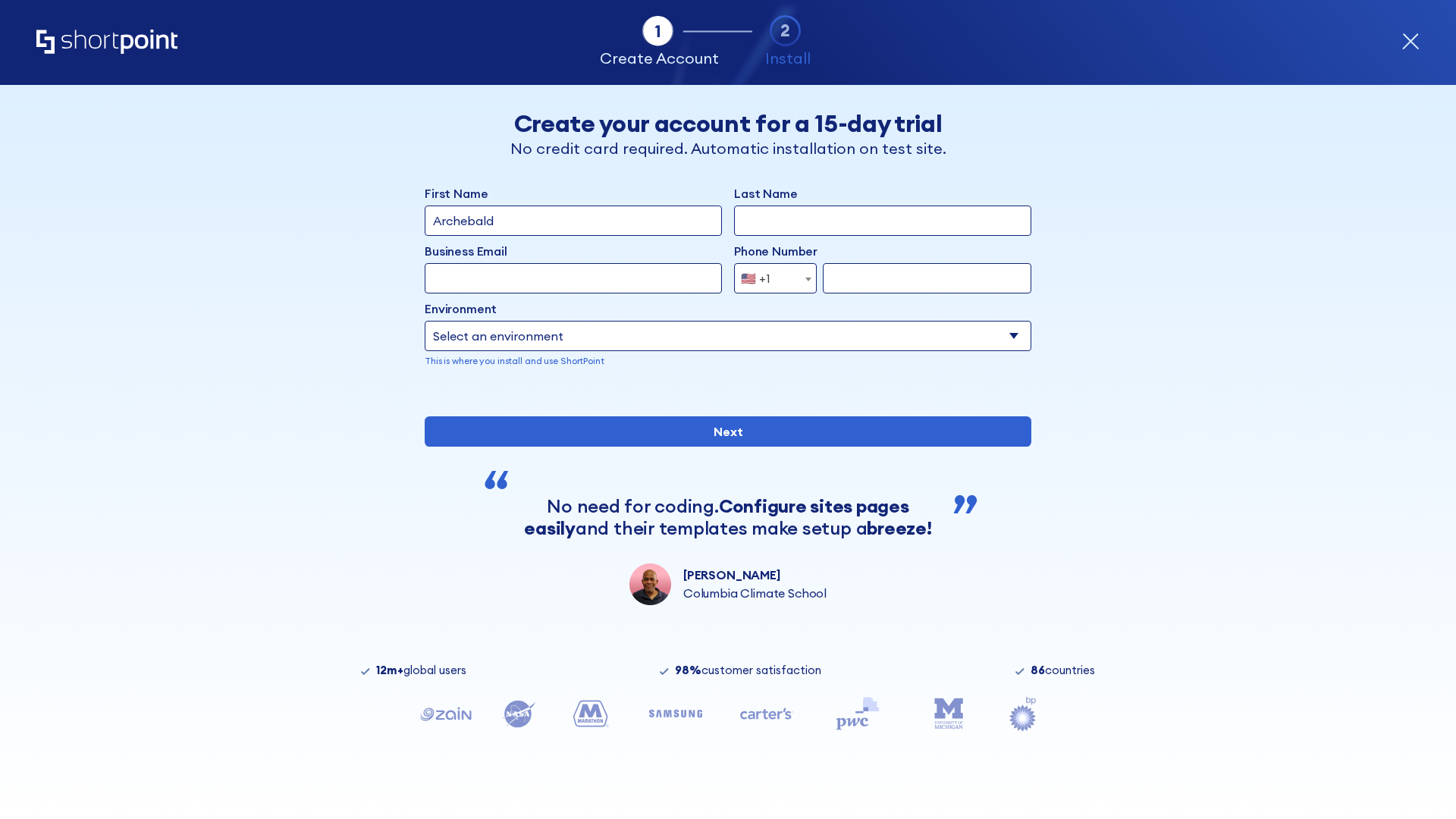
type input "Archebald"
type input "Berkuskv"
type input "[EMAIL_ADDRESS][DOMAIN_NAME]"
type input "2125556789"
select select "SharePoint 2019 (On-Premise)"
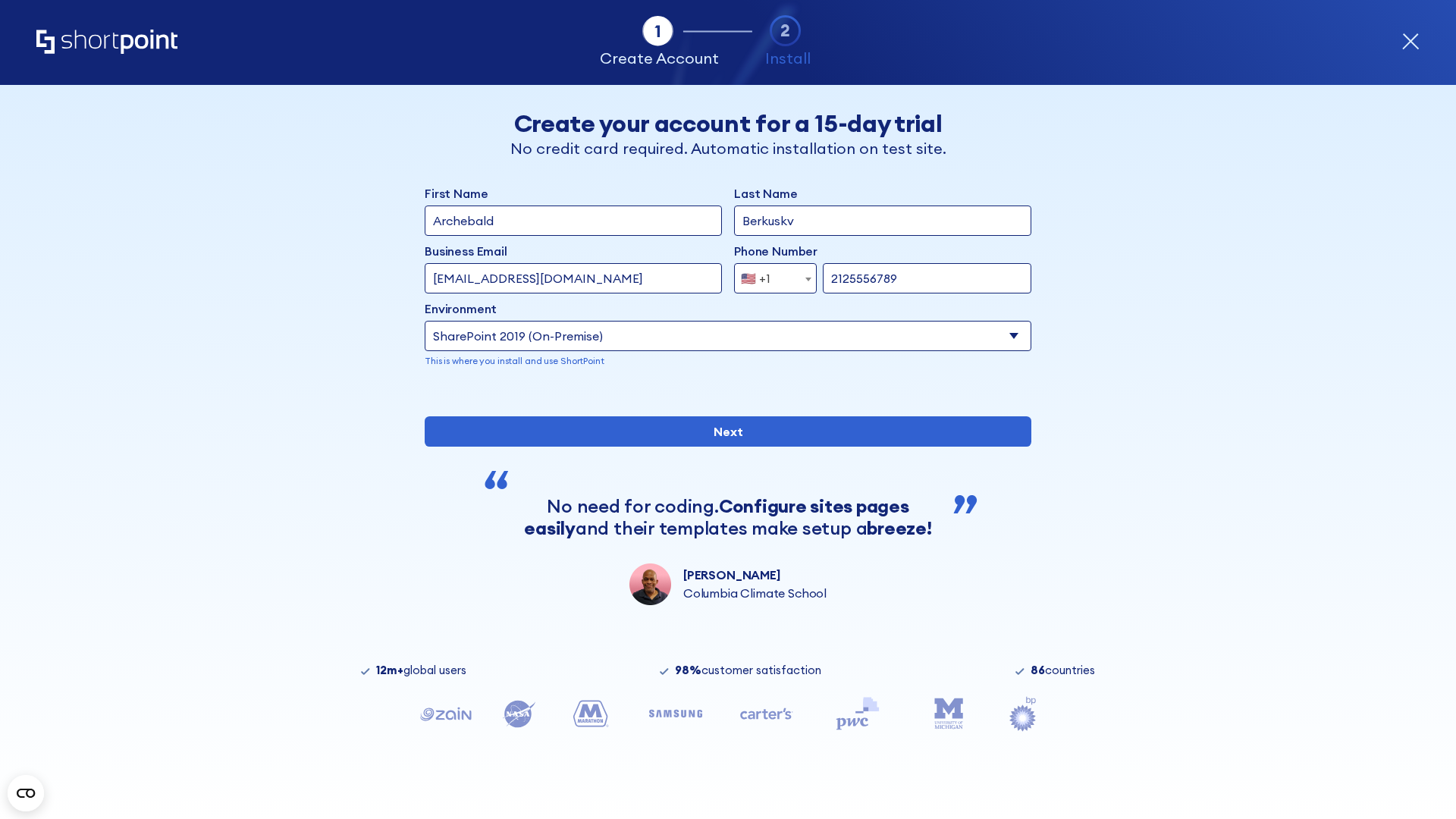
type input "2125556789"
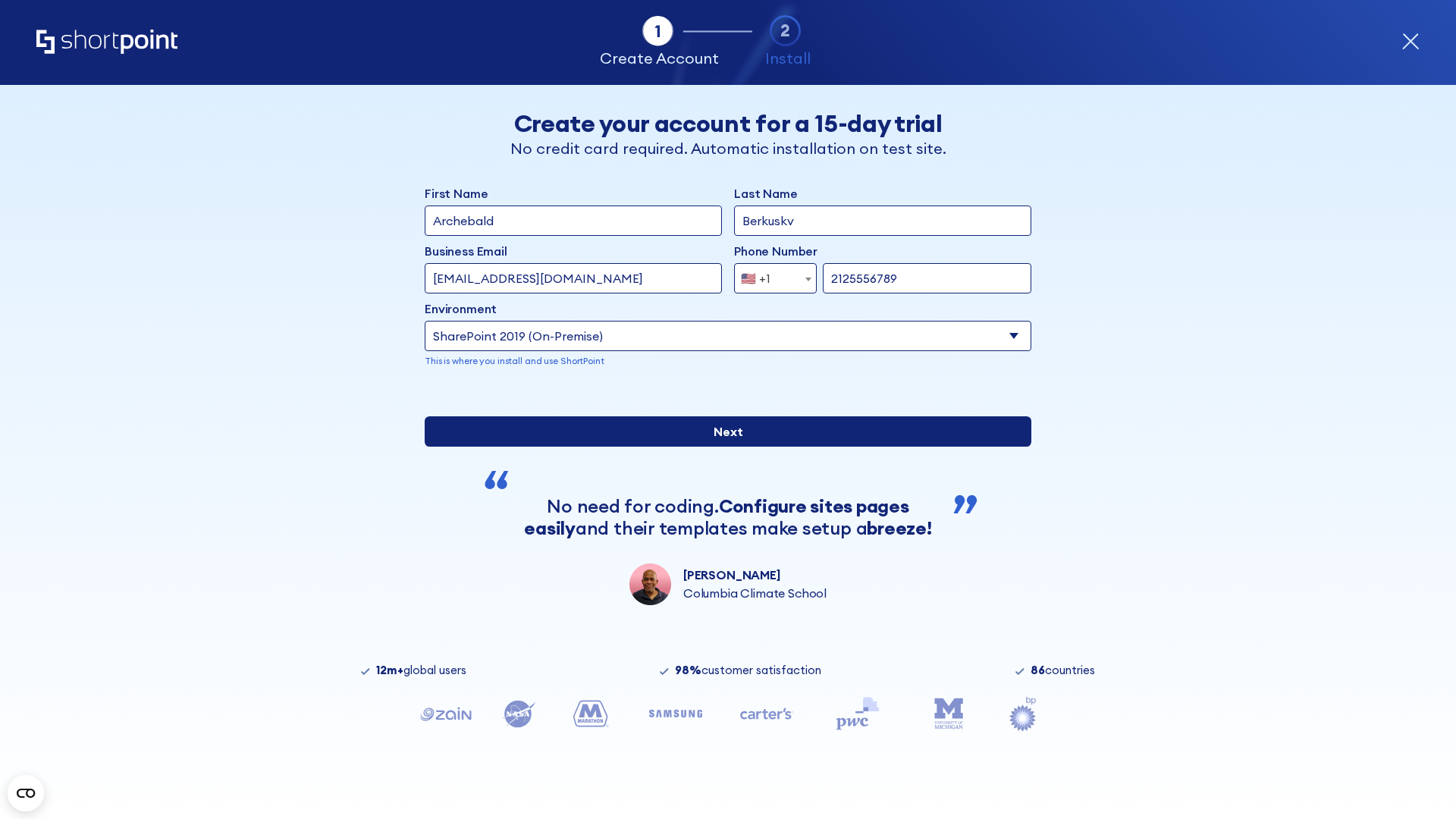
type input "[URL][DOMAIN_NAME]"
click at [722, 446] on input "Next" at bounding box center [728, 431] width 607 height 30
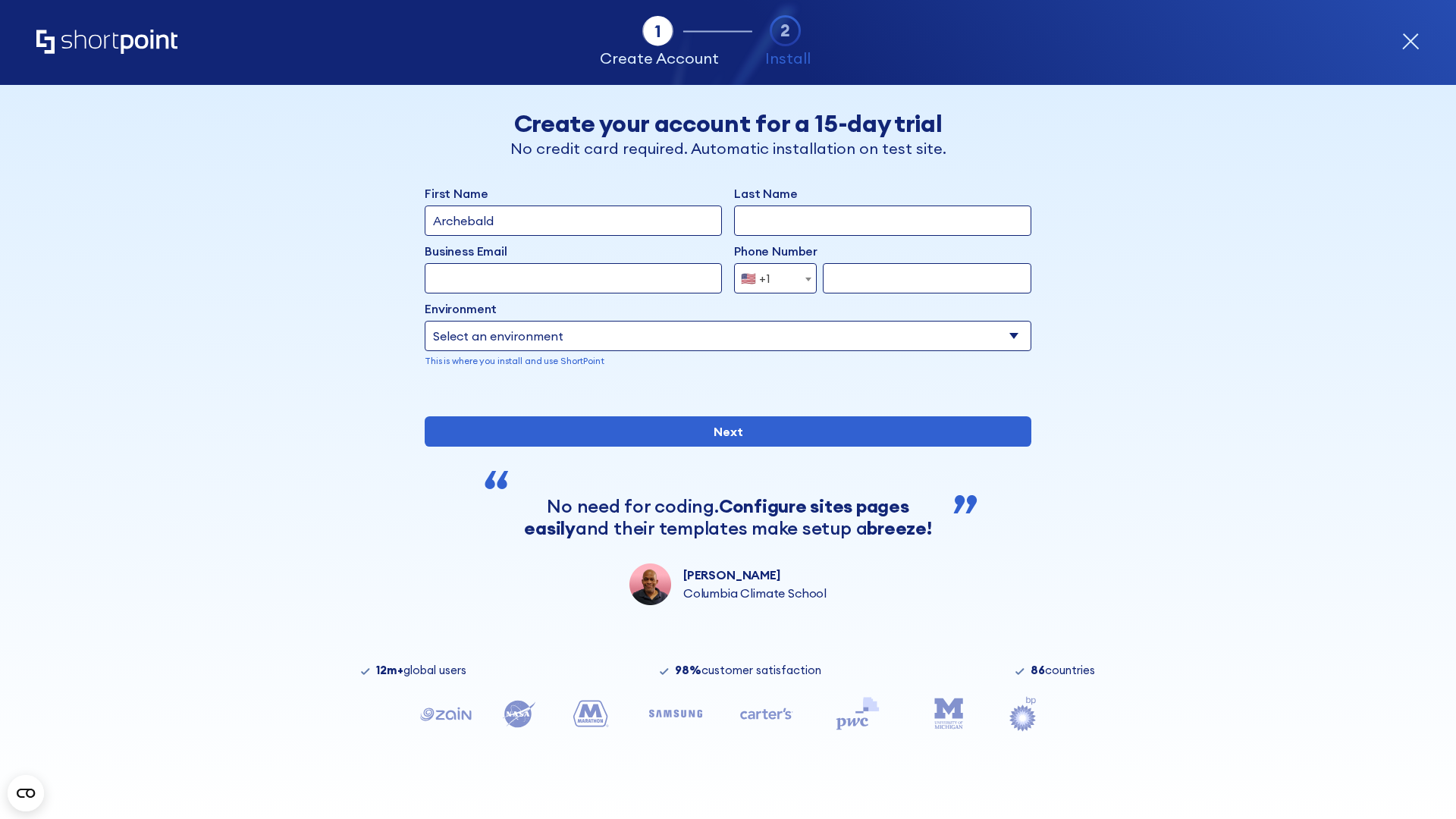
type input "Archebald"
type input "Berkuskv"
type input "[EMAIL_ADDRESS][DOMAIN_NAME]"
type input "2125556789"
select select "SharePoint 2019 (On-Premise)"
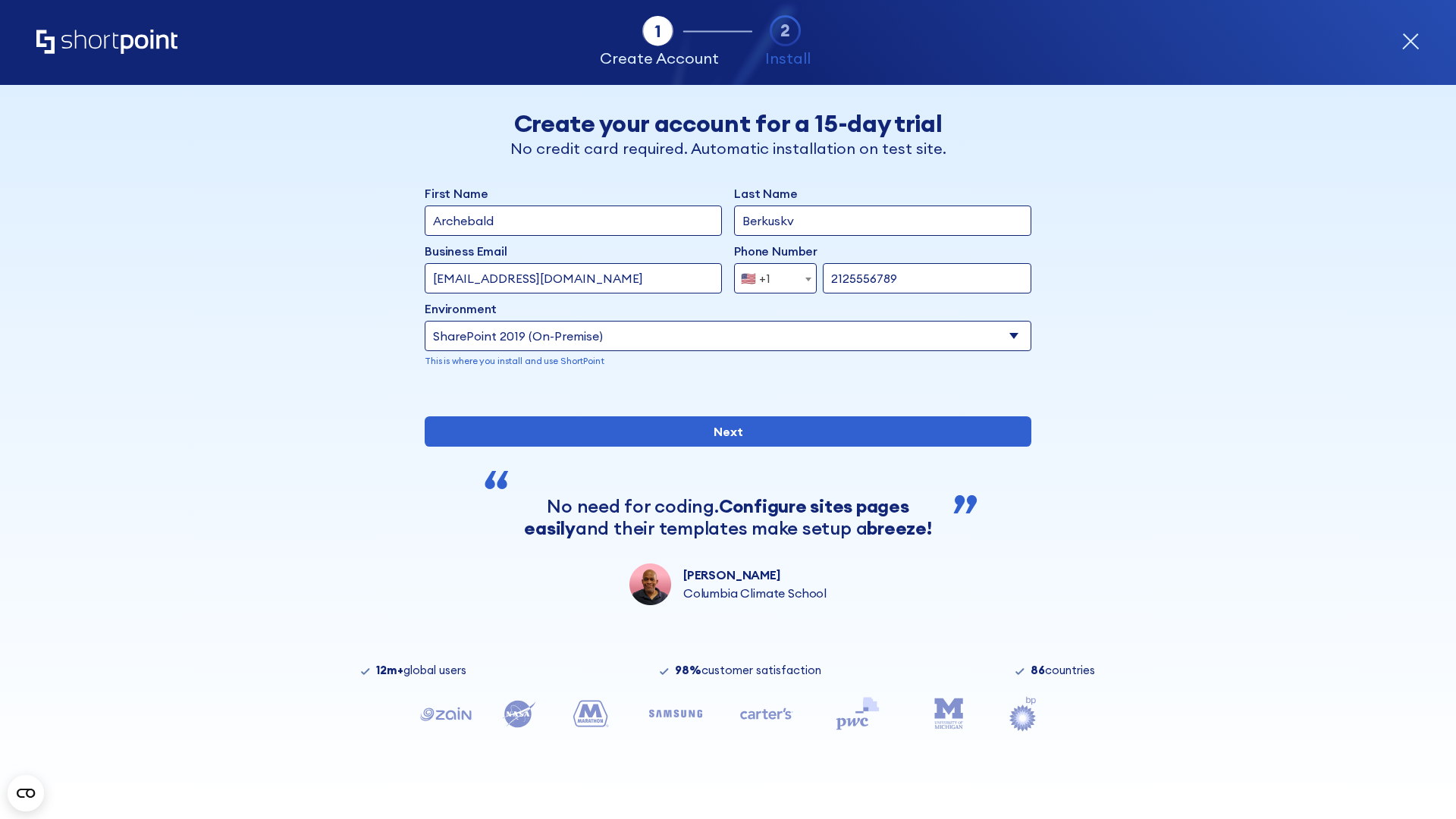
type input "2125556789"
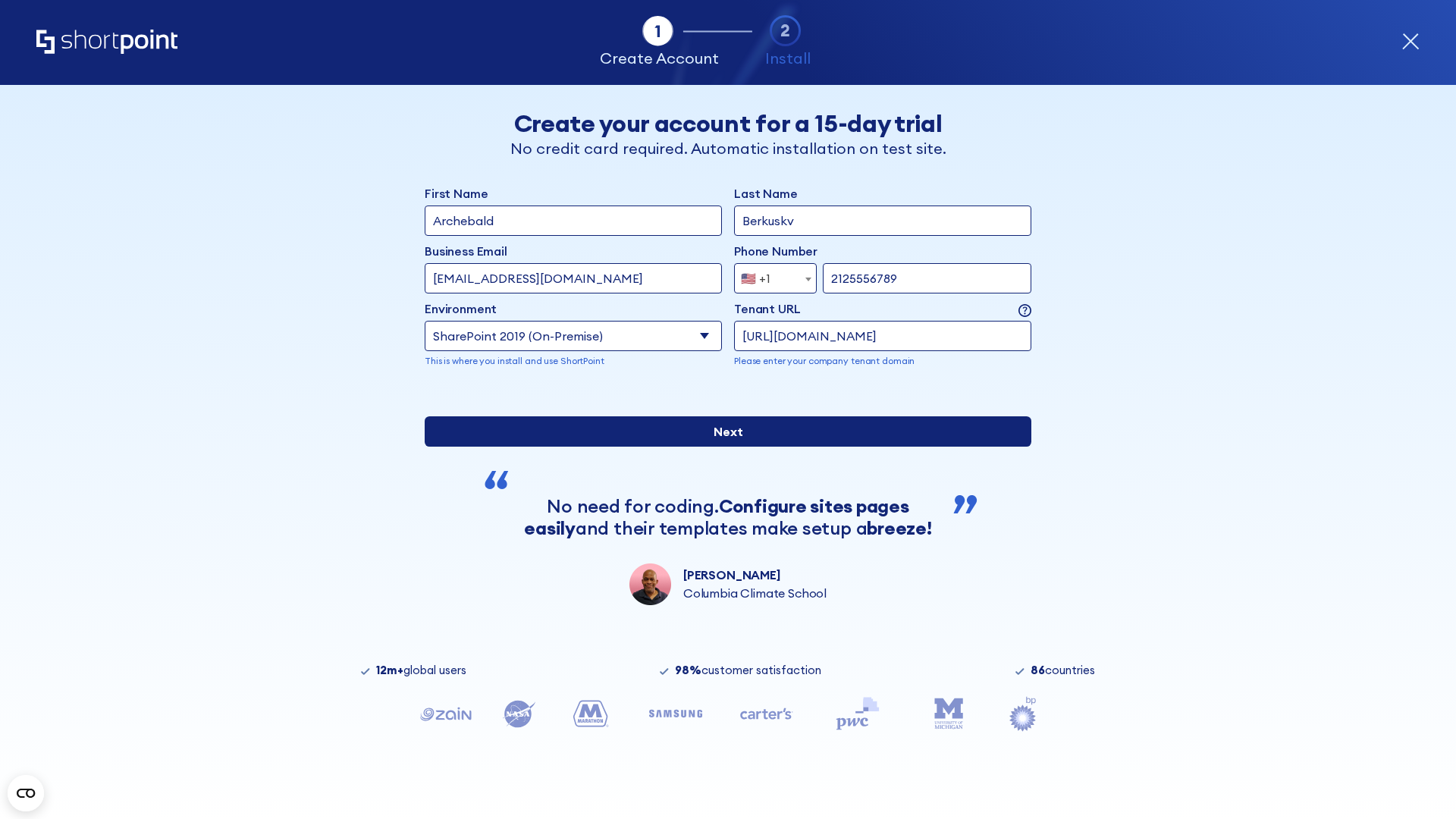
type input "https://yzrtre3nv.sharepoint.com"
click at [722, 498] on div "First Name Archebald Last Name Berkuskv Business Email Invalid Email Address te…" at bounding box center [728, 394] width 607 height 421
click at [722, 446] on input "Next" at bounding box center [728, 431] width 607 height 30
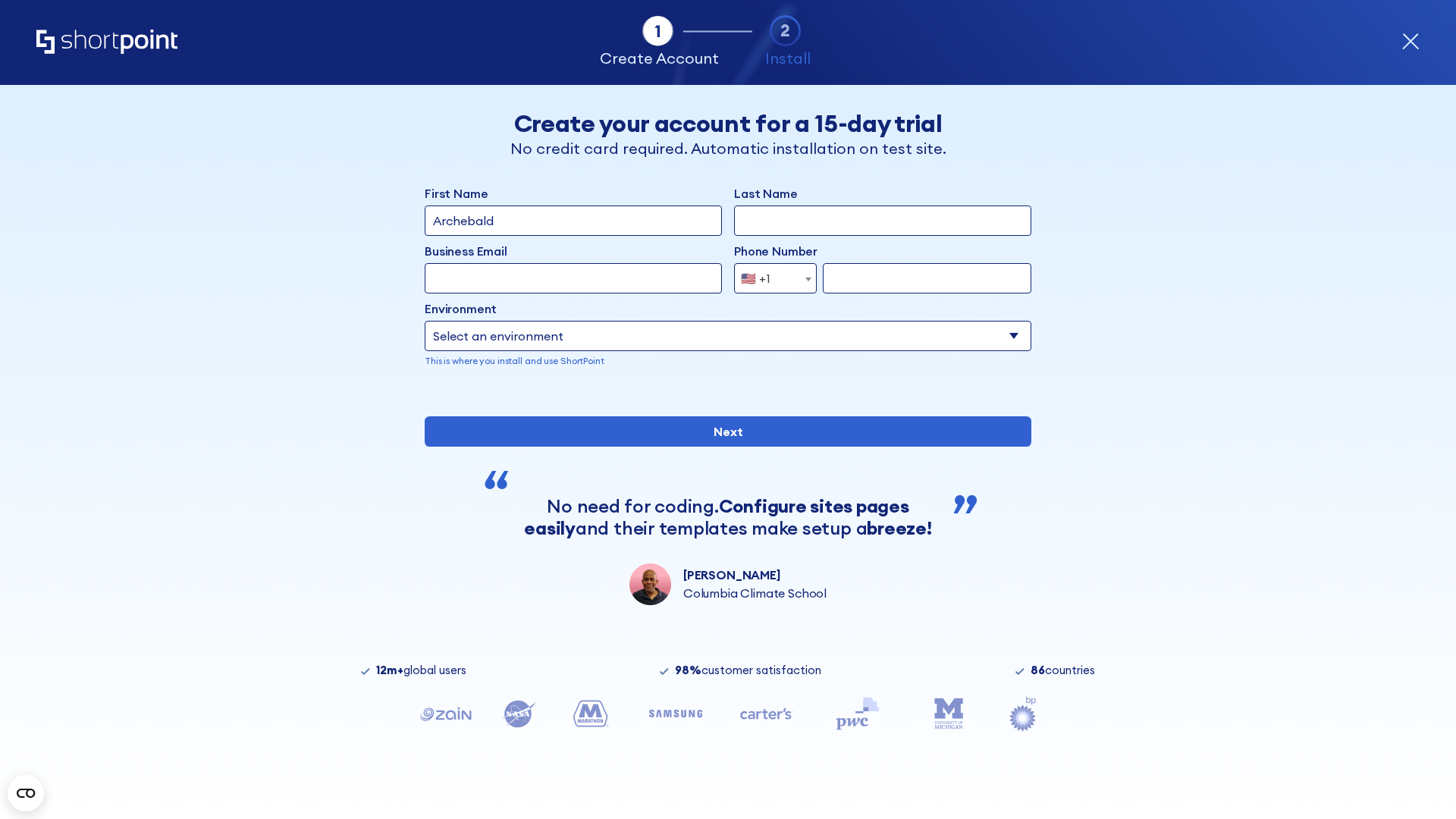
type input "Archebald"
type input "Berkuskv"
type input "[EMAIL_ADDRESS][DOMAIN_NAME]"
type input "2125556789"
select select "SharePoint 2019 (On-Premise)"
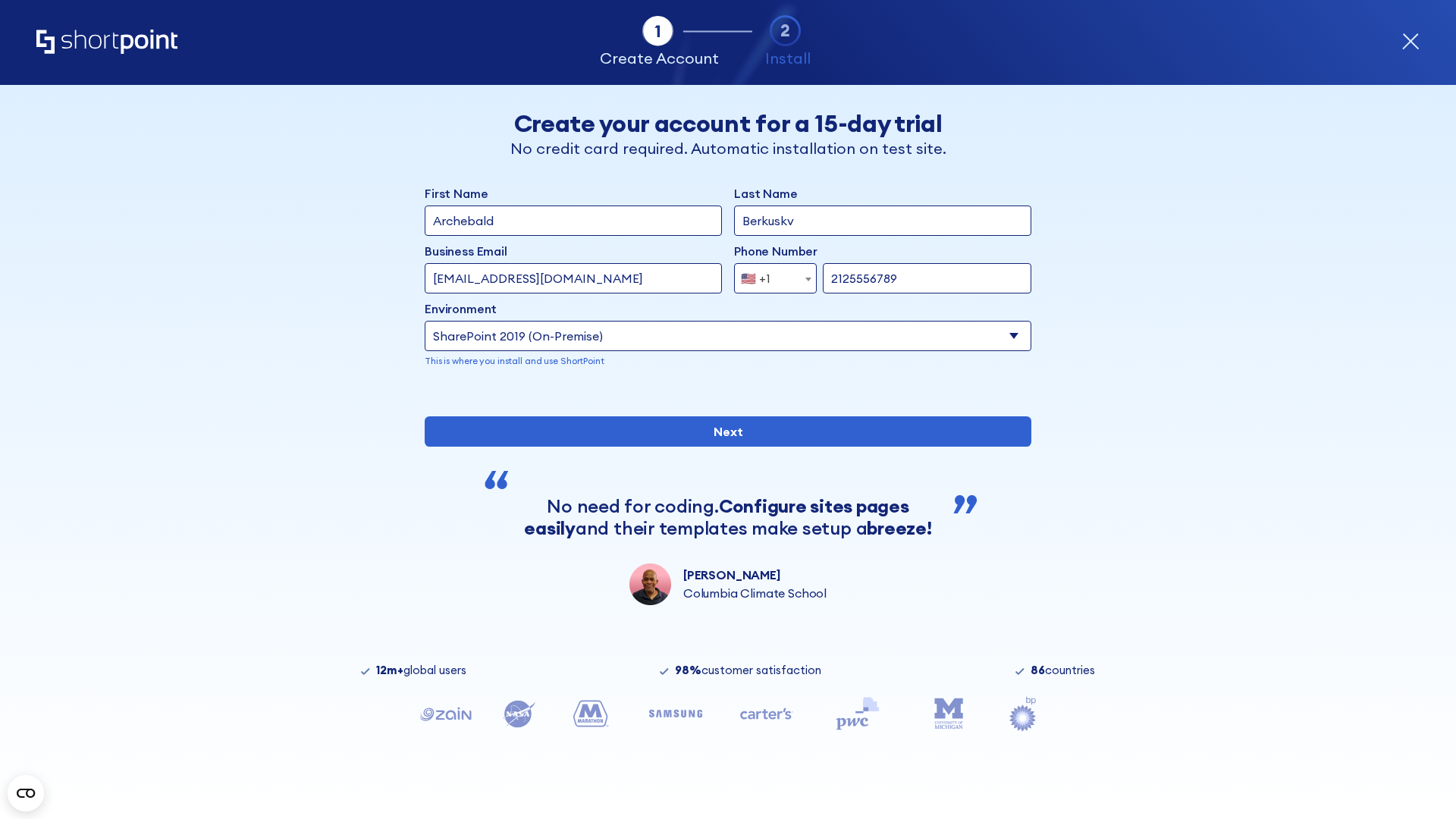
type input "2125556789"
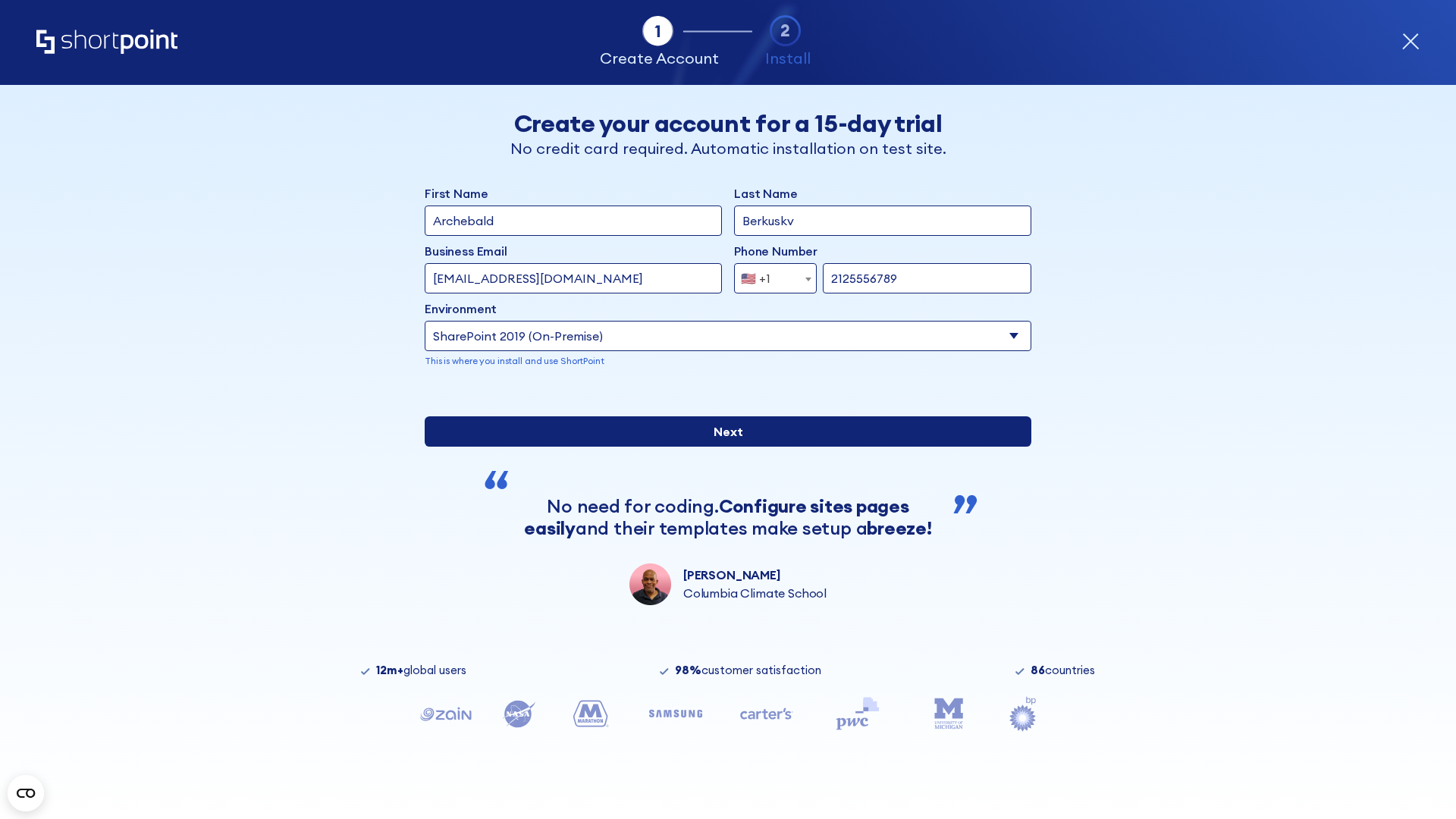
type input "https://project.sharepoint.cn"
click at [722, 446] on input "Next" at bounding box center [728, 431] width 607 height 30
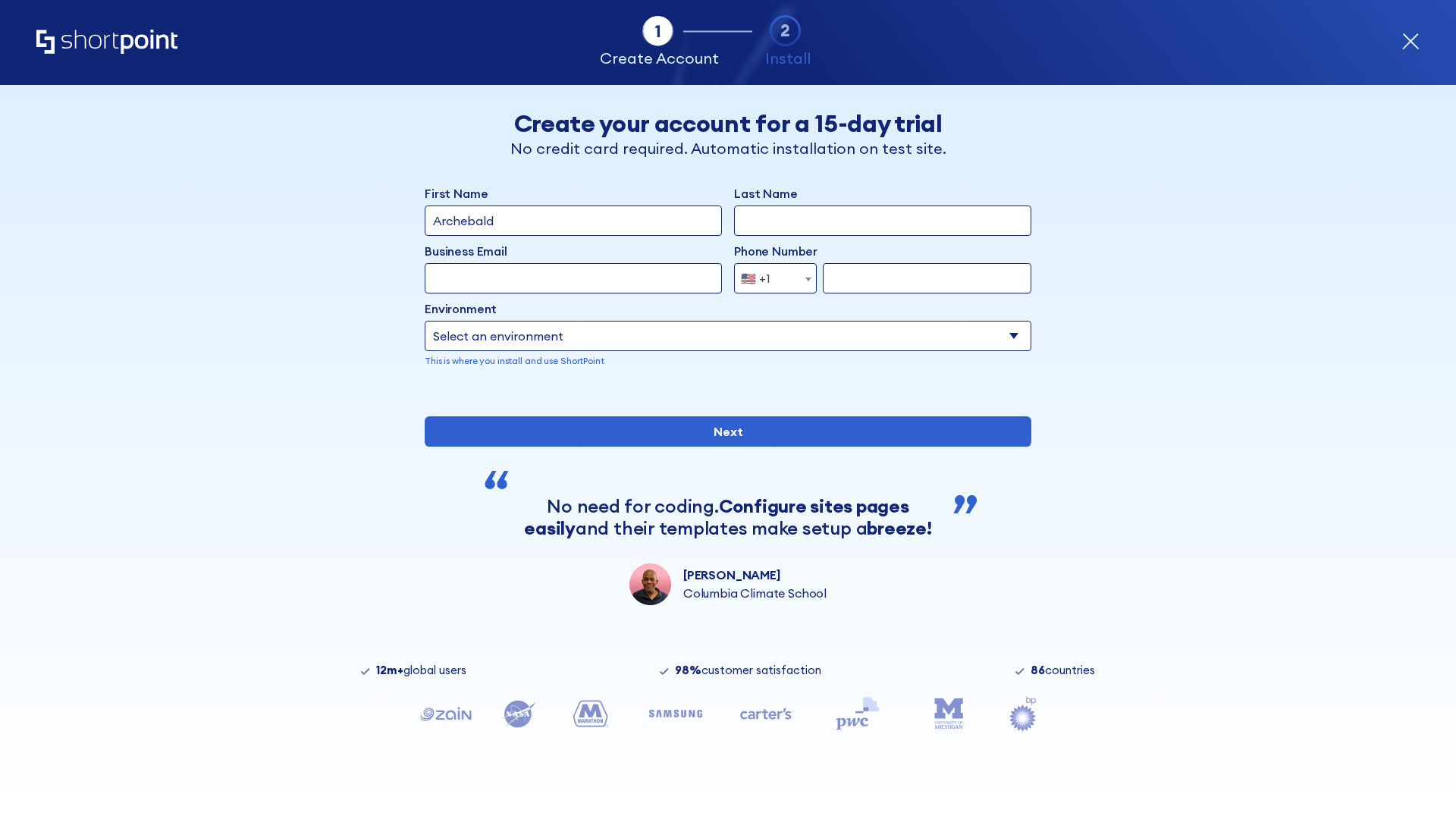
type input "Archebald"
type input "Berkuskv"
type input "[EMAIL_ADDRESS][DOMAIN_NAME]"
type input "2125556789"
select select "SharePoint 2019 (On-Premise)"
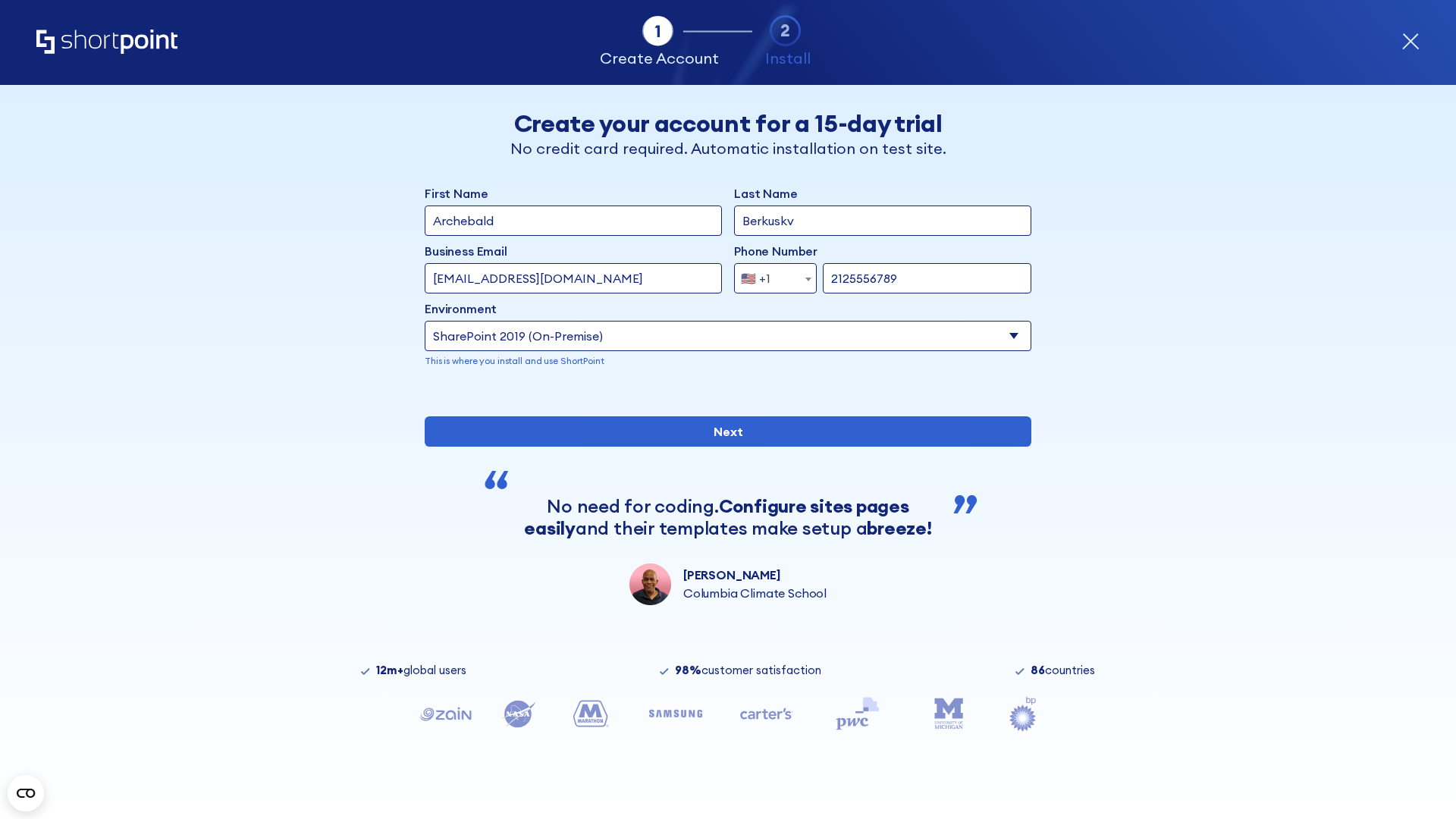
type input "2125556789"
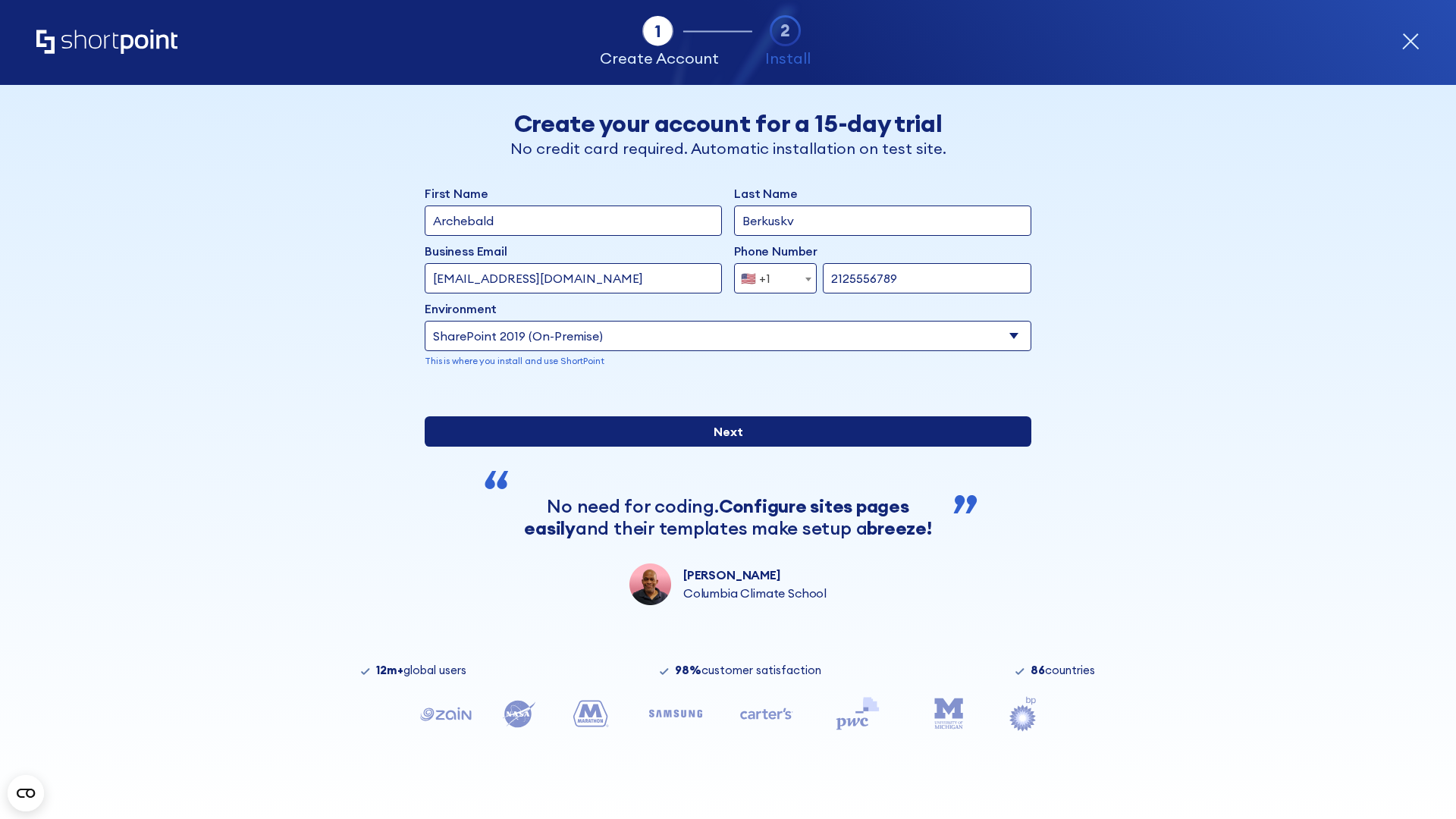
type input "https://intranet.sharepoint.de"
click at [722, 446] on input "Next" at bounding box center [728, 431] width 607 height 30
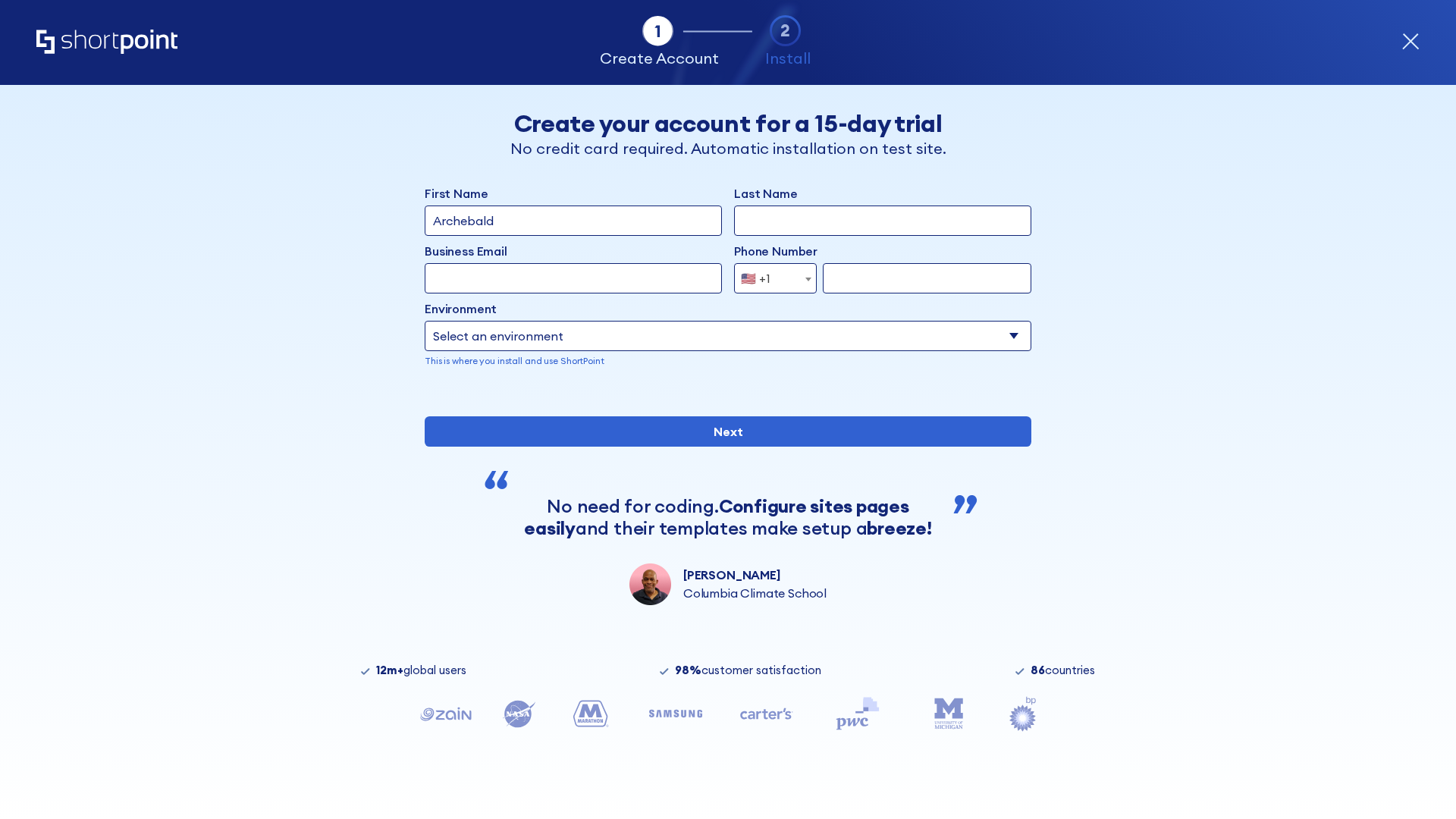
type input "Archebald"
type input "Berkuskv"
type input "[EMAIL_ADDRESS][DOMAIN_NAME]"
type input "2125556789"
select select "SharePoint 2019 (On-Premise)"
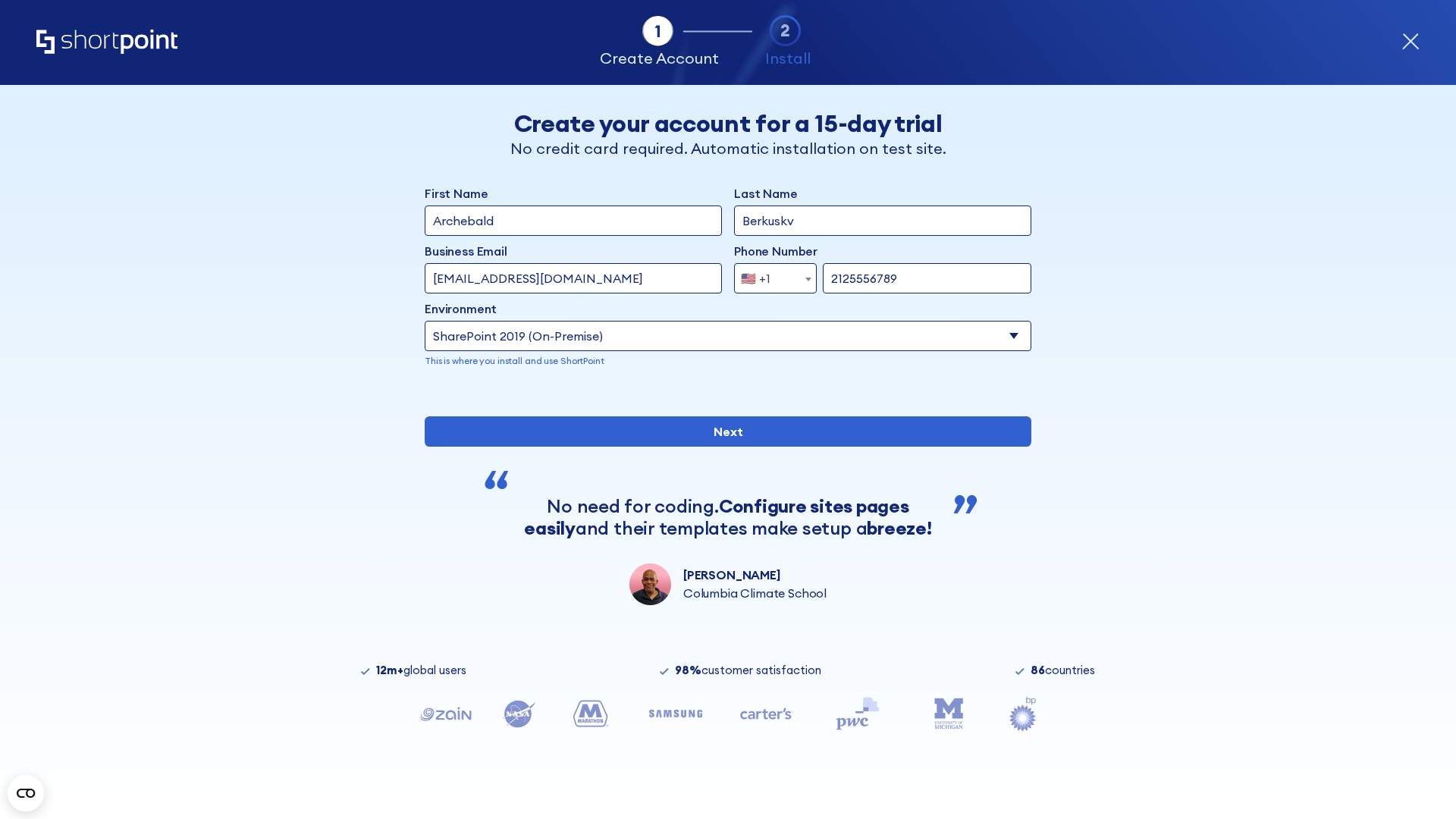
type input "2125556789"
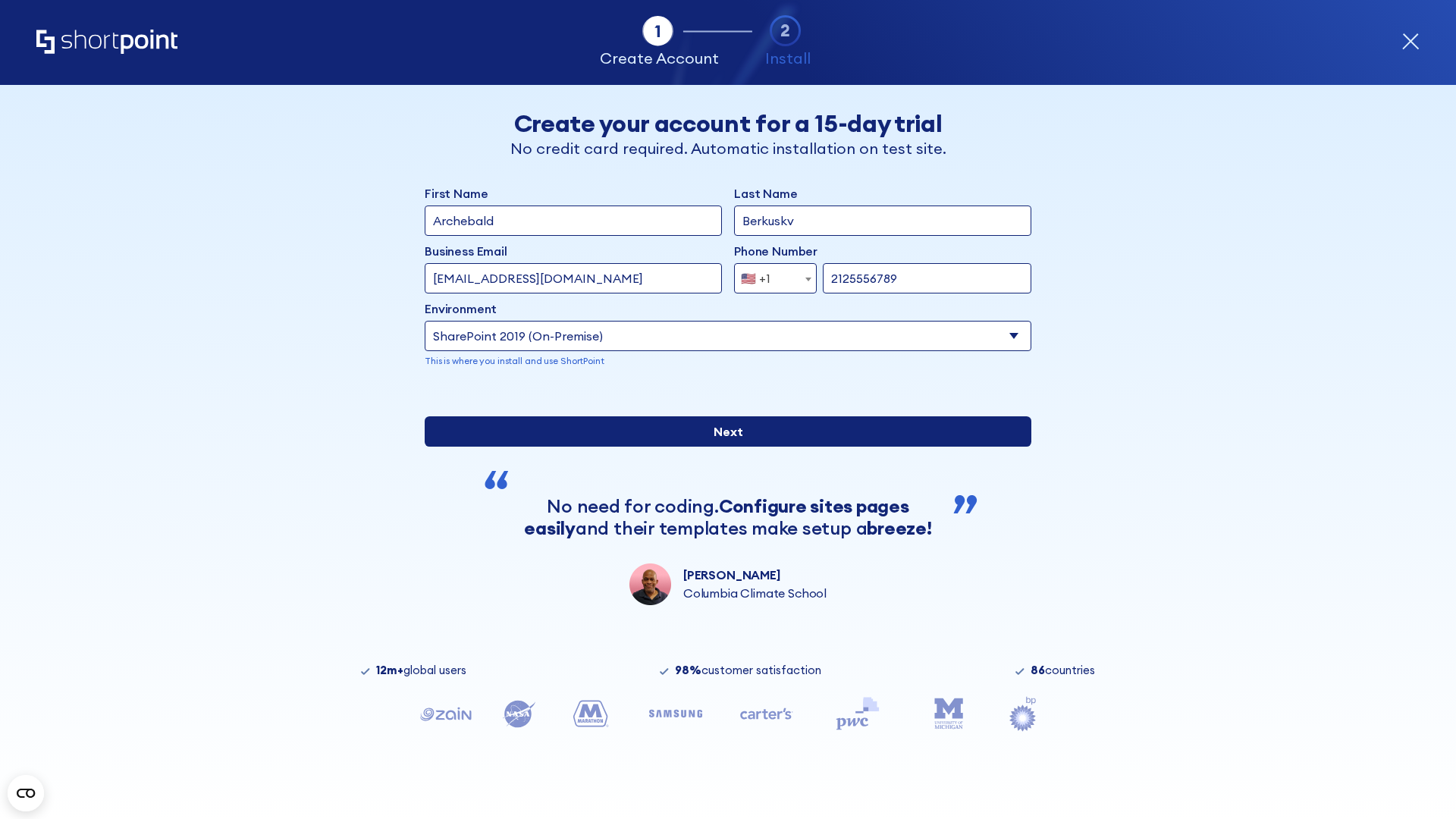
type input "https://secure.sharepoint.us"
click at [722, 446] on input "Next" at bounding box center [728, 431] width 607 height 30
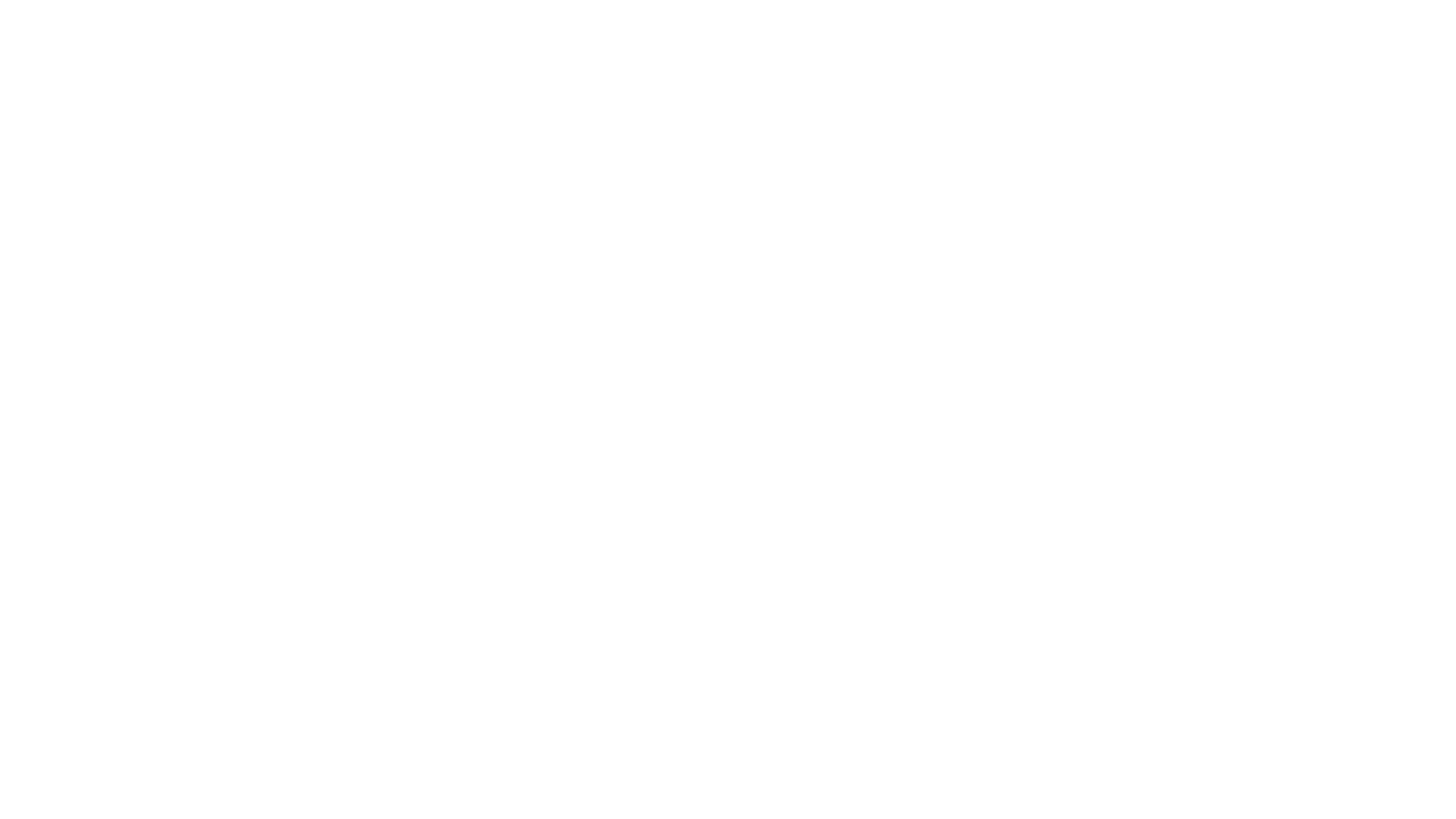
type input "Archebald"
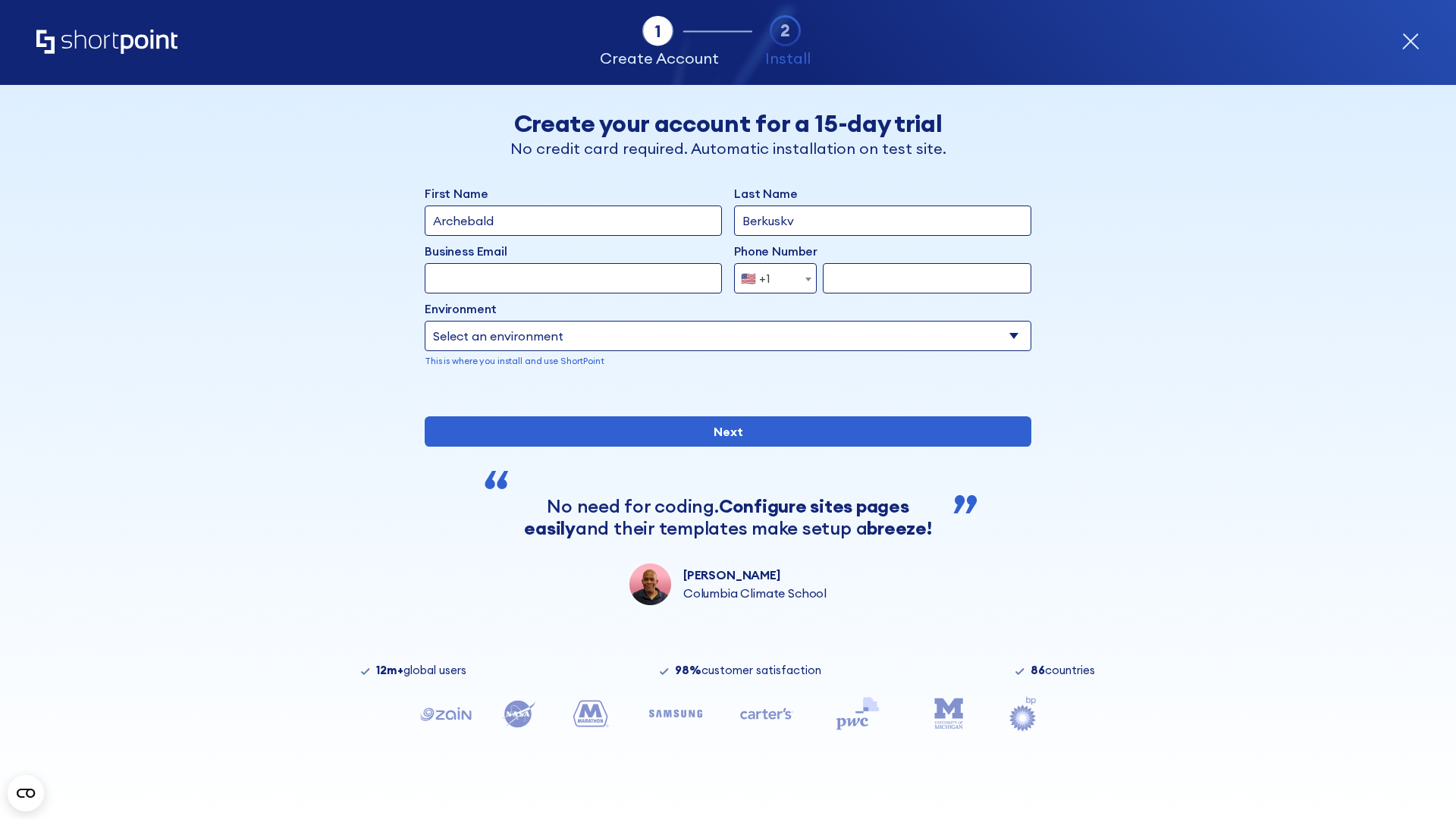
type input "Berkuskv"
type input "[EMAIL_ADDRESS][DOMAIN_NAME]"
type input "2125556789"
select select "SharePoint 2019 (On-Premise)"
type input "2125556789"
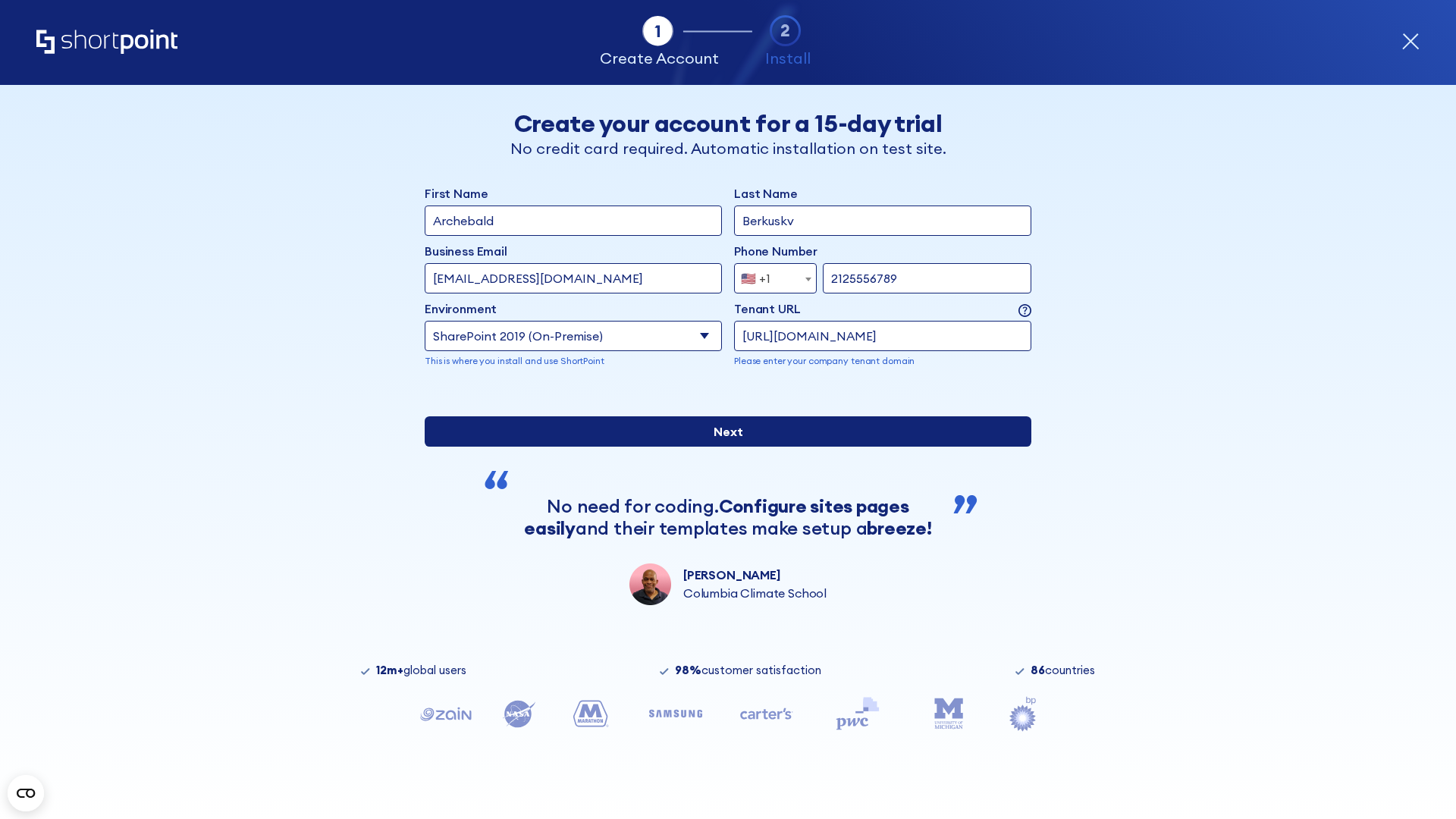
type input "[URL][DOMAIN_NAME]"
click at [722, 499] on div "First Name Archebald Last Name Berkuskv Business Email Invalid Email Address [E…" at bounding box center [728, 394] width 607 height 421
click at [722, 446] on input "Next" at bounding box center [728, 431] width 607 height 30
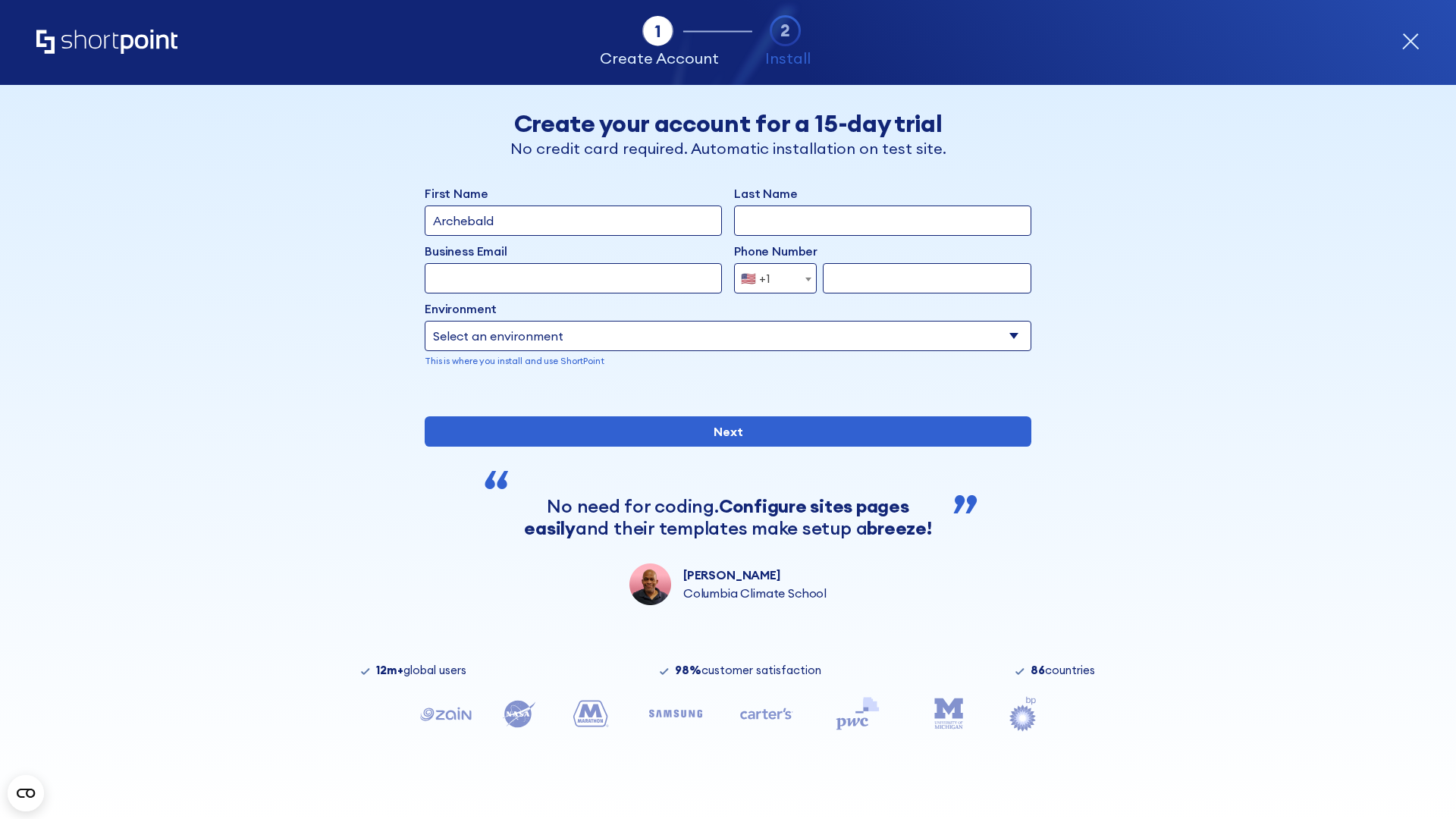
type input "Archebald"
type input "Berkuskv"
type input "[EMAIL_ADDRESS][DOMAIN_NAME]"
type input "2125556789"
select select "SharePoint 2019 (On-Premise)"
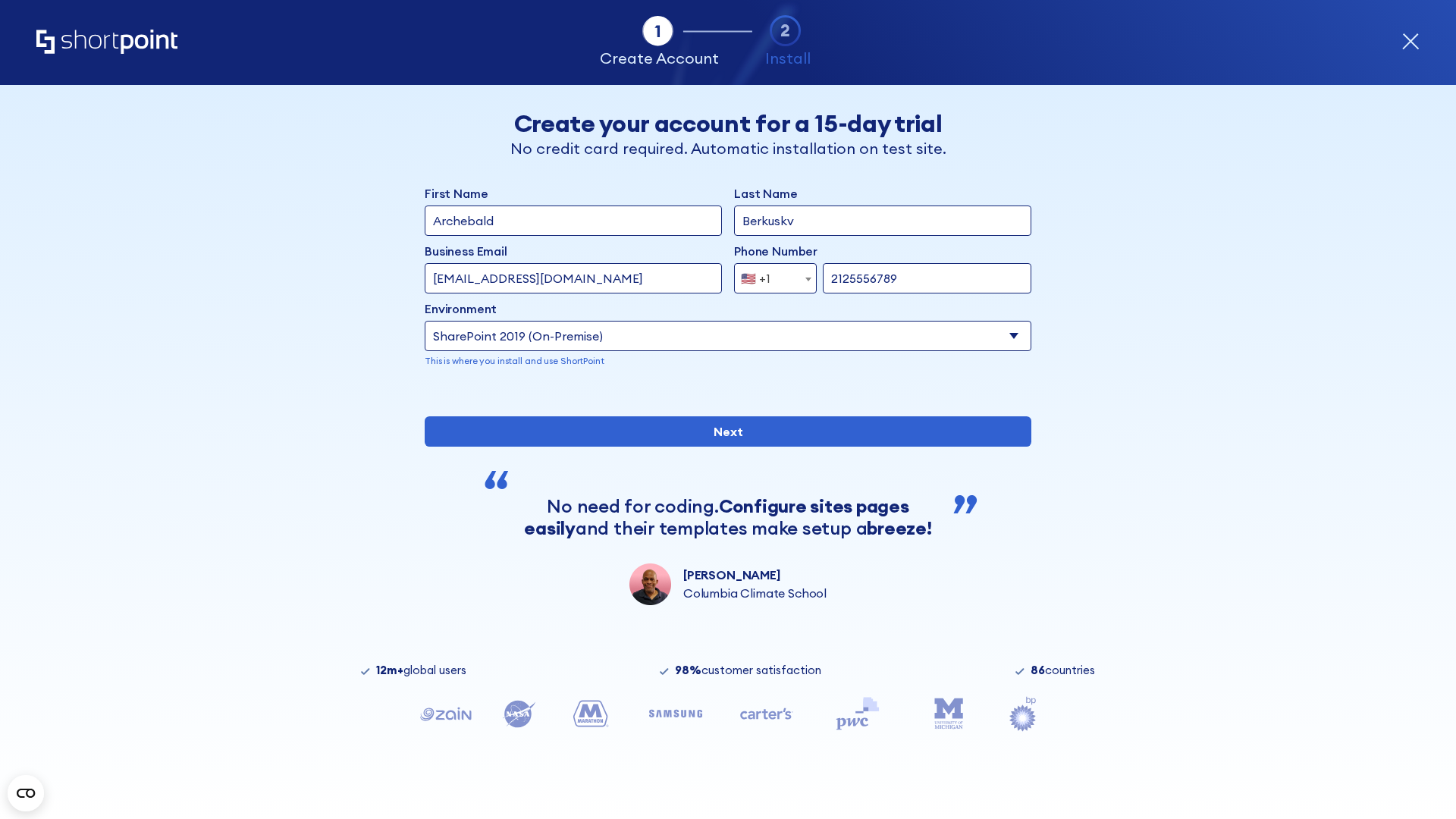
type input "2125556789"
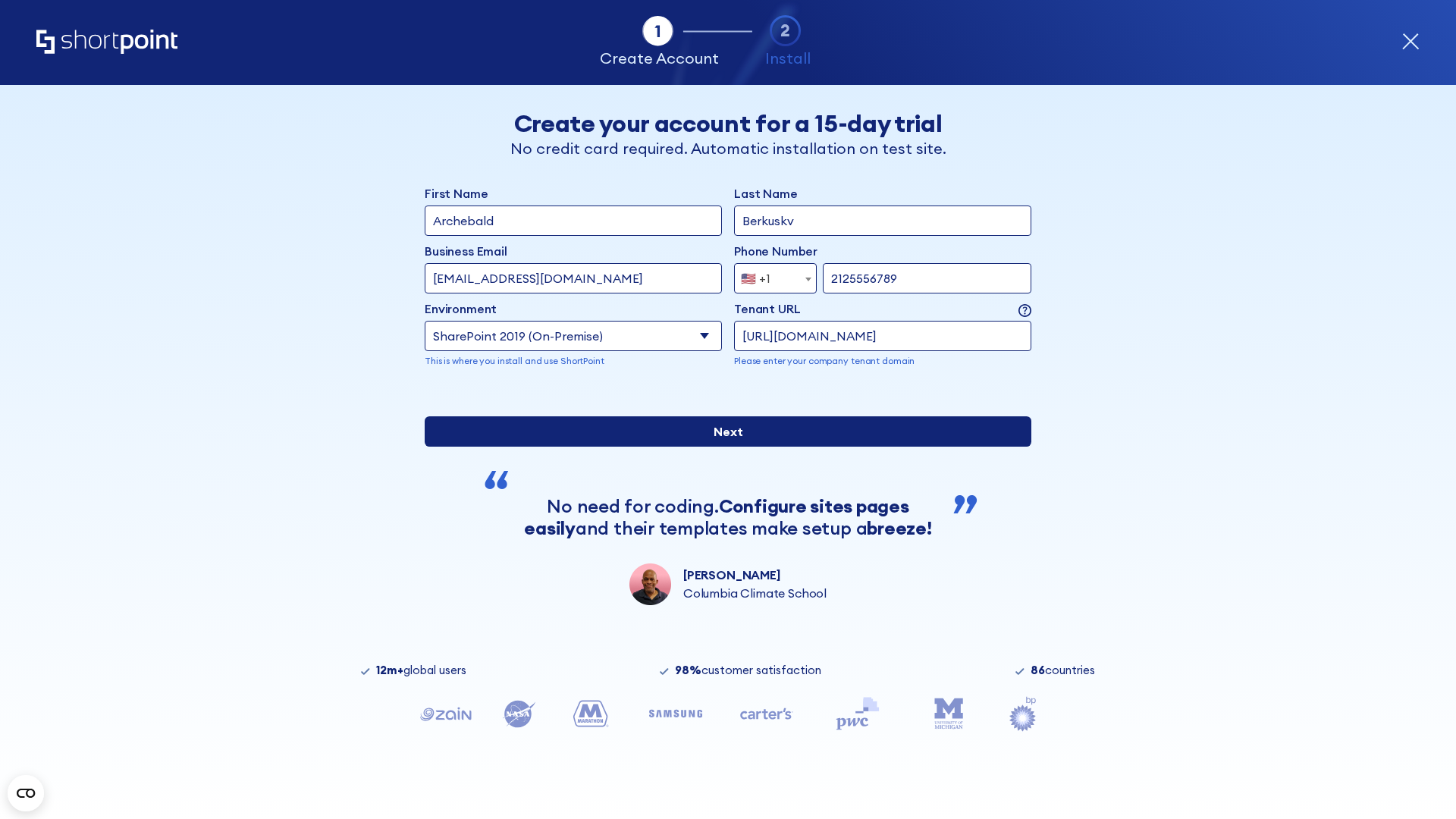
type input "https://team.dps.mil"
click at [722, 498] on div "First Name Archebald Last Name Berkuskv Business Email Invalid Email Address te…" at bounding box center [728, 394] width 607 height 421
click at [722, 446] on input "Next" at bounding box center [728, 431] width 607 height 30
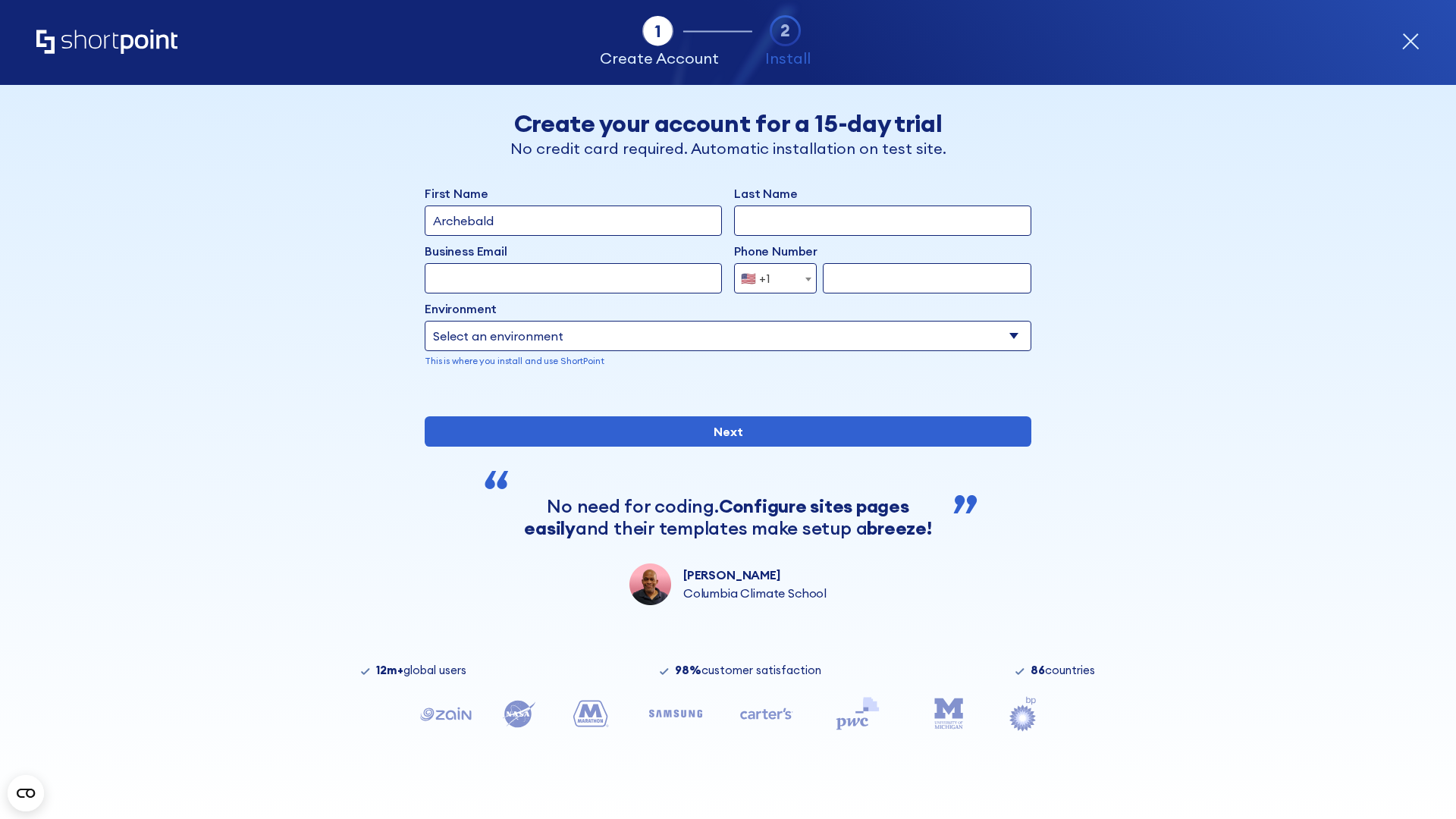
type input "Archebald"
type input "Berkuskv"
type input "[EMAIL_ADDRESS][DOMAIN_NAME]"
type input "2125556789"
select select "SharePoint 2016 (On-Premise)"
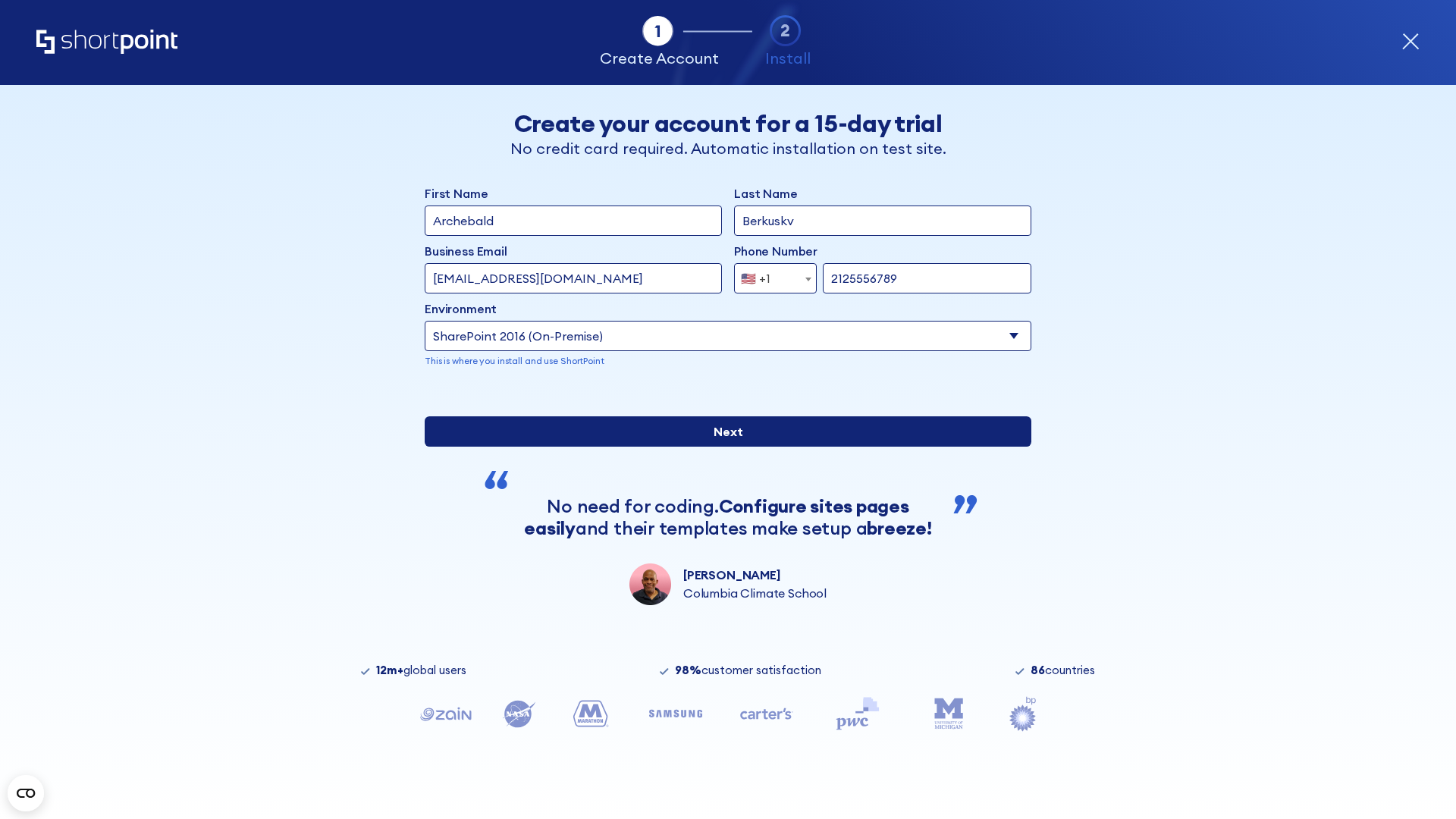
type input "2125556789"
click at [722, 446] on input "Next" at bounding box center [728, 431] width 607 height 30
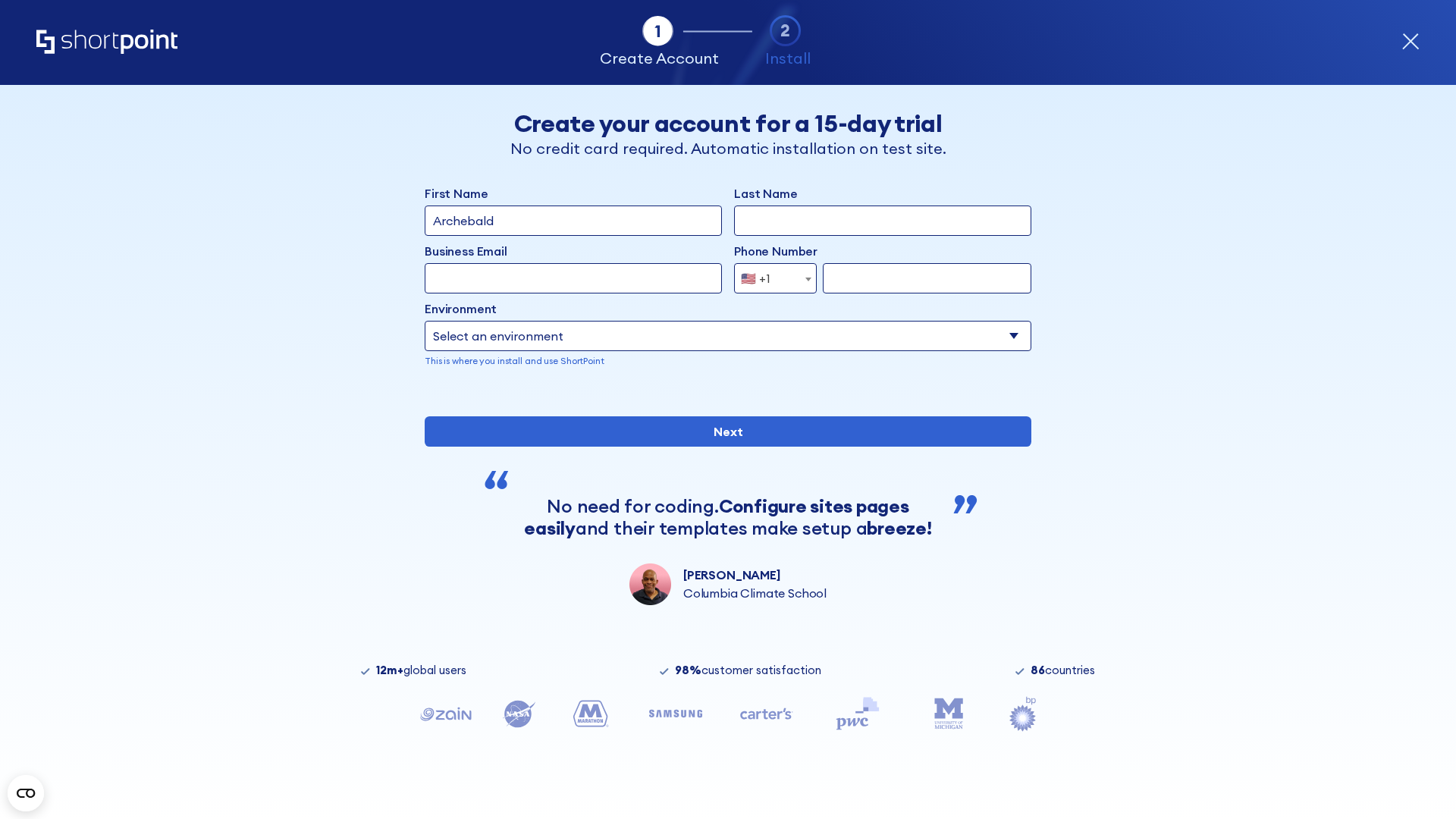
type input "Archebald"
type input "Berkuskv"
type input "[EMAIL_ADDRESS][DOMAIN_NAME]"
type input "2125556789"
select select "SharePoint 2013 (On-Premise)"
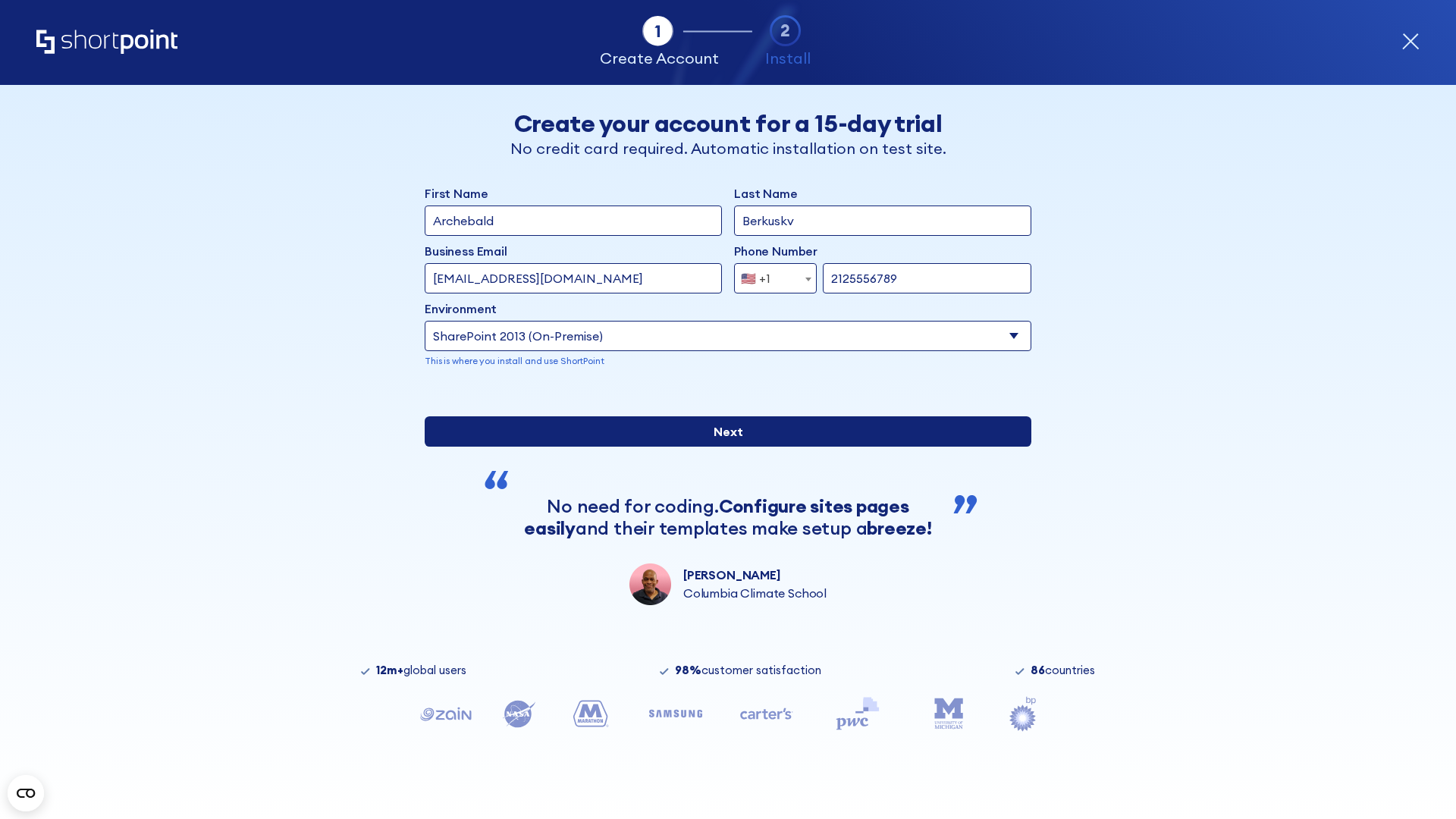
type input "2125556789"
click at [722, 499] on div "First Name Archebald Last Name Berkuskv Business Email Invalid Email Address te…" at bounding box center [728, 394] width 607 height 421
click at [722, 446] on input "Next" at bounding box center [728, 431] width 607 height 30
